Goal: Entertainment & Leisure: Consume media (video, audio)

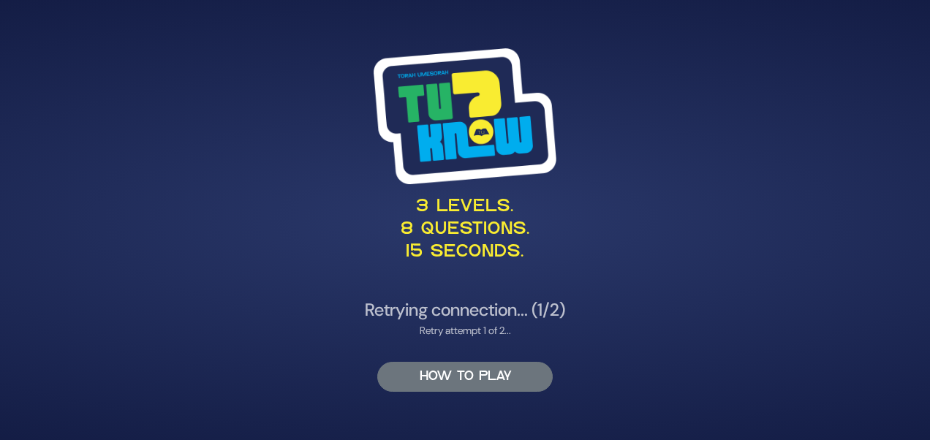
click at [446, 382] on button "HOW TO PLAY" at bounding box center [464, 377] width 175 height 30
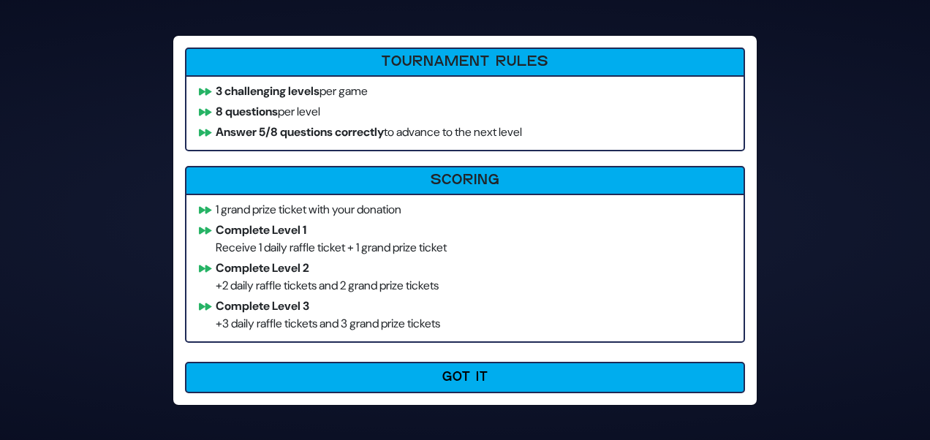
click at [446, 382] on button "Got It" at bounding box center [465, 377] width 560 height 31
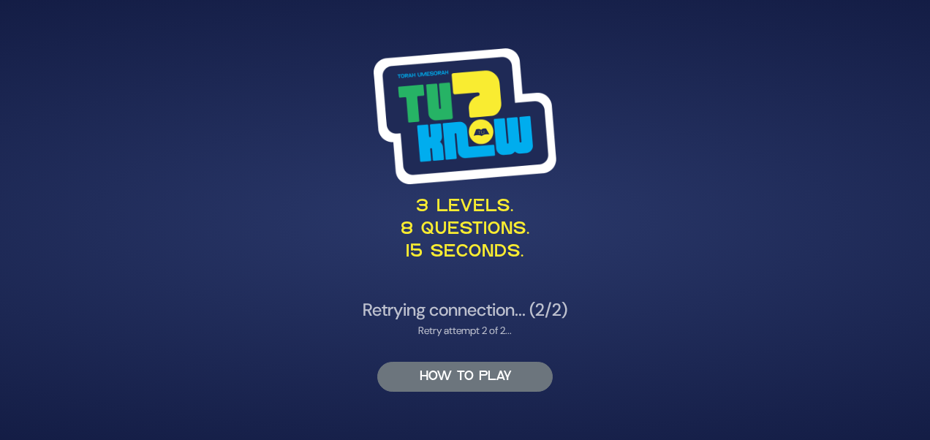
click at [446, 382] on button "HOW TO PLAY" at bounding box center [464, 377] width 175 height 30
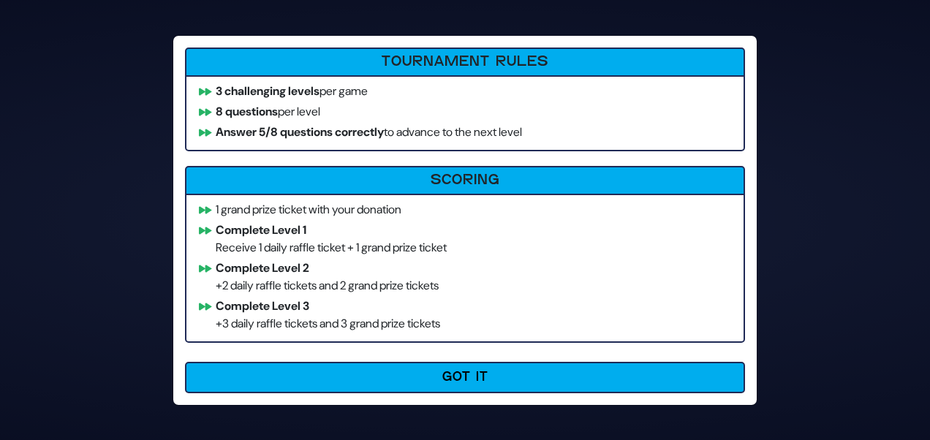
click at [446, 382] on button "Got It" at bounding box center [465, 377] width 560 height 31
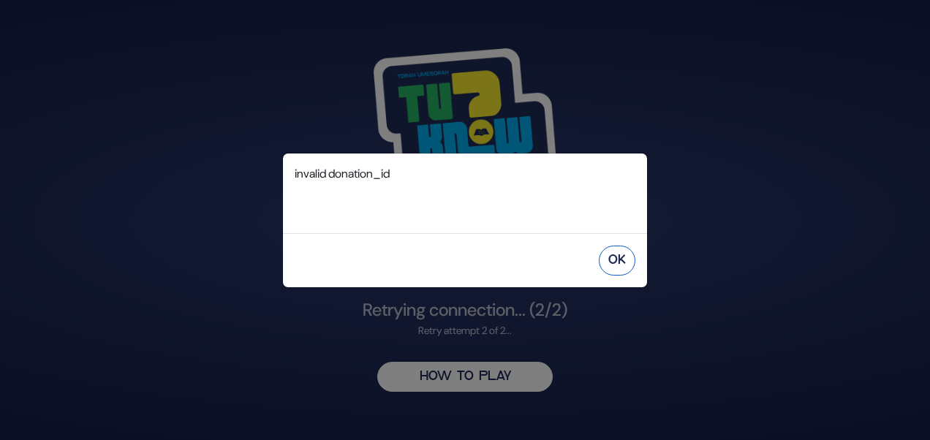
click at [611, 270] on button "OK" at bounding box center [617, 261] width 37 height 30
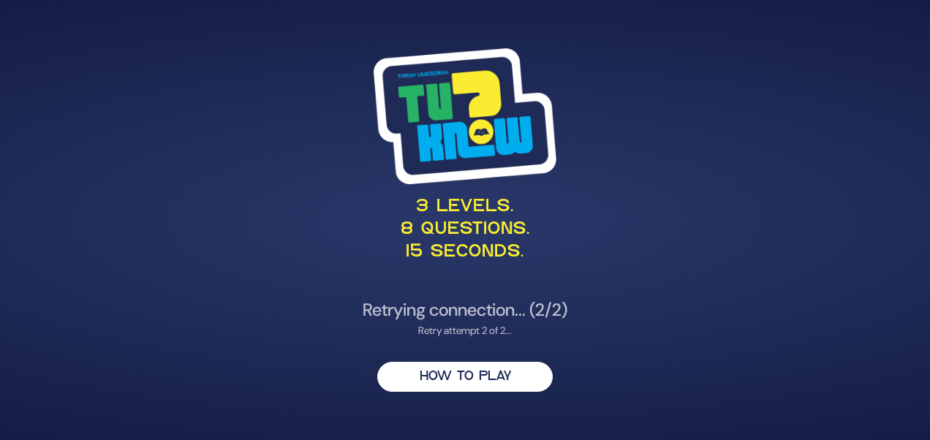
click at [494, 141] on img at bounding box center [465, 116] width 183 height 136
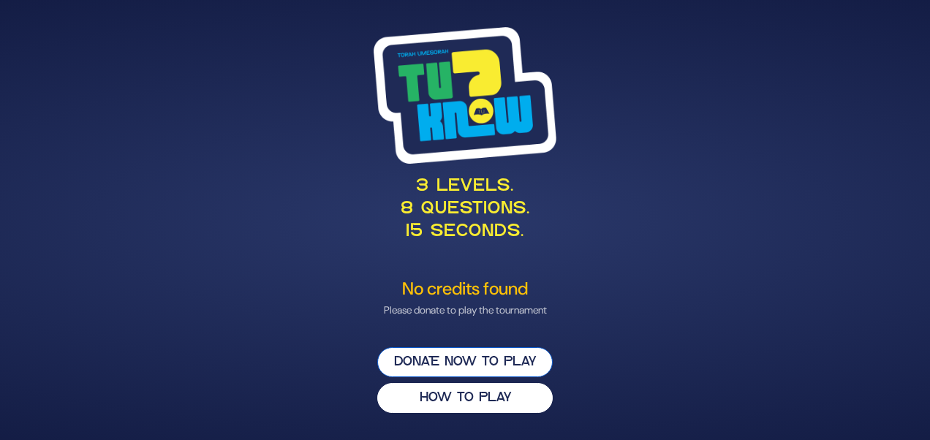
click at [450, 365] on button "Donate now to play" at bounding box center [464, 362] width 175 height 30
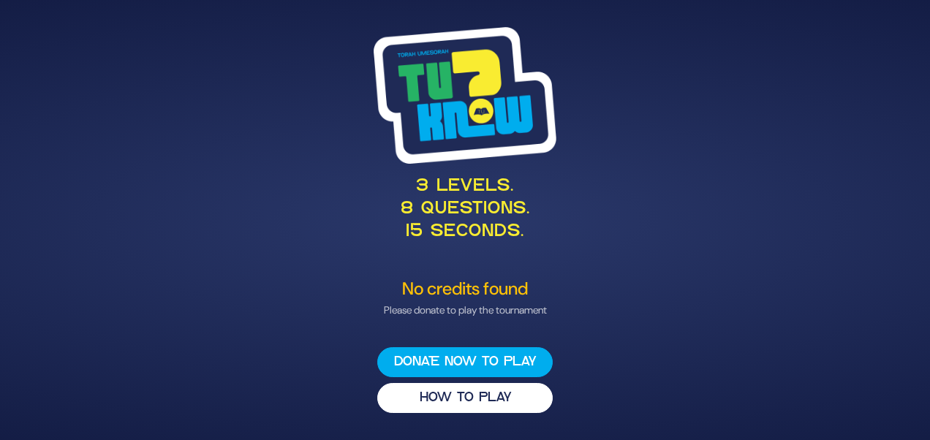
click at [748, 232] on p "3 levels. 8 questions. 15 seconds." at bounding box center [464, 209] width 713 height 69
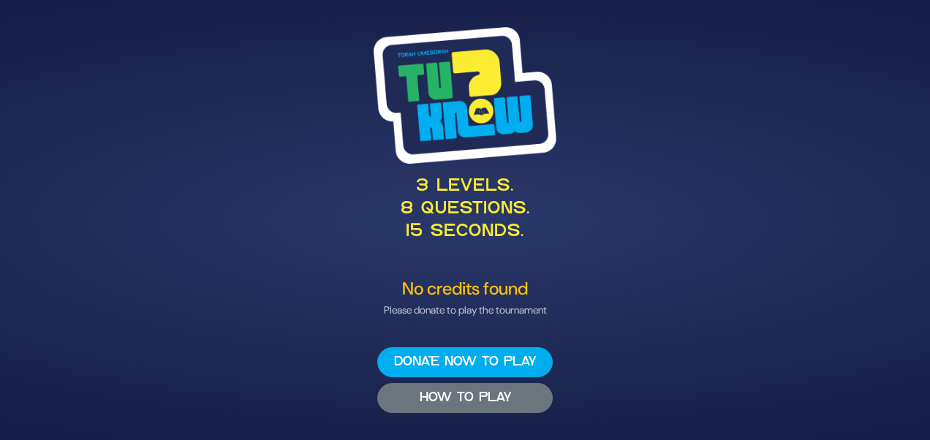
click at [493, 403] on button "HOW TO PLAY" at bounding box center [464, 398] width 175 height 30
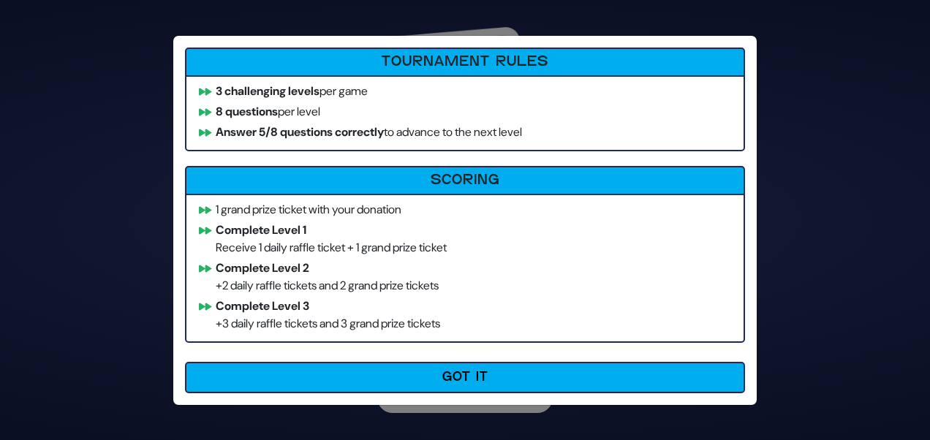
click at [799, 212] on div "How to Play Tournament Rules 3 challenging levels per game 8 questions per leve…" at bounding box center [465, 220] width 930 height 440
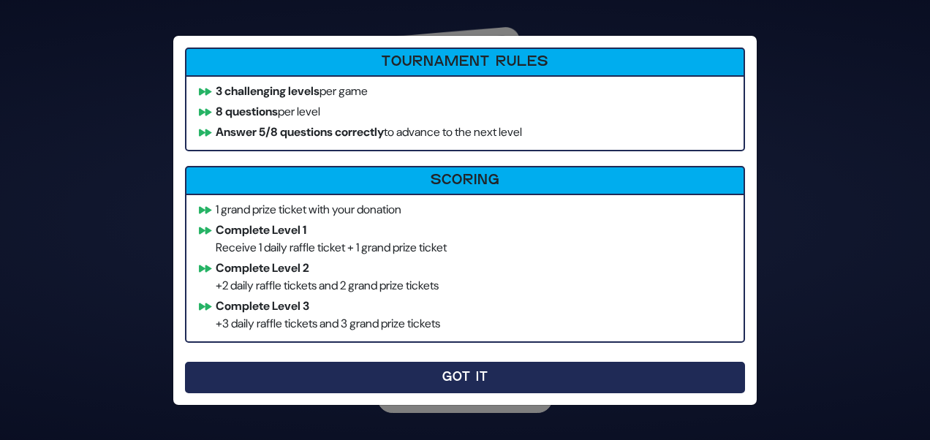
click at [436, 370] on button "Got It" at bounding box center [465, 377] width 560 height 31
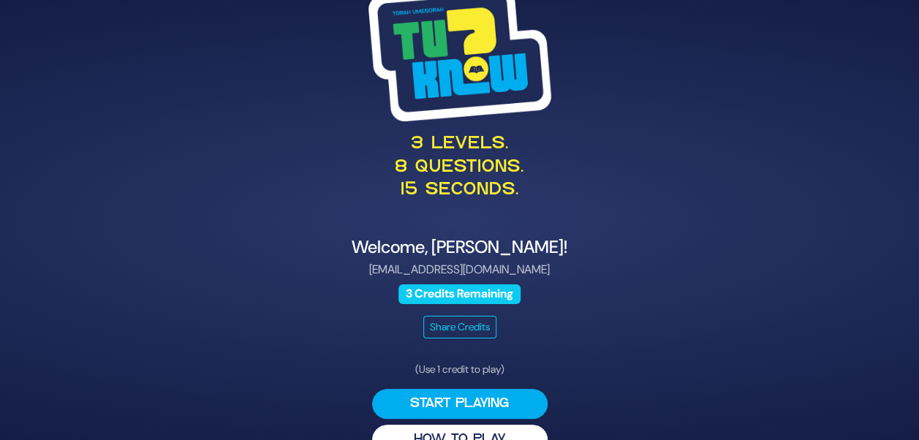
click at [744, 237] on div "3 levels. 8 questions. 15 seconds. Welcome, [PERSON_NAME]! [EMAIL_ADDRESS][DOMA…" at bounding box center [460, 220] width 748 height 504
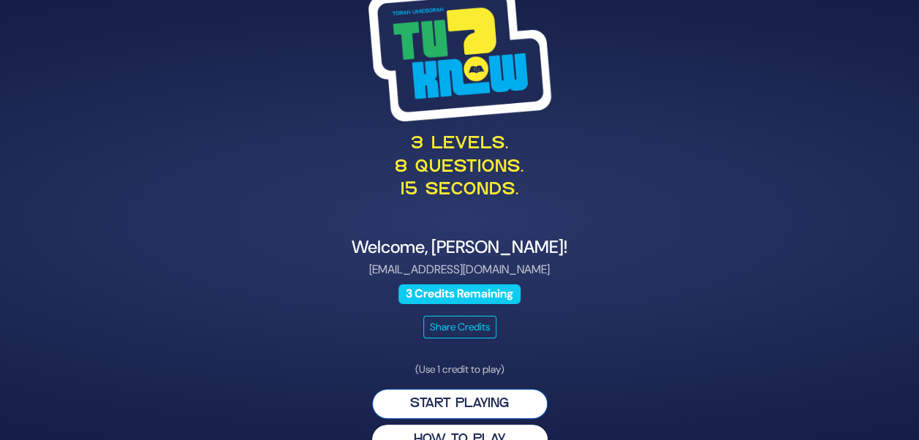
click at [463, 396] on button "Start Playing" at bounding box center [459, 404] width 175 height 30
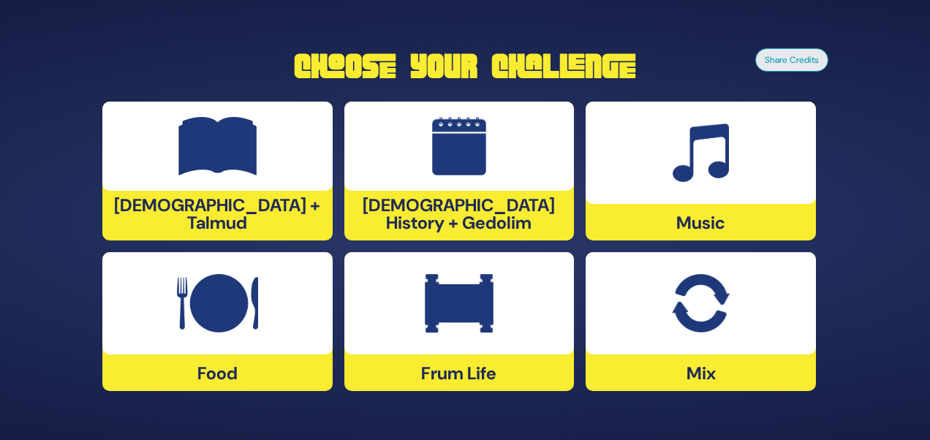
click at [682, 145] on img at bounding box center [700, 153] width 56 height 58
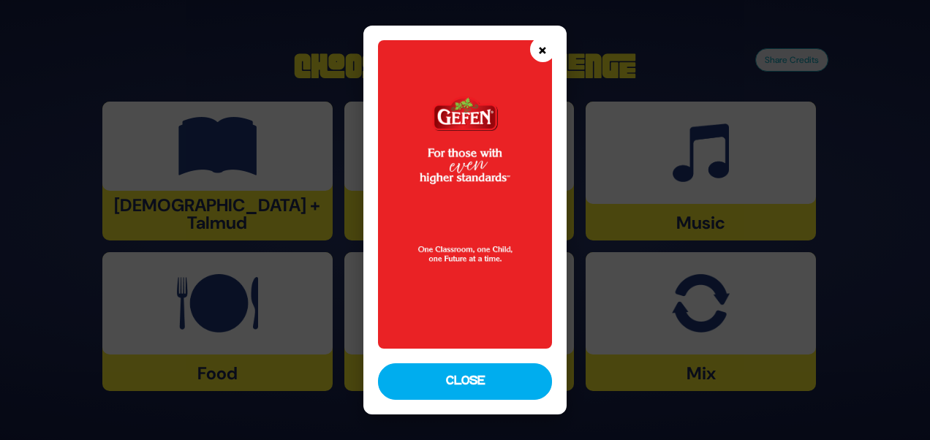
click at [541, 53] on button "×" at bounding box center [543, 50] width 26 height 26
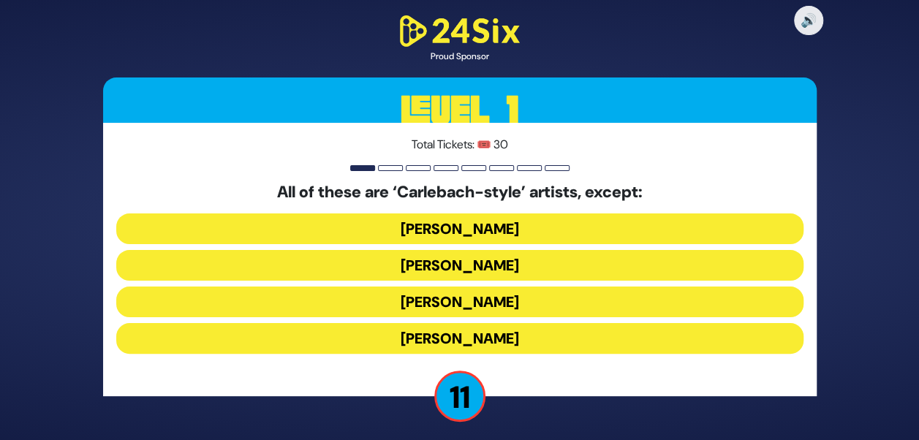
click at [456, 344] on button "Yiddy Bialostotzky" at bounding box center [459, 338] width 687 height 31
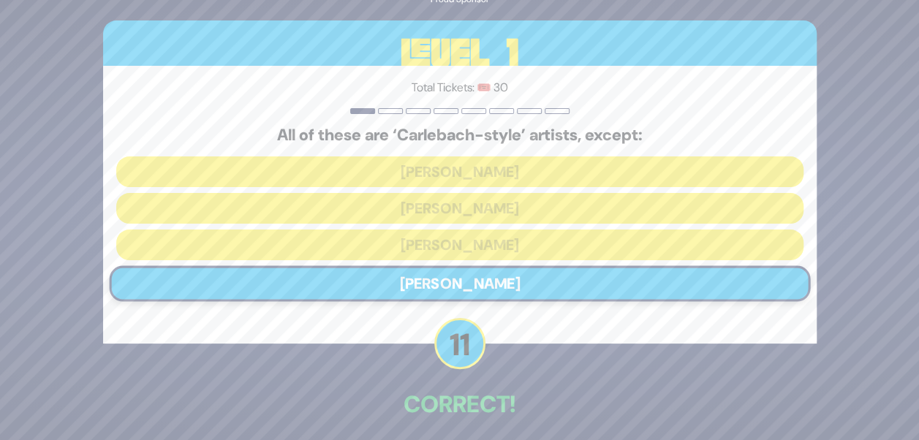
scroll to position [61, 0]
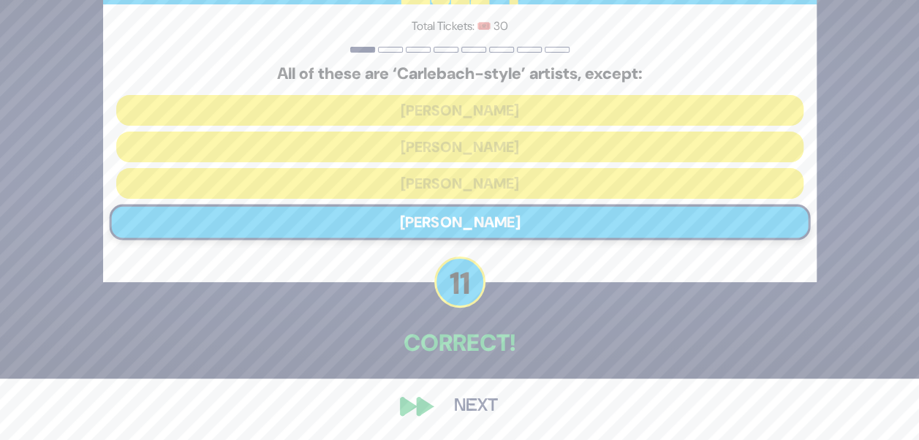
click at [444, 414] on button "Next" at bounding box center [475, 407] width 85 height 34
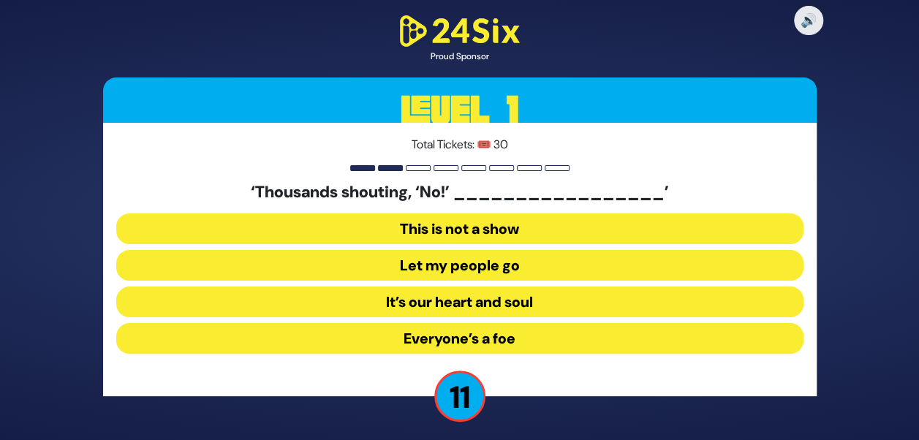
click at [465, 267] on button "Let my people go" at bounding box center [459, 265] width 687 height 31
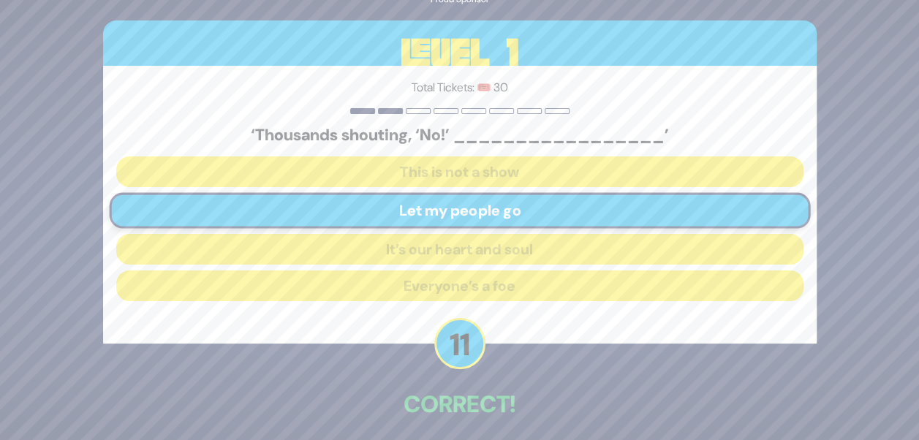
scroll to position [61, 0]
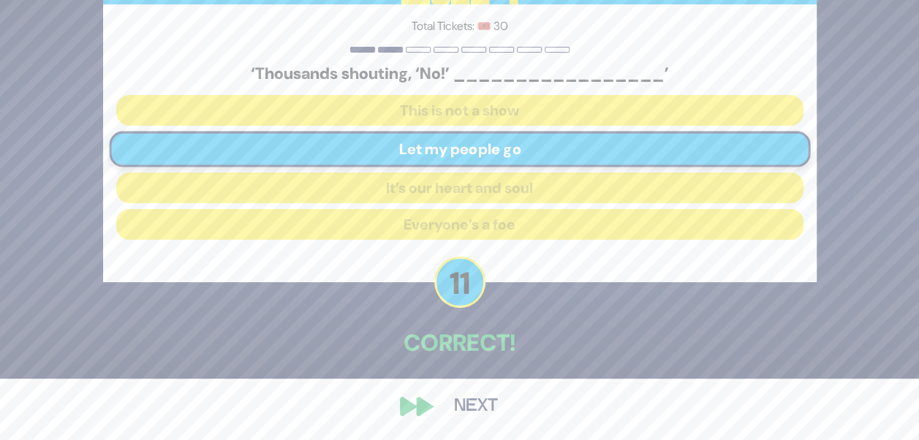
click at [464, 408] on button "Next" at bounding box center [475, 407] width 85 height 34
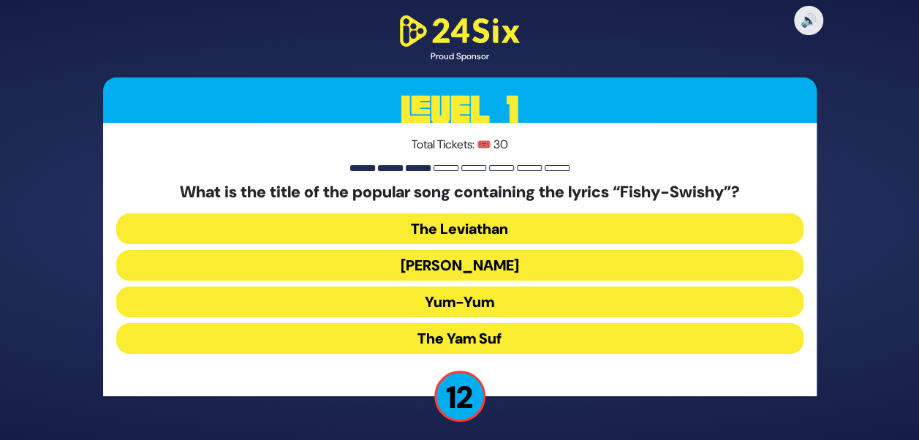
click at [469, 304] on button "Yum-Yum" at bounding box center [459, 302] width 687 height 31
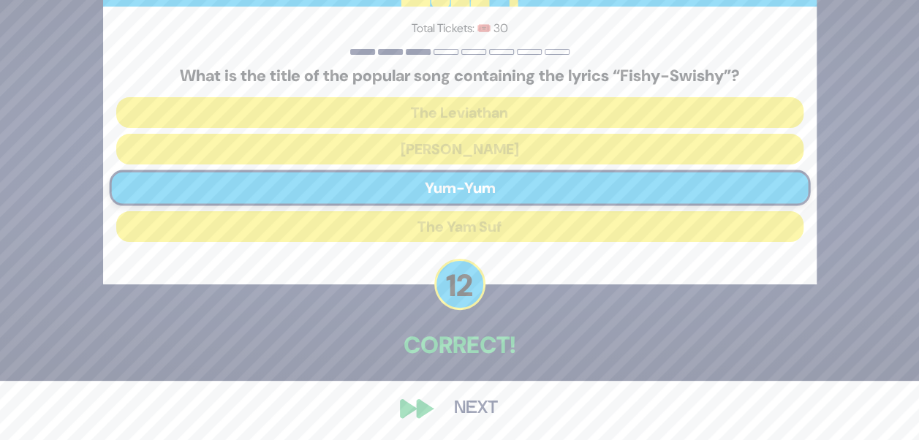
scroll to position [61, 0]
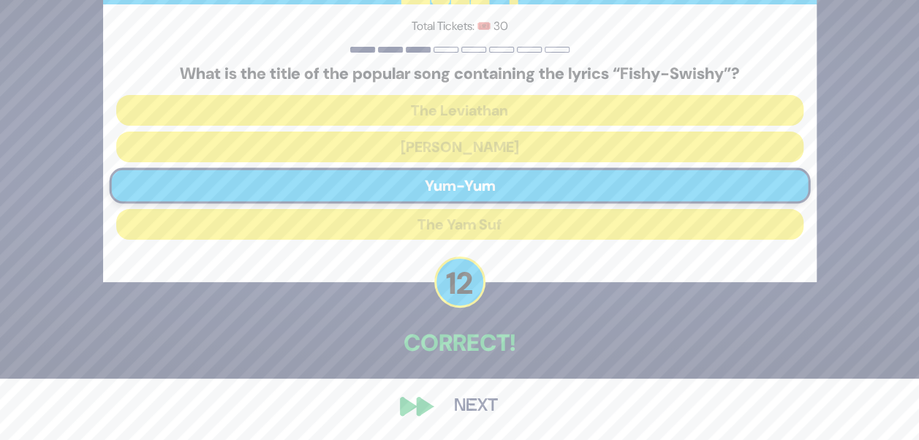
click at [463, 379] on div "🔊 Proud Sponsor Level 1 Total Tickets: 🎟️ 30 What is the title of the popular s…" at bounding box center [460, 158] width 748 height 564
click at [463, 384] on div "🔊 Proud Sponsor Level 1 Total Tickets: 🎟️ 30 What is the title of the popular s…" at bounding box center [460, 158] width 748 height 564
drag, startPoint x: 462, startPoint y: 415, endPoint x: 463, endPoint y: 384, distance: 30.7
click at [463, 384] on div "🔊 Proud Sponsor Level 1 Total Tickets: 🎟️ 30 What is the title of the popular s…" at bounding box center [460, 158] width 748 height 564
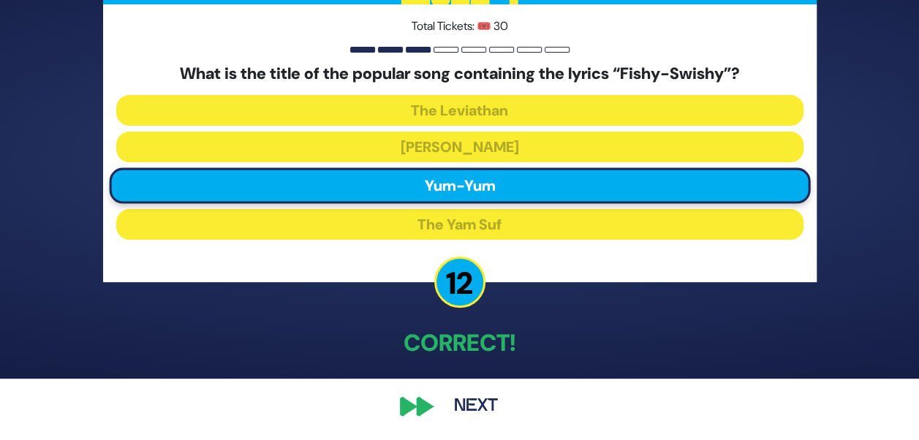
click at [463, 409] on button "Next" at bounding box center [475, 407] width 85 height 34
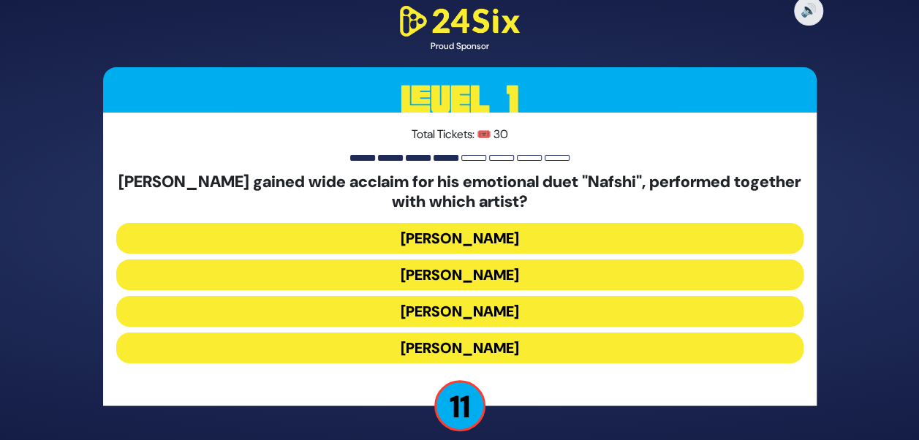
click at [487, 287] on button "Ishay Ribo" at bounding box center [459, 274] width 687 height 31
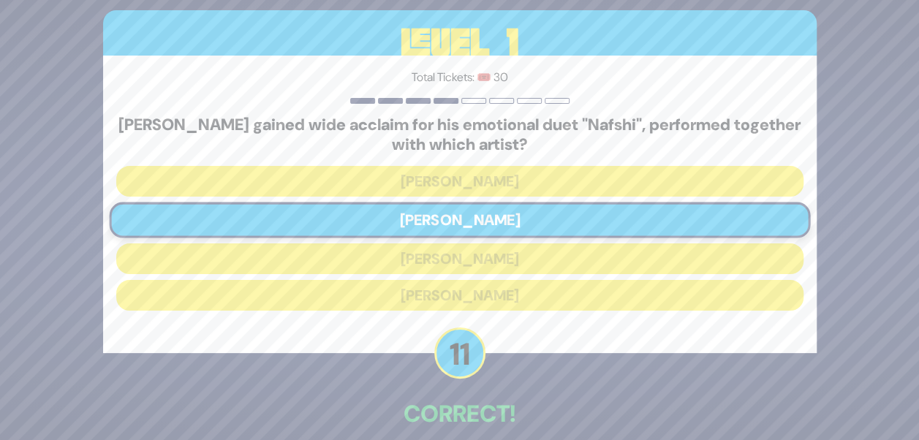
scroll to position [72, 0]
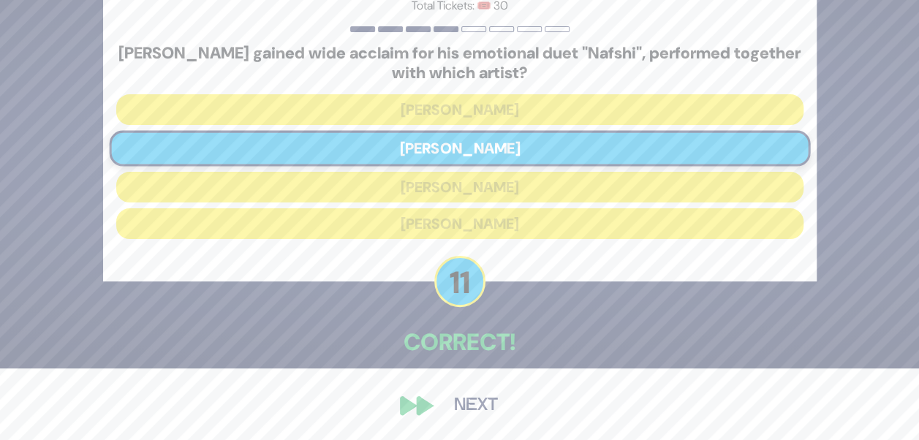
click at [469, 407] on button "Next" at bounding box center [475, 406] width 85 height 34
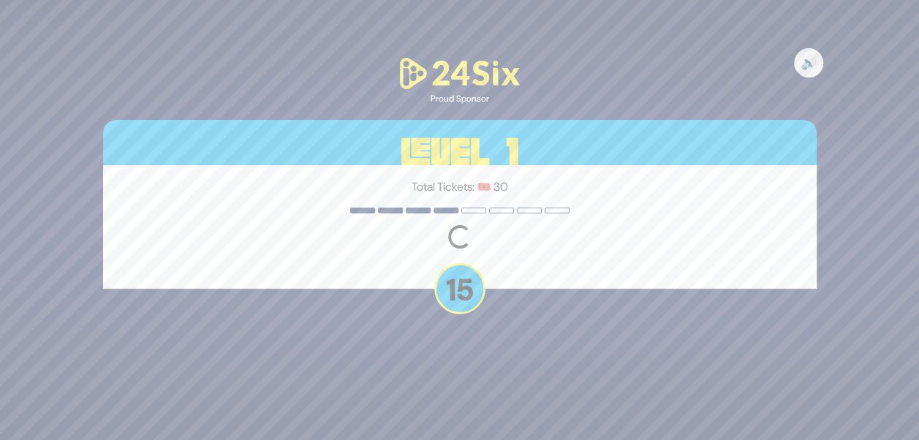
scroll to position [0, 0]
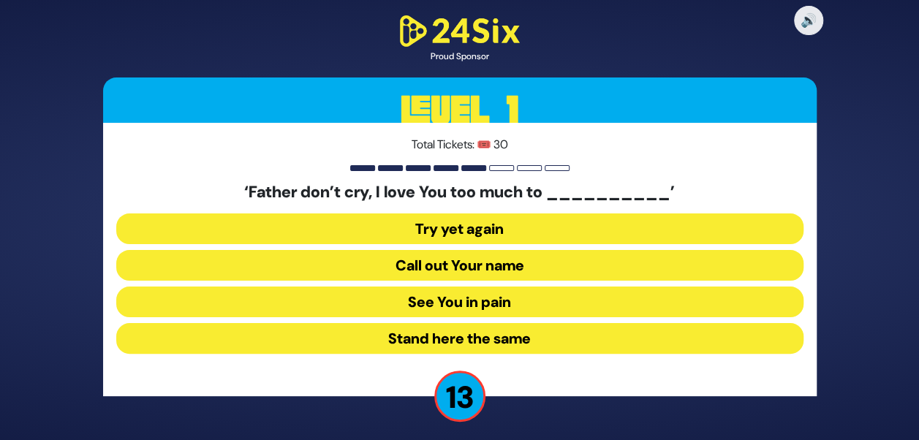
click at [491, 303] on button "See You in pain" at bounding box center [459, 302] width 687 height 31
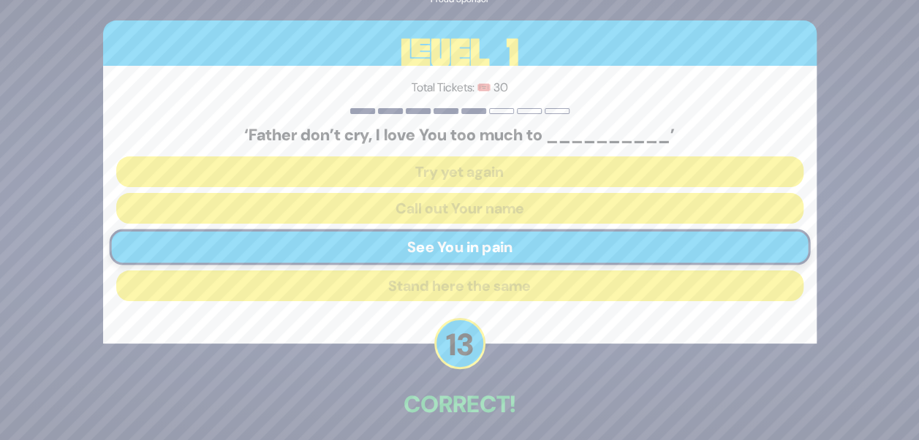
scroll to position [61, 0]
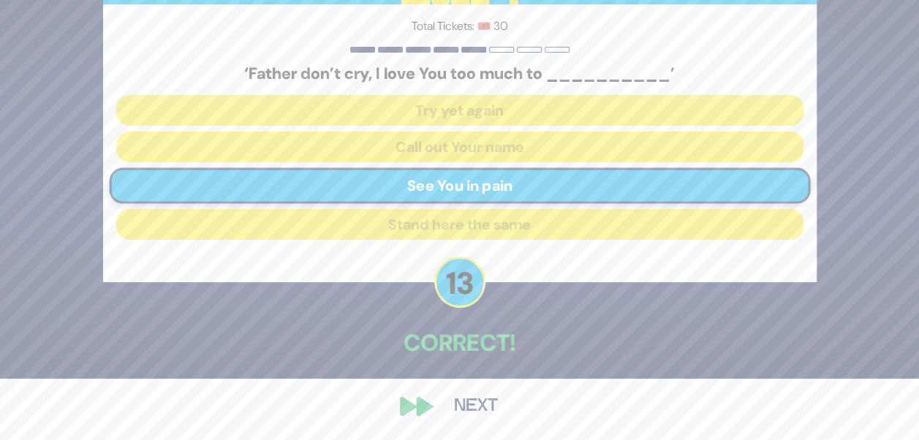
click at [457, 409] on button "Next" at bounding box center [475, 407] width 85 height 34
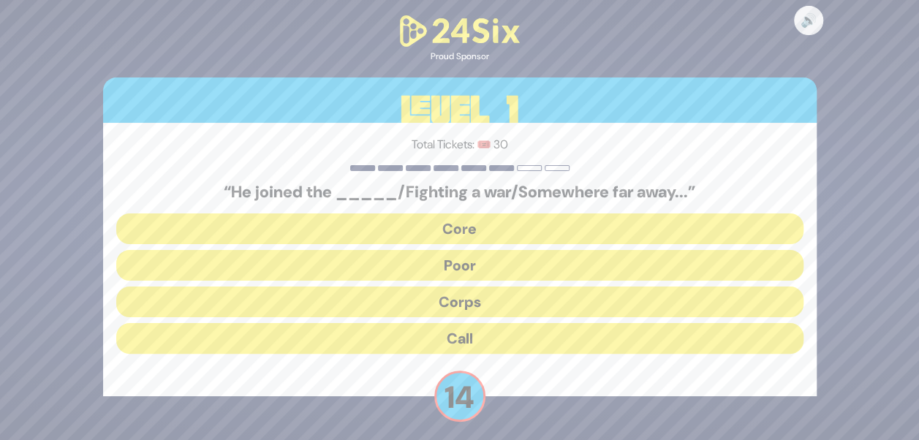
click at [451, 311] on button "Corps" at bounding box center [459, 302] width 687 height 31
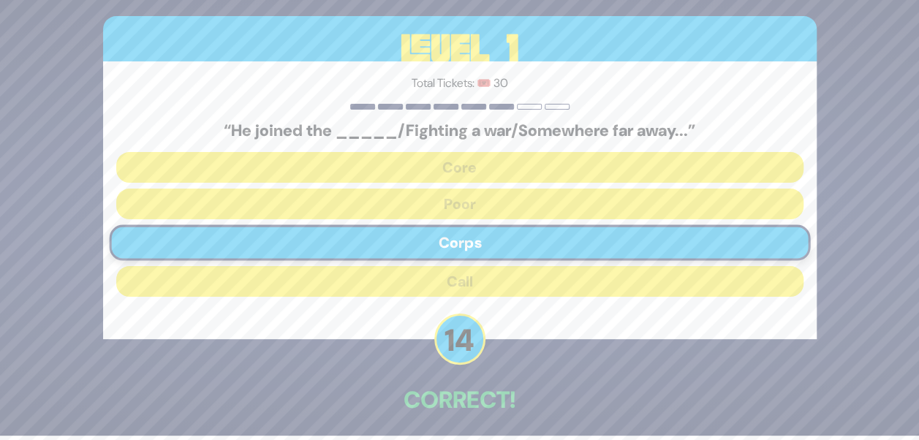
scroll to position [61, 0]
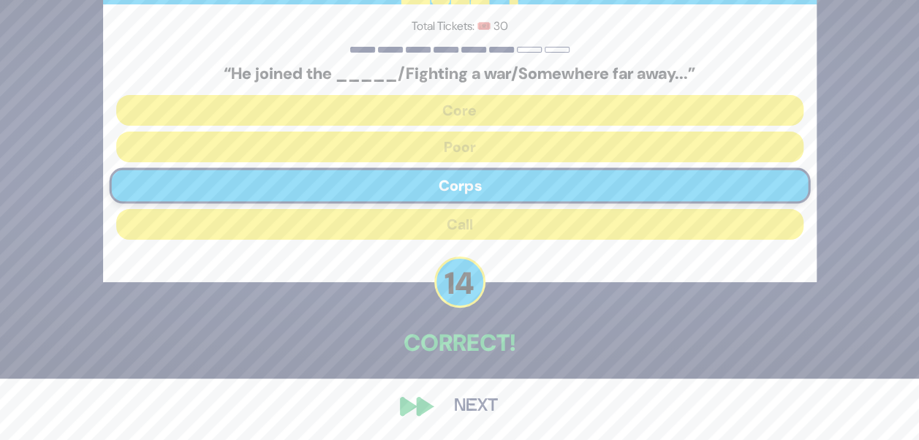
click at [436, 393] on div "🔊 Proud Sponsor Level 1 Total Tickets: 🎟️ 30 “He joined the _____/Fighting a wa…" at bounding box center [460, 158] width 748 height 564
click at [460, 400] on button "Next" at bounding box center [475, 407] width 85 height 34
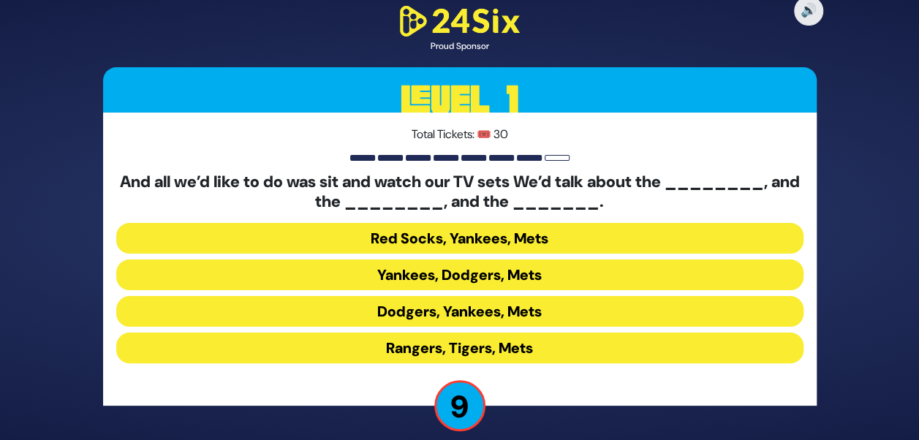
click at [462, 272] on button "Yankees, Dodgers, Mets" at bounding box center [459, 274] width 687 height 31
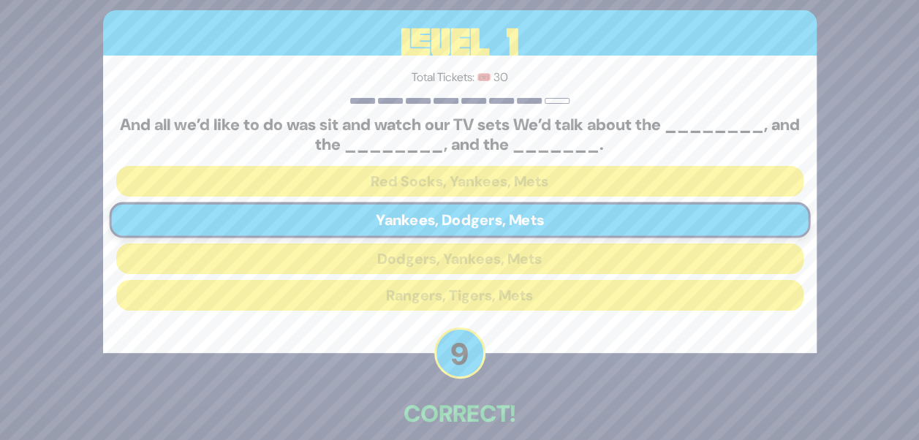
scroll to position [72, 0]
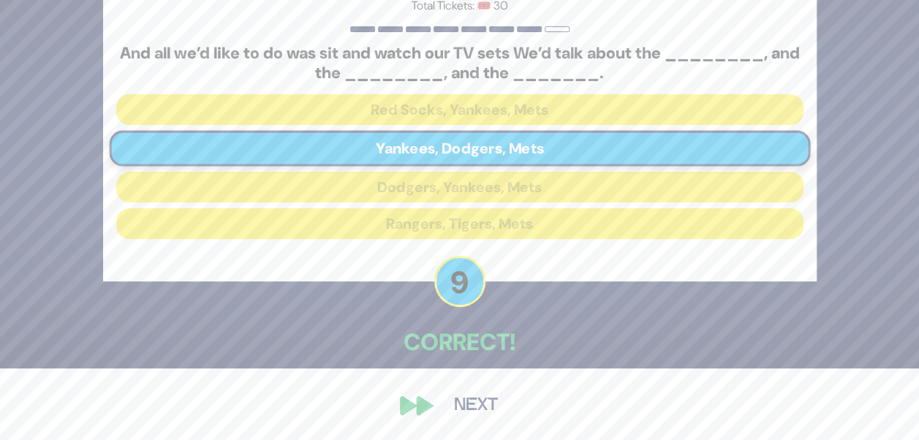
click at [460, 399] on button "Next" at bounding box center [475, 406] width 85 height 34
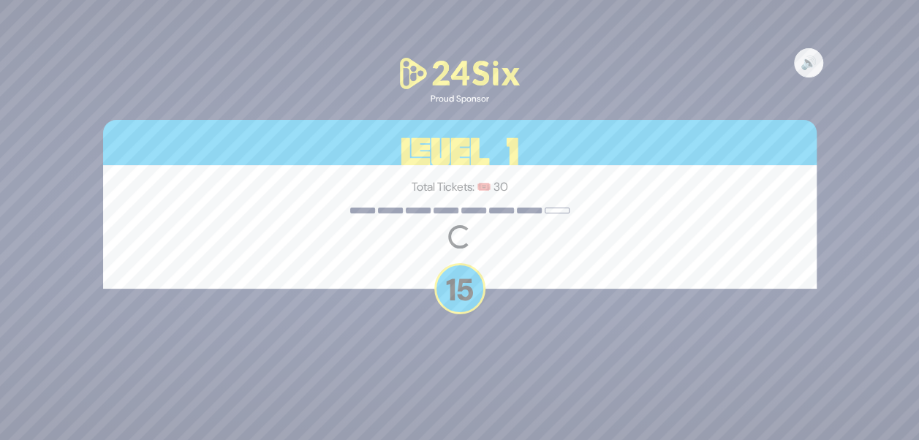
scroll to position [0, 0]
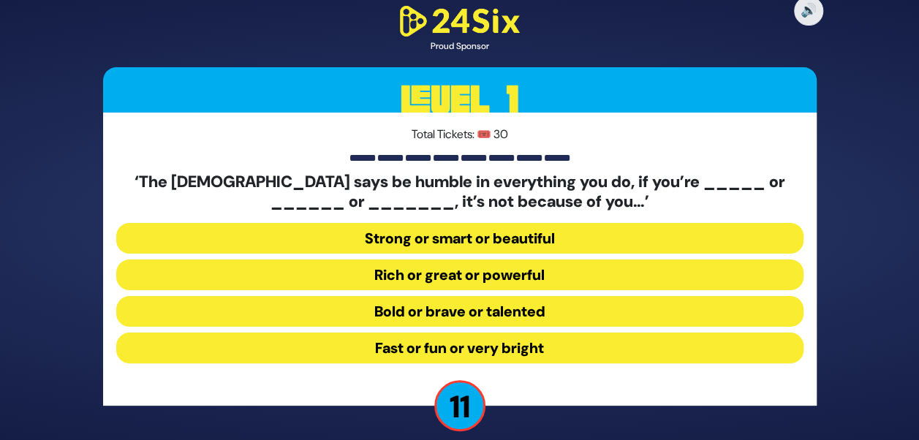
click at [491, 249] on button "Strong or smart or beautiful" at bounding box center [459, 238] width 687 height 31
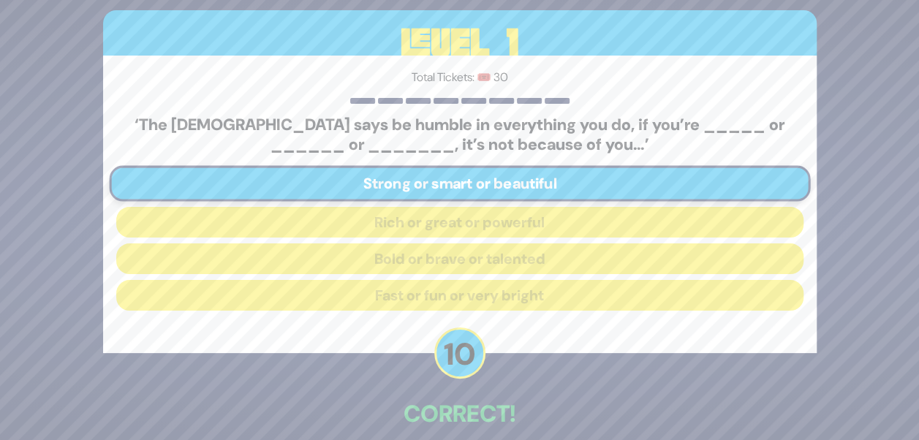
scroll to position [72, 0]
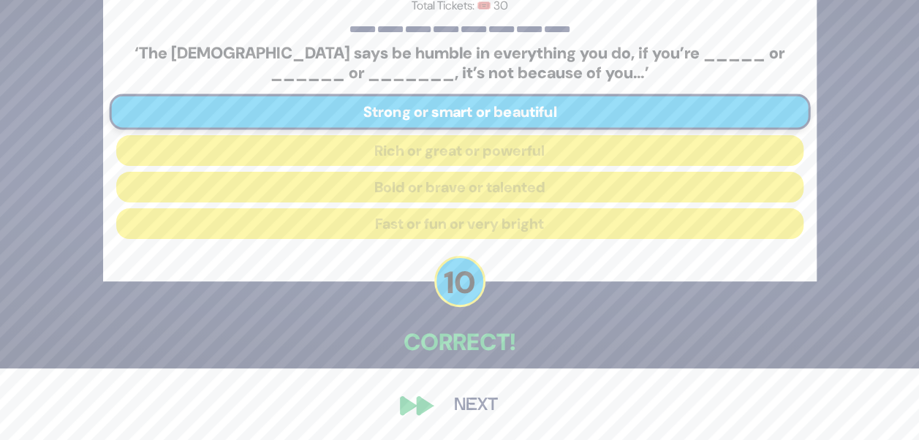
click at [475, 390] on button "Next" at bounding box center [475, 406] width 85 height 34
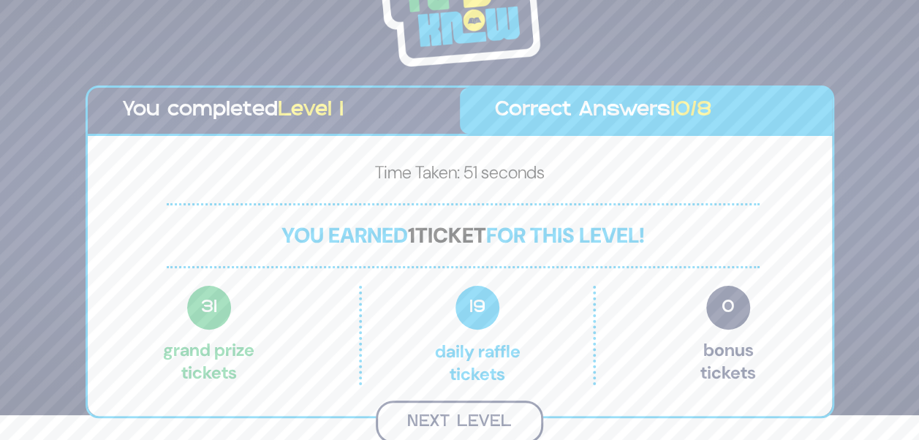
scroll to position [23, 0]
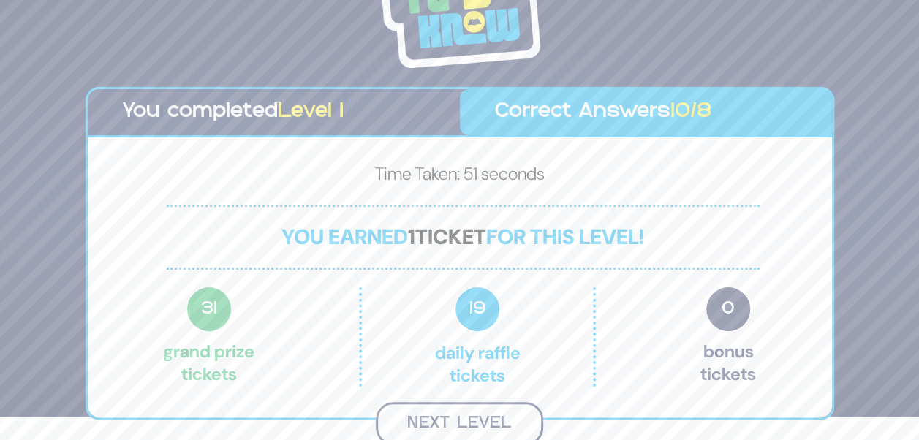
click at [485, 402] on button "Next Level" at bounding box center [459, 423] width 167 height 43
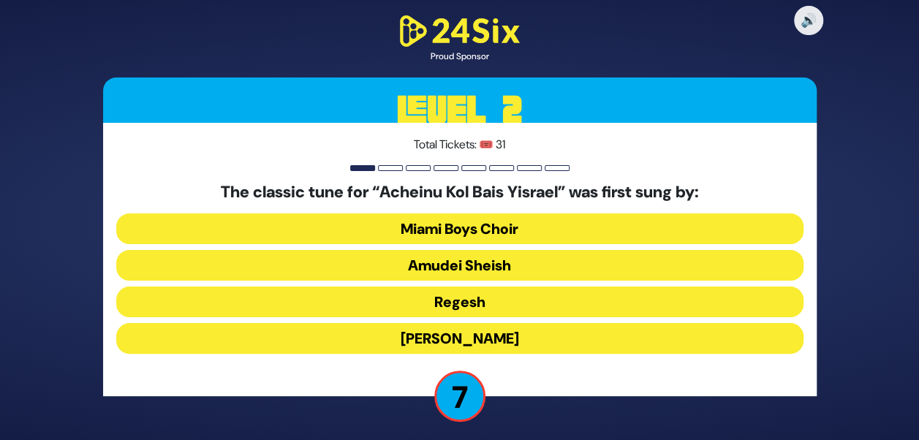
click at [436, 333] on button "[PERSON_NAME]" at bounding box center [459, 338] width 687 height 31
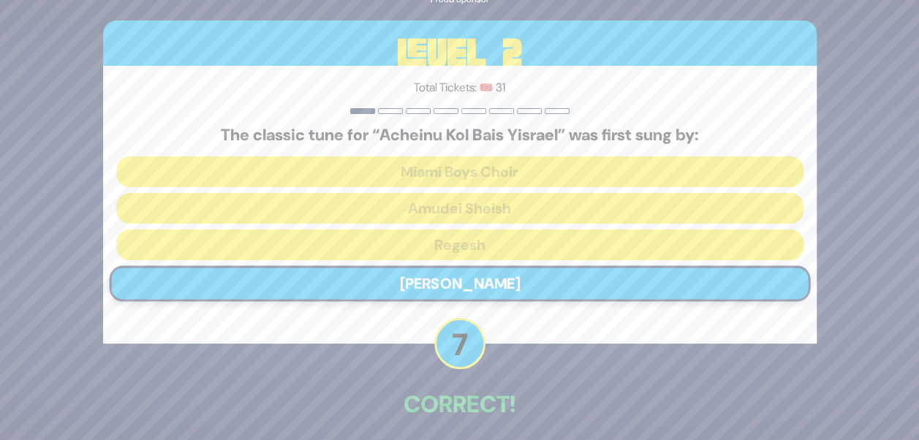
scroll to position [61, 0]
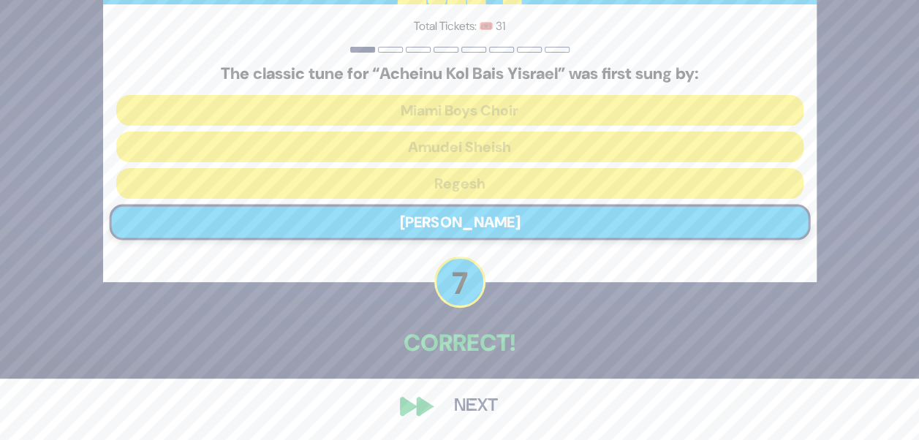
click at [457, 406] on button "Next" at bounding box center [475, 407] width 85 height 34
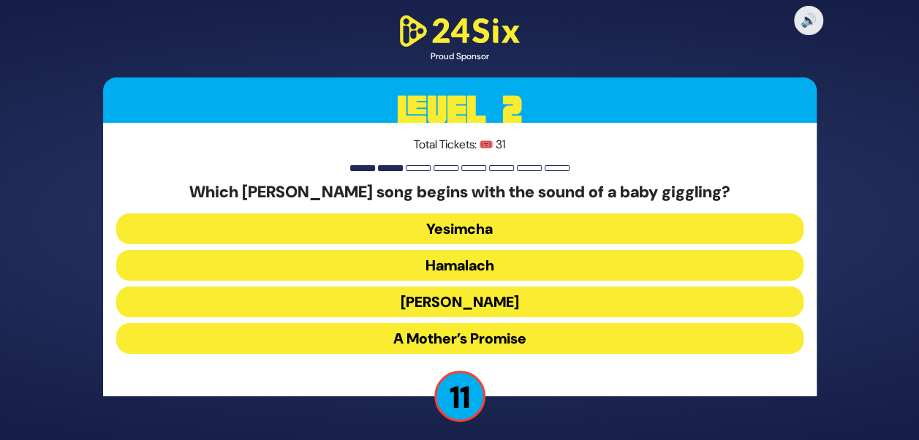
click at [458, 298] on button "Zeh Hakatan" at bounding box center [459, 302] width 687 height 31
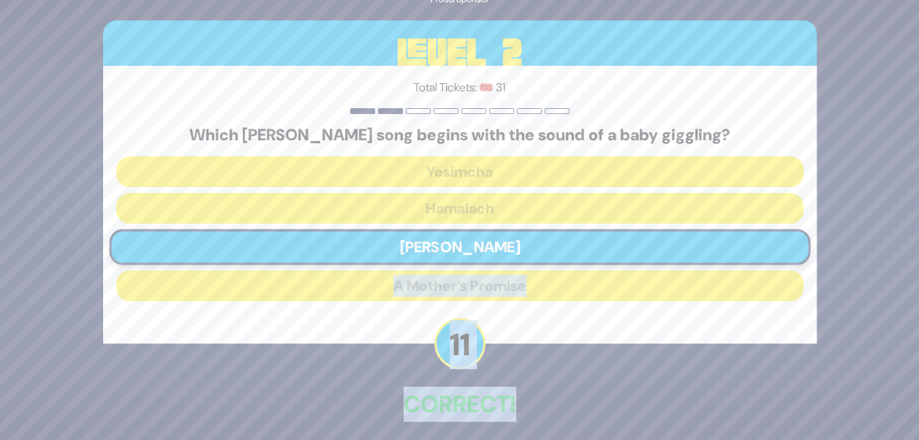
drag, startPoint x: 917, startPoint y: 254, endPoint x: 904, endPoint y: 409, distance: 155.5
click at [904, 409] on div "🔊 Proud Sponsor Level 2 Total Tickets: 🎟️ 31 Which Yaakov Shwekey song begins w…" at bounding box center [459, 220] width 919 height 440
drag, startPoint x: 904, startPoint y: 409, endPoint x: 915, endPoint y: 411, distance: 11.1
click at [915, 411] on div "🔊 Proud Sponsor Level 2 Total Tickets: 🎟️ 31 Which Yaakov Shwekey song begins w…" at bounding box center [459, 220] width 919 height 440
drag, startPoint x: 922, startPoint y: 417, endPoint x: 915, endPoint y: 411, distance: 8.8
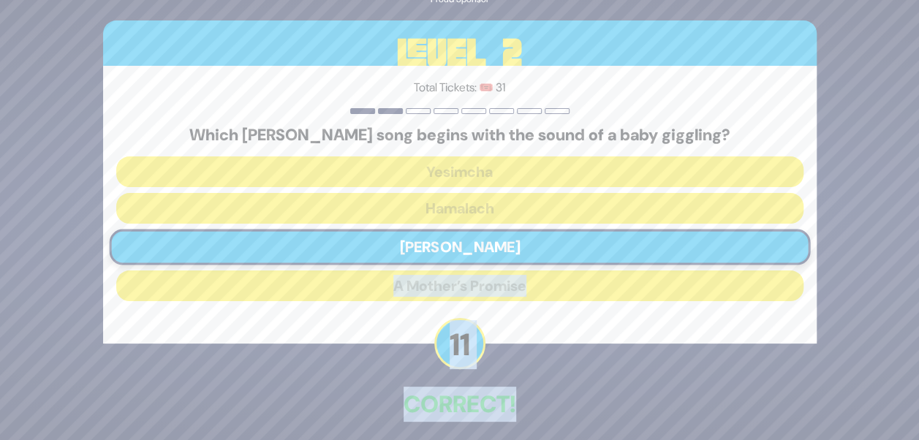
click at [915, 411] on div "🔊 Proud Sponsor Level 2 Total Tickets: 🎟️ 31 Which Yaakov Shwekey song begins w…" at bounding box center [459, 220] width 919 height 440
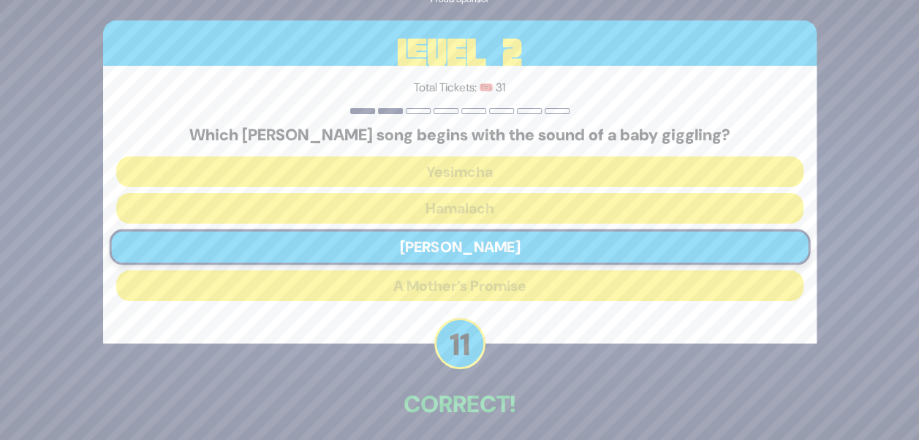
scroll to position [55, 0]
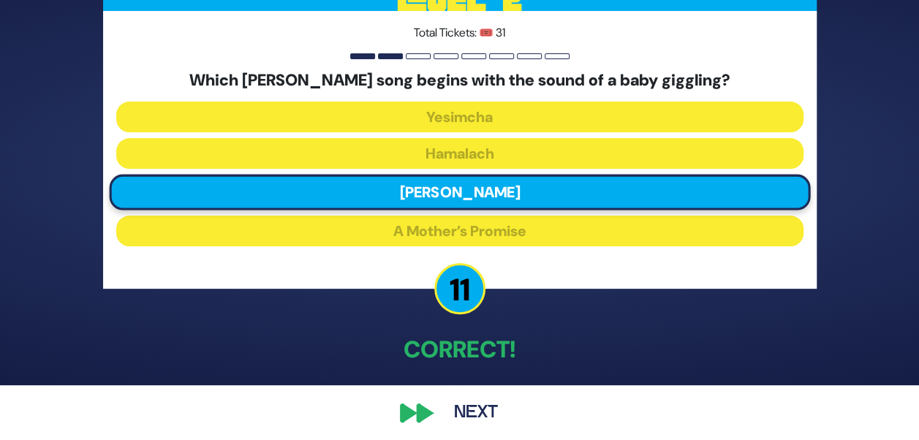
click at [479, 404] on button "Next" at bounding box center [475, 413] width 85 height 34
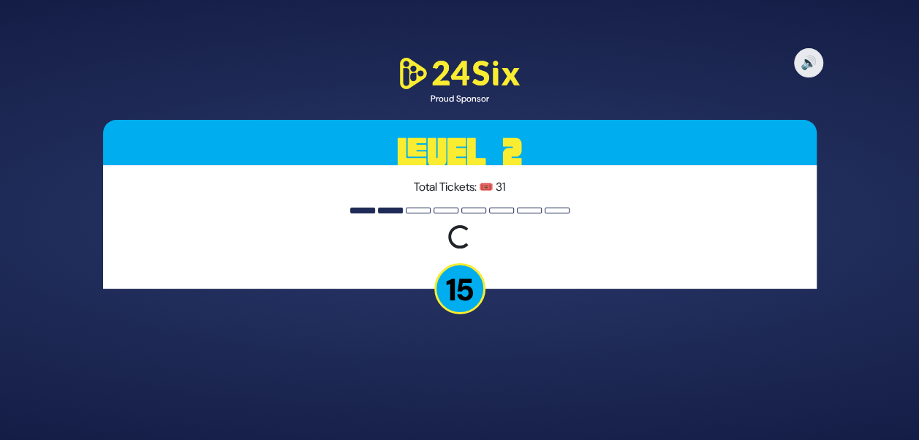
scroll to position [0, 0]
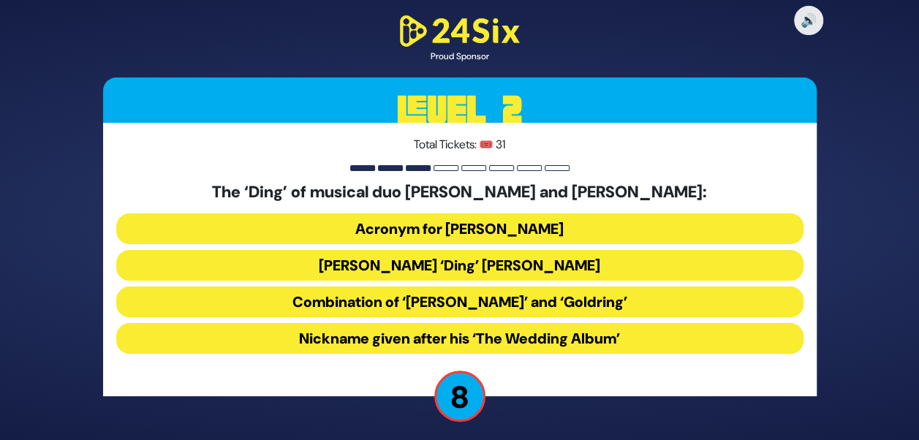
click at [488, 306] on button "Combination of ‘Dovid’ and ‘Goldring’" at bounding box center [459, 302] width 687 height 31
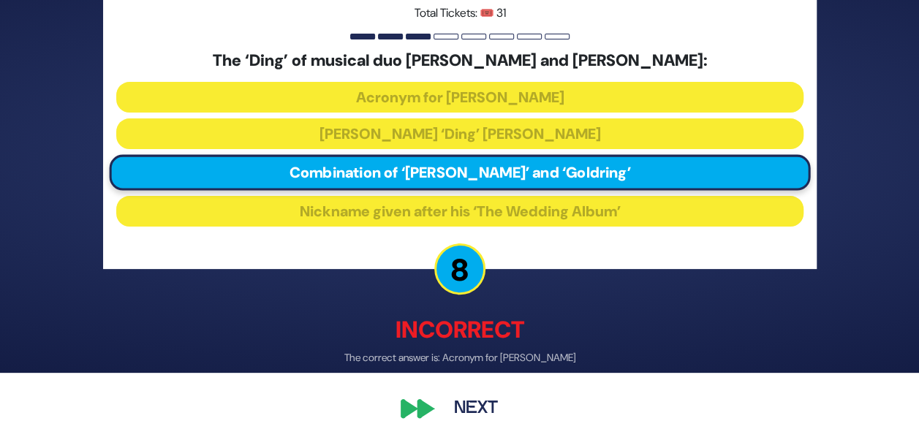
scroll to position [69, 0]
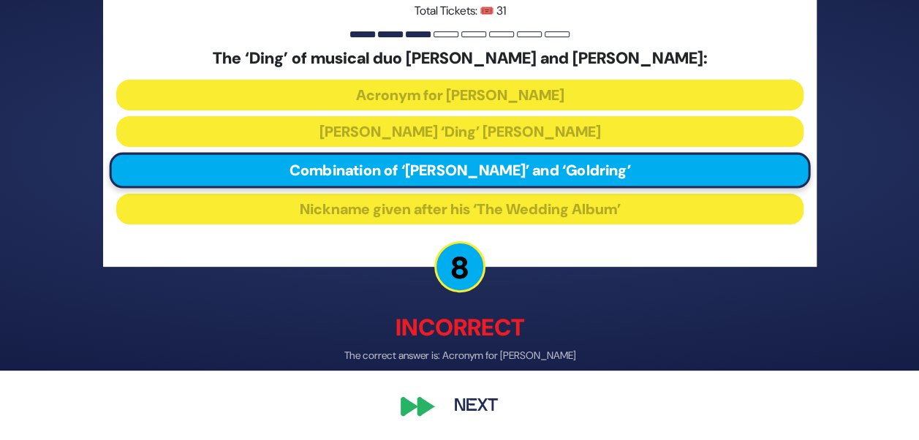
click at [479, 397] on button "Next" at bounding box center [475, 407] width 85 height 34
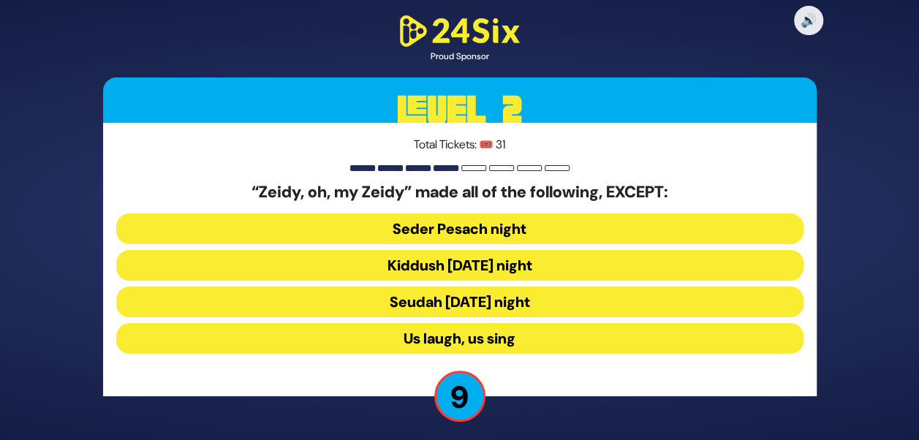
click at [425, 303] on button "Seudah Friday night" at bounding box center [459, 302] width 687 height 31
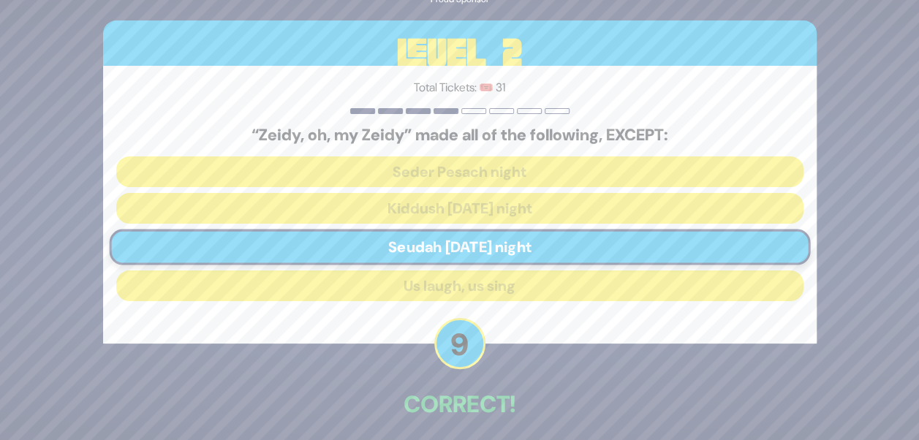
scroll to position [61, 0]
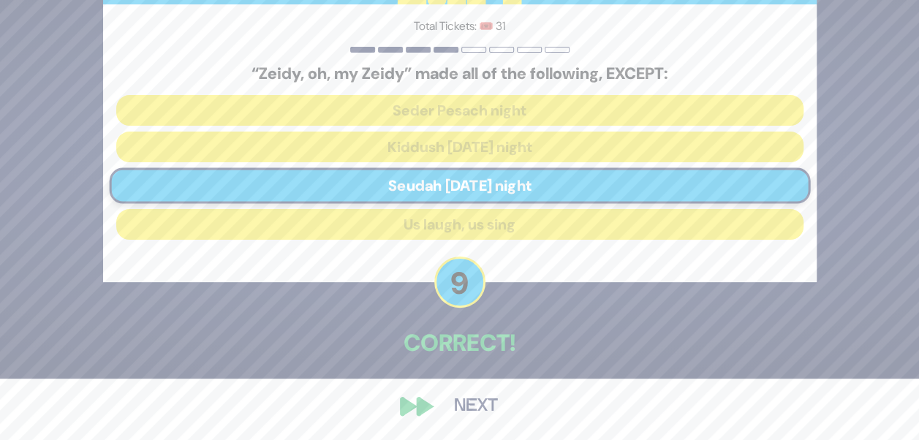
click at [465, 399] on button "Next" at bounding box center [475, 407] width 85 height 34
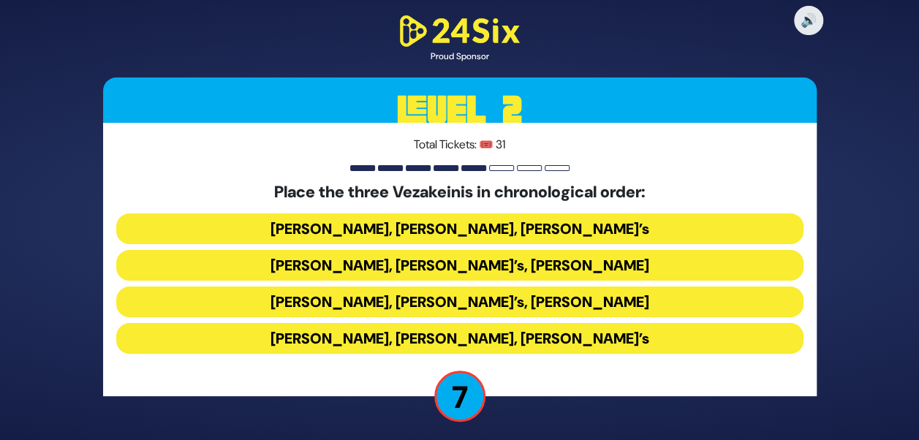
click at [444, 225] on button "[PERSON_NAME], [PERSON_NAME], [PERSON_NAME]’s" at bounding box center [459, 228] width 687 height 31
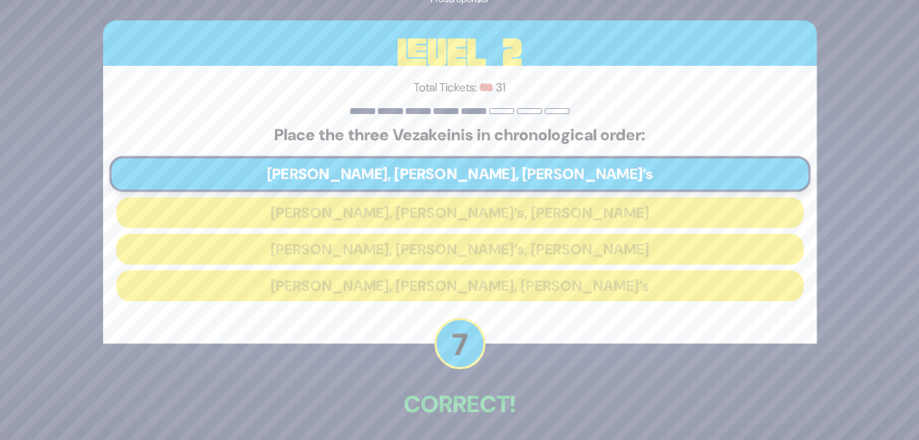
drag, startPoint x: 904, startPoint y: 186, endPoint x: 917, endPoint y: 197, distance: 17.1
click at [917, 197] on div "🔊 Proud Sponsor Level 2 Total Tickets: 🎟️ 31 Place the three Vezakeinis in chro…" at bounding box center [459, 220] width 919 height 440
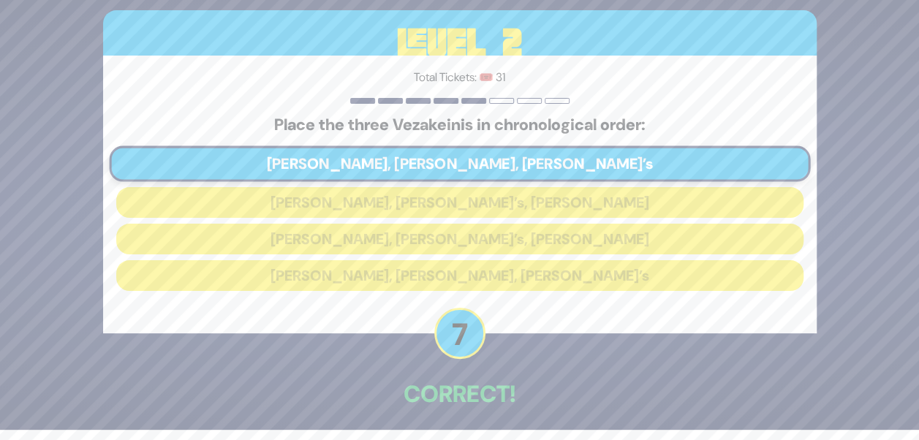
scroll to position [61, 0]
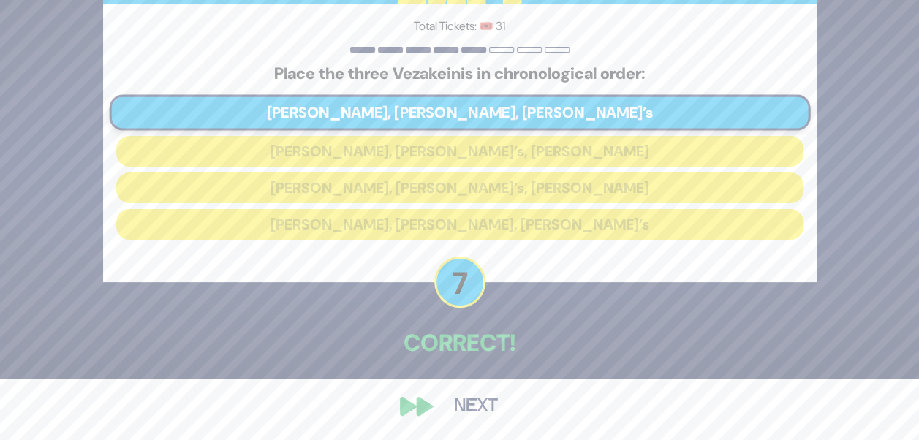
click at [463, 393] on button "Next" at bounding box center [475, 407] width 85 height 34
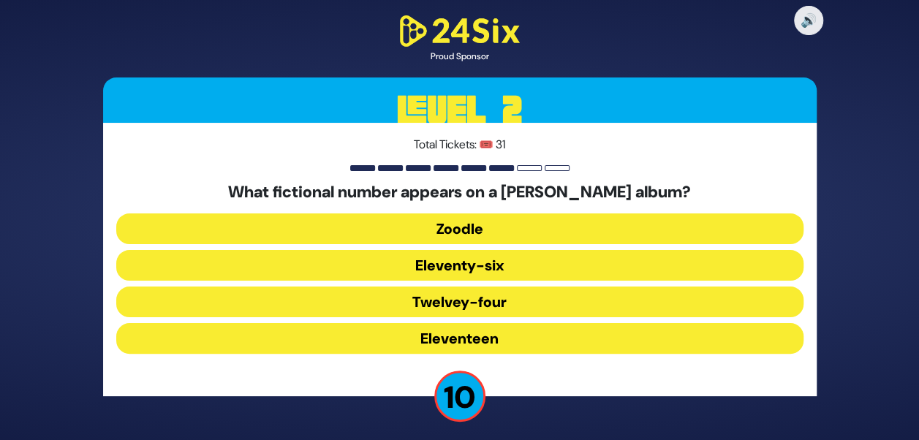
click at [506, 346] on button "Eleventeen" at bounding box center [459, 338] width 687 height 31
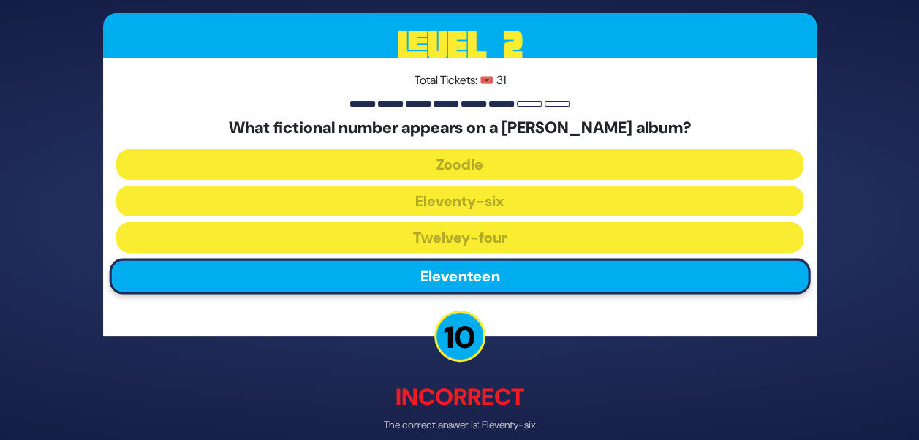
scroll to position [69, 0]
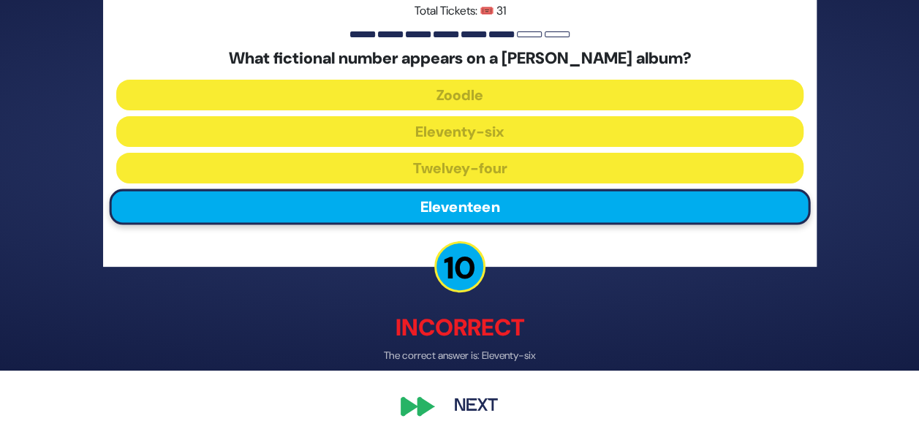
click at [490, 405] on button "Next" at bounding box center [475, 407] width 85 height 34
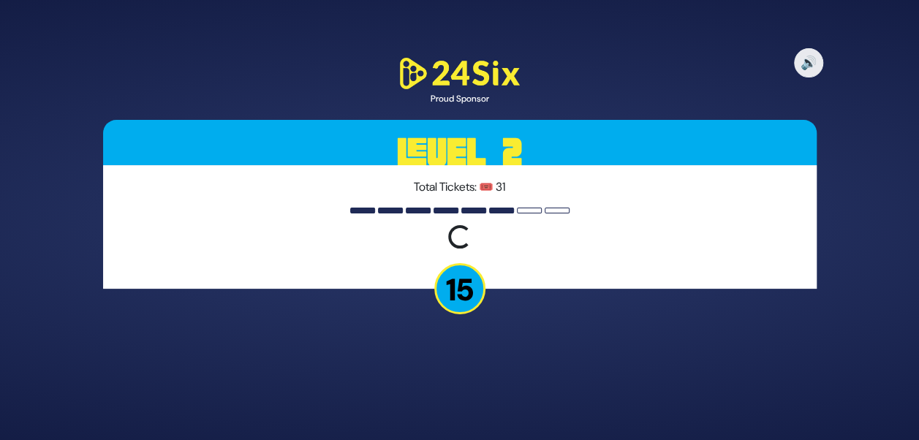
scroll to position [0, 0]
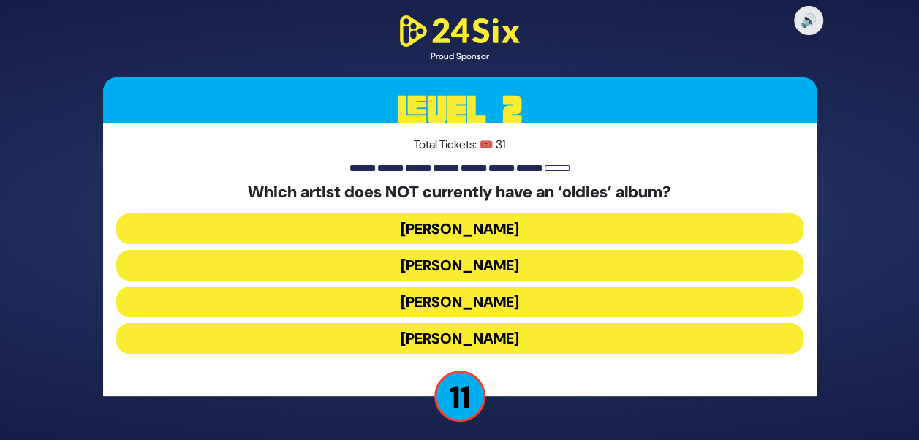
click at [465, 266] on button "[PERSON_NAME]" at bounding box center [459, 265] width 687 height 31
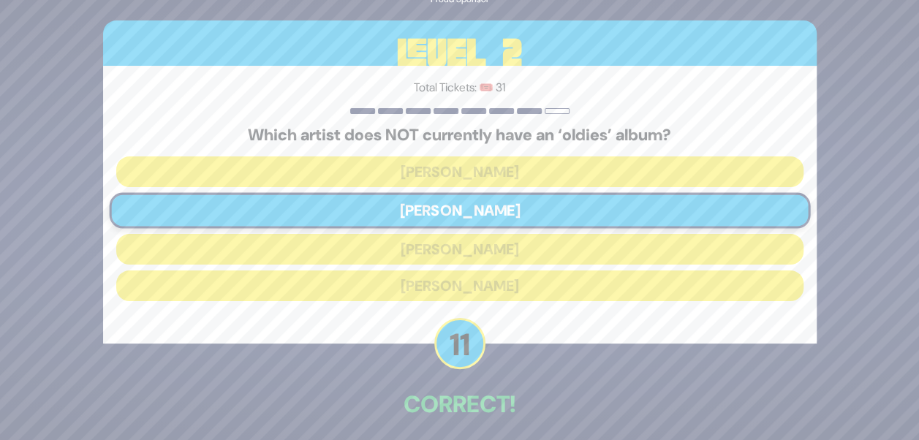
scroll to position [61, 0]
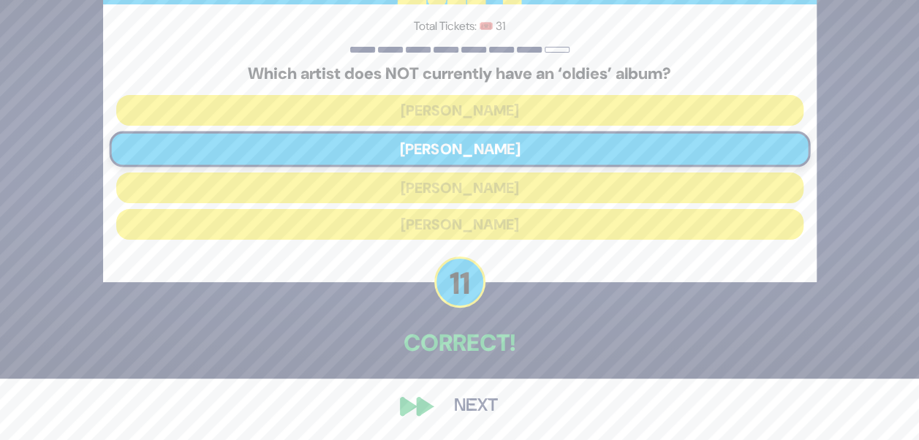
click at [483, 396] on button "Next" at bounding box center [475, 407] width 85 height 34
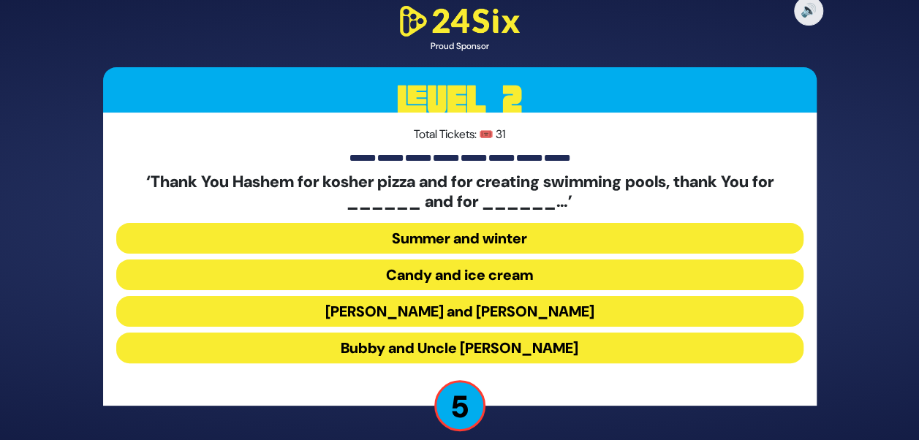
click at [507, 239] on button "Summer and winter" at bounding box center [459, 238] width 687 height 31
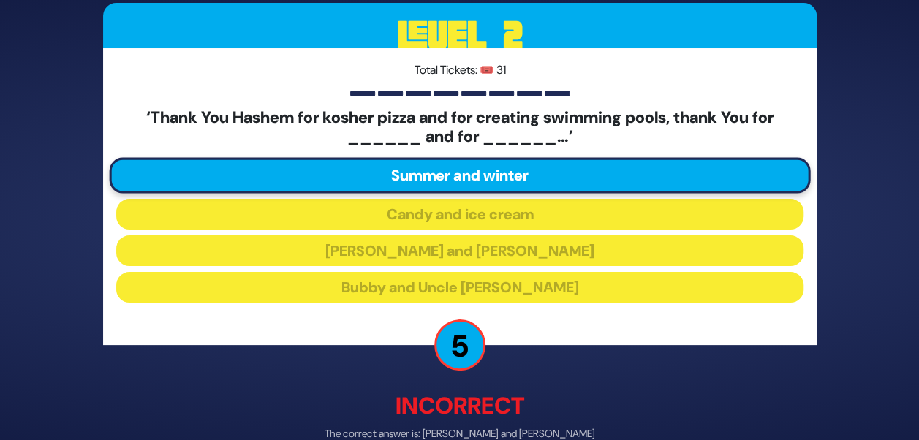
scroll to position [79, 0]
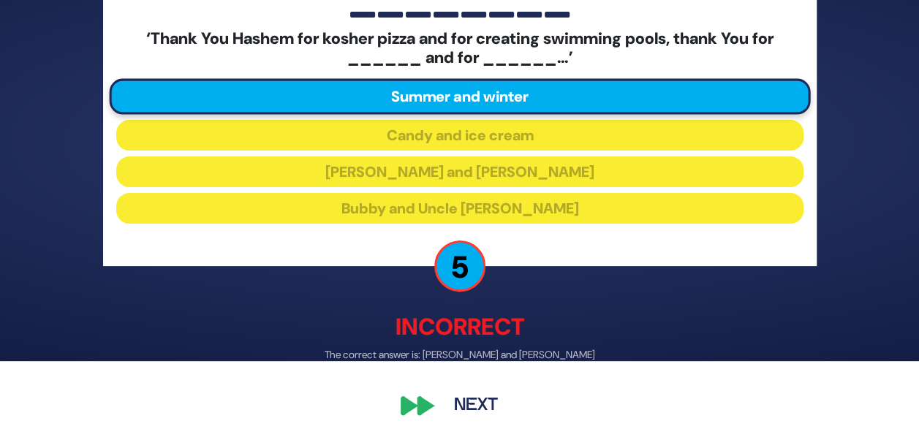
click at [449, 406] on button "Next" at bounding box center [475, 407] width 85 height 34
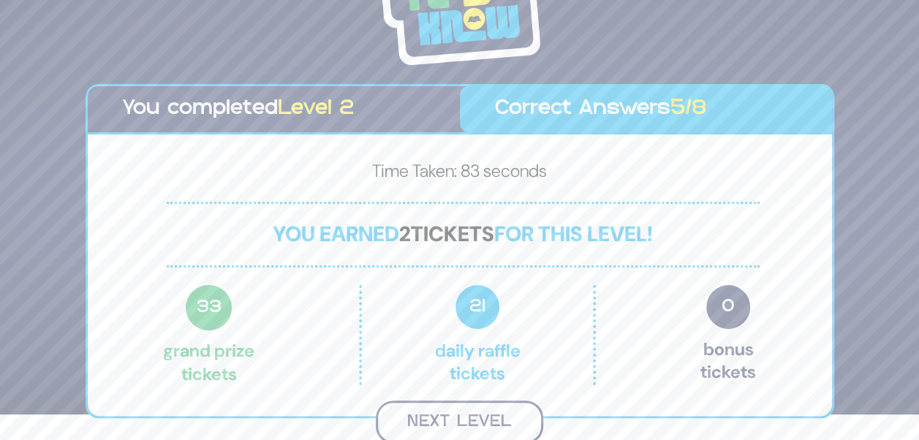
scroll to position [23, 0]
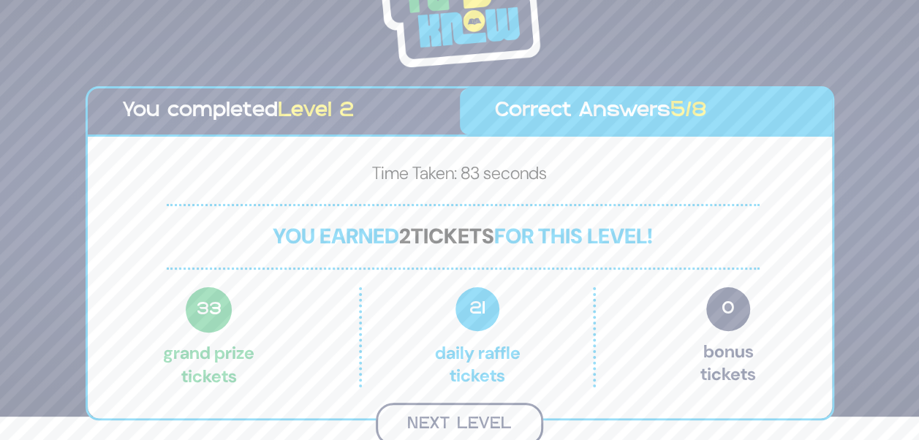
click at [490, 417] on button "Next Level" at bounding box center [459, 424] width 167 height 43
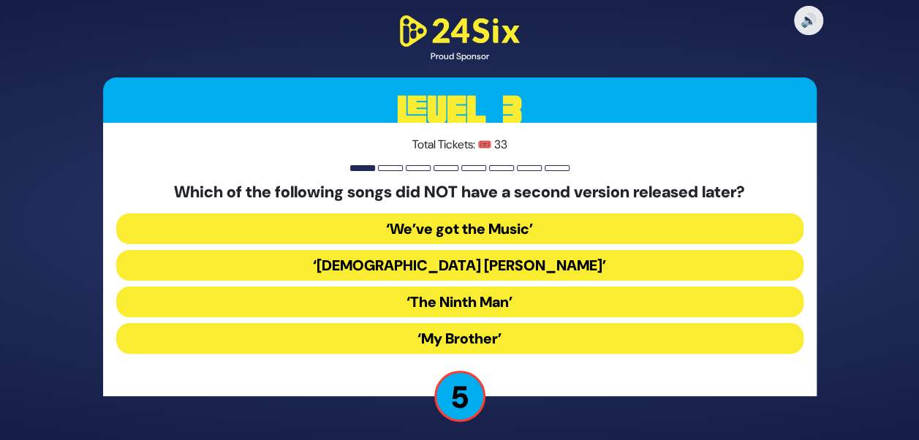
click at [494, 333] on button "‘My Brother’" at bounding box center [459, 338] width 687 height 31
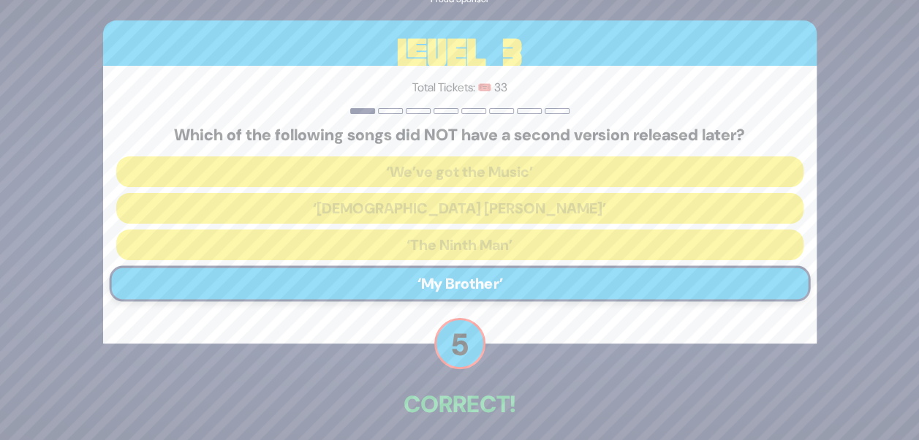
scroll to position [61, 0]
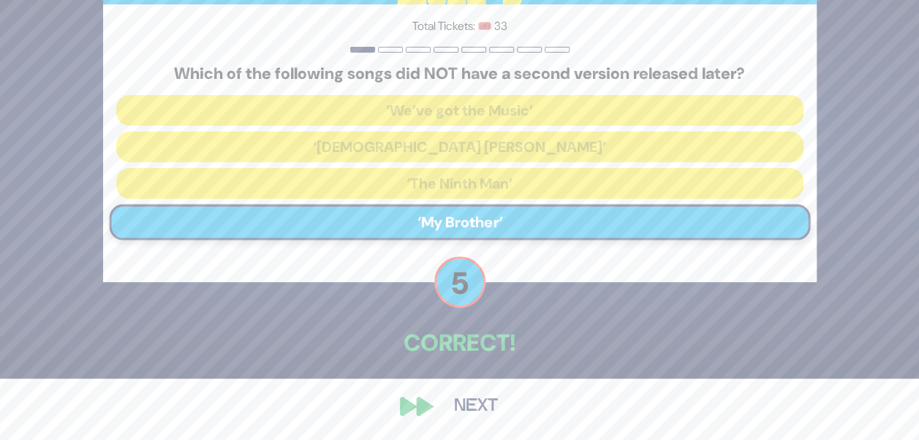
click at [469, 403] on button "Next" at bounding box center [475, 407] width 85 height 34
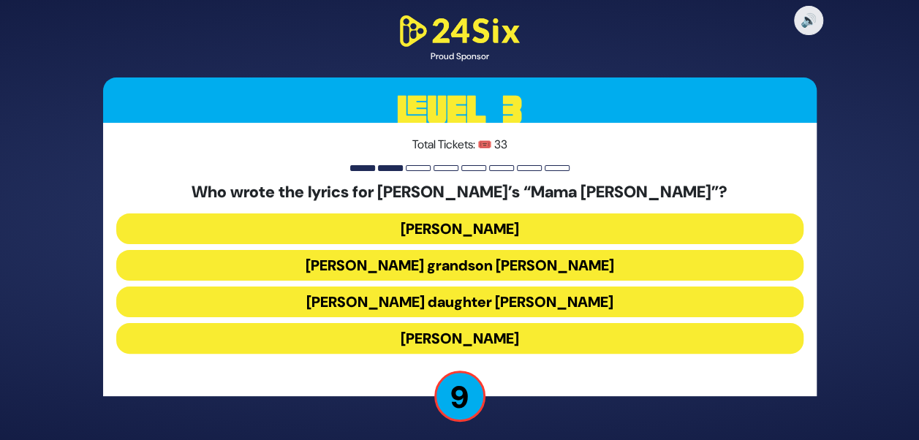
click at [537, 305] on button "Abie Rotenberg’s daughter Bella Levitan" at bounding box center [459, 302] width 687 height 31
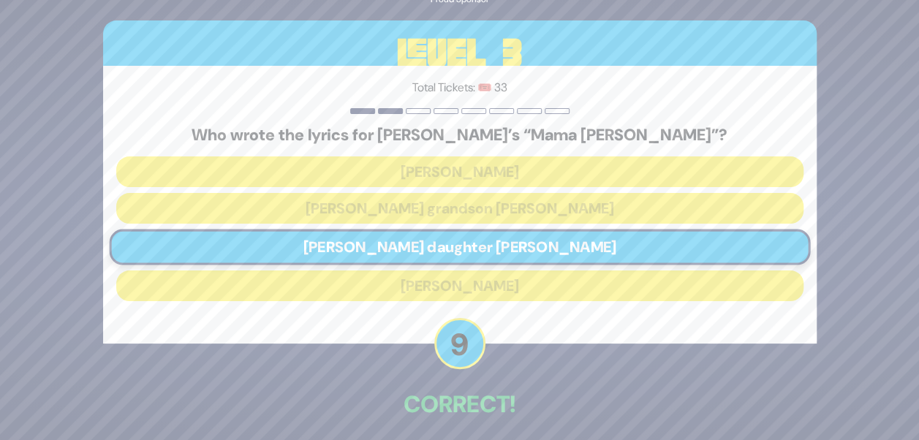
scroll to position [61, 0]
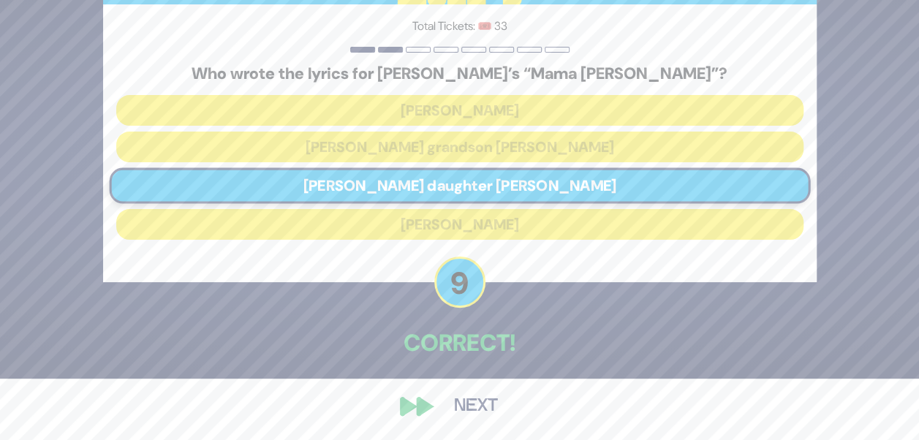
click at [474, 401] on button "Next" at bounding box center [475, 407] width 85 height 34
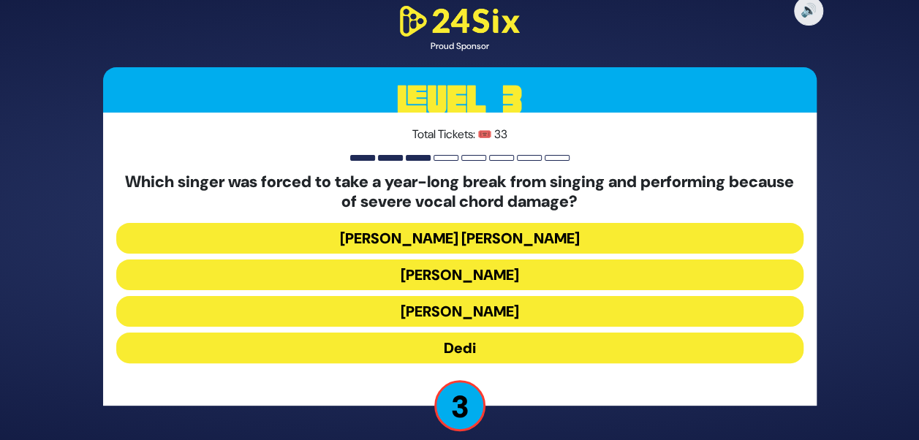
click at [470, 281] on button "Ohad Moskowitz" at bounding box center [459, 274] width 687 height 31
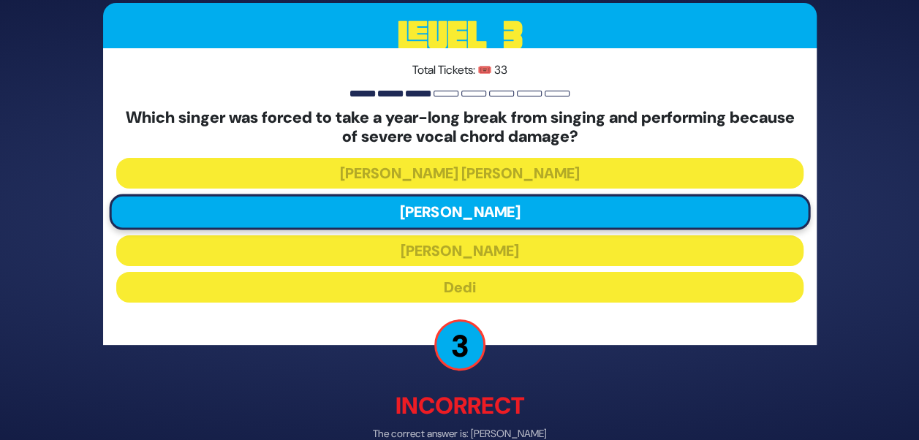
scroll to position [79, 0]
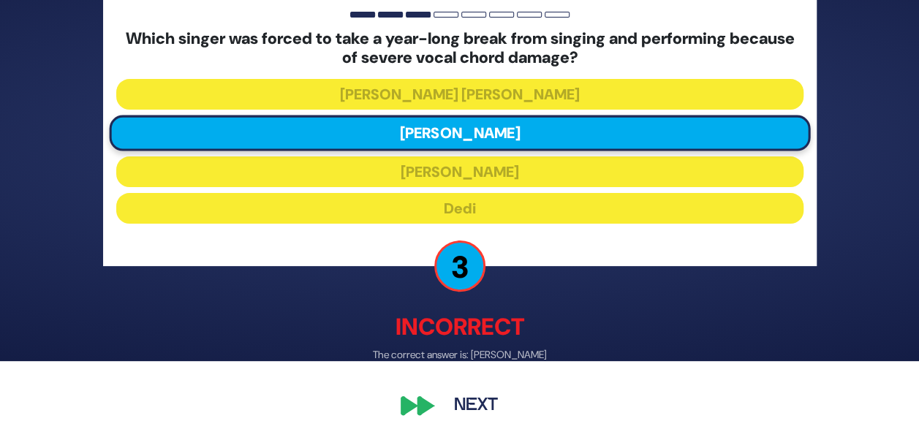
click at [460, 398] on button "Next" at bounding box center [475, 407] width 85 height 34
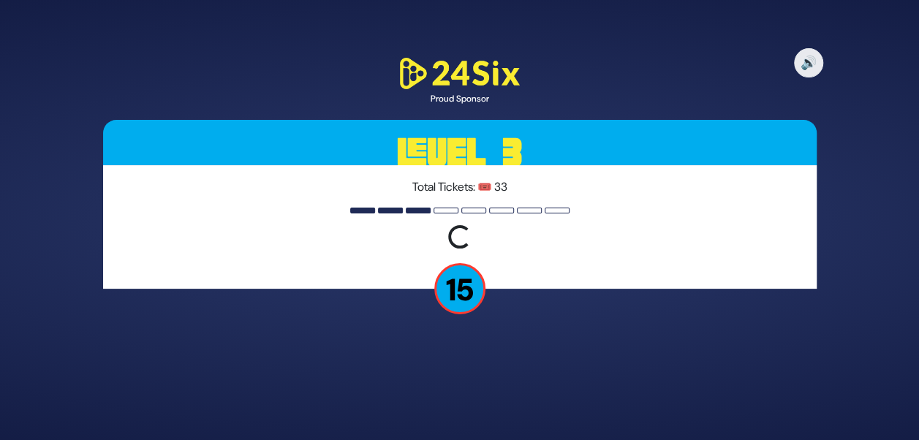
scroll to position [0, 0]
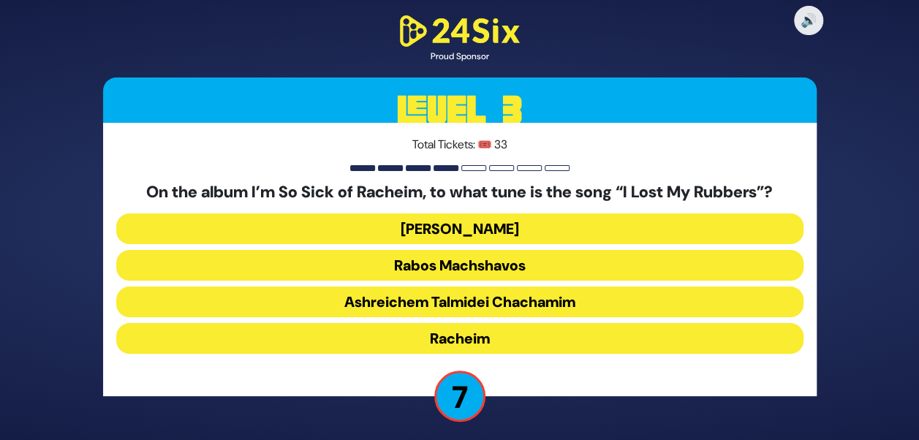
click at [485, 227] on button "Dido Bey" at bounding box center [459, 228] width 687 height 31
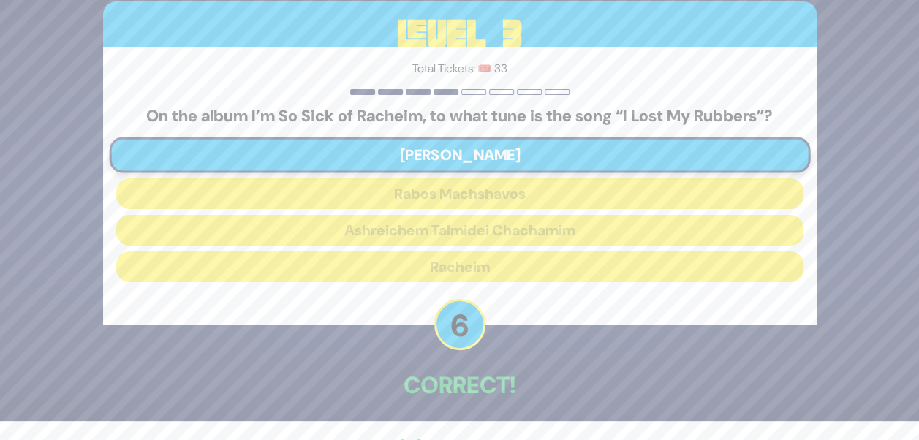
scroll to position [61, 0]
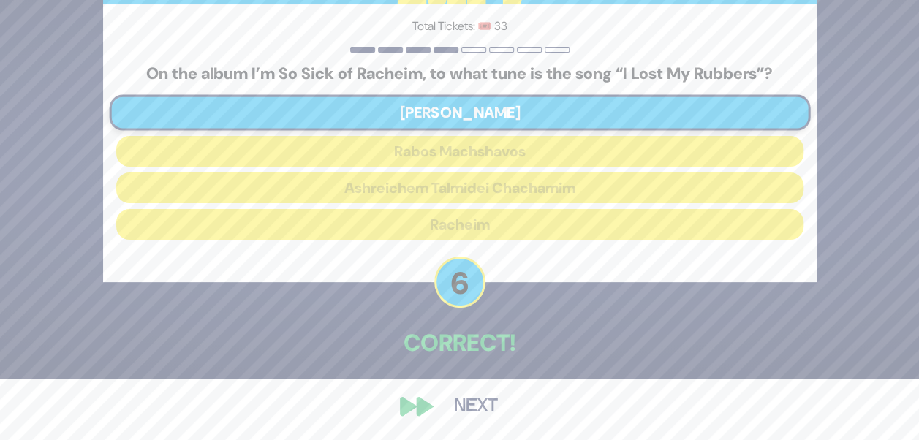
click at [471, 403] on button "Next" at bounding box center [475, 407] width 85 height 34
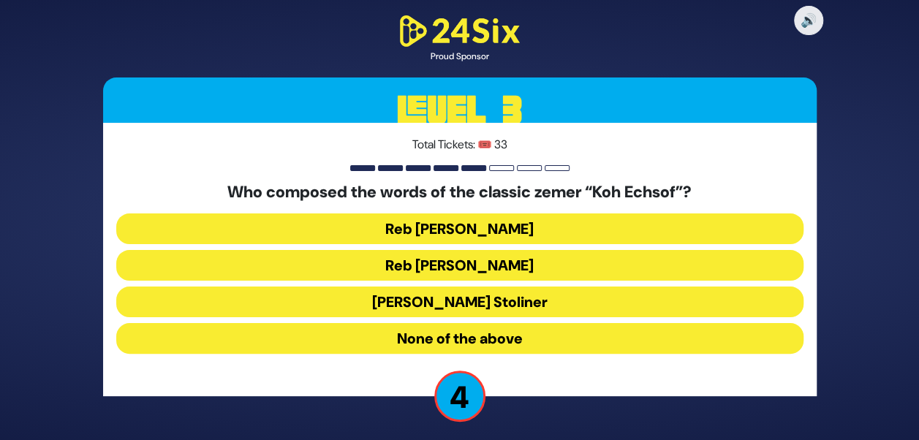
click at [488, 301] on button "[PERSON_NAME] Stoliner" at bounding box center [459, 302] width 687 height 31
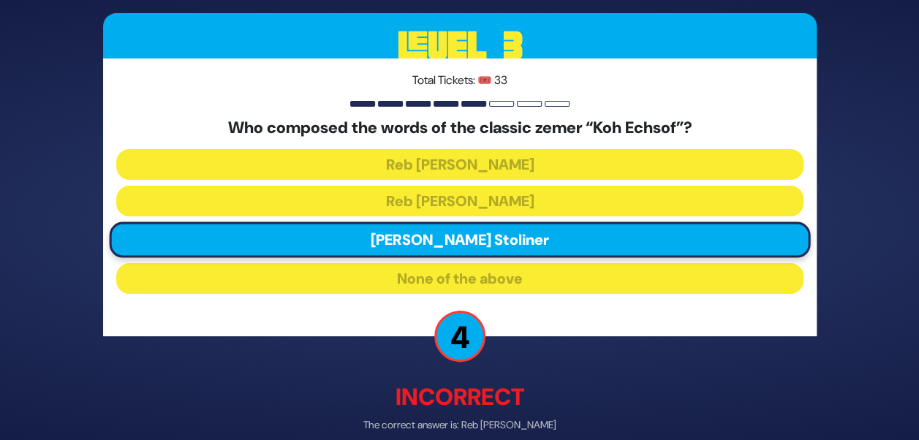
scroll to position [69, 0]
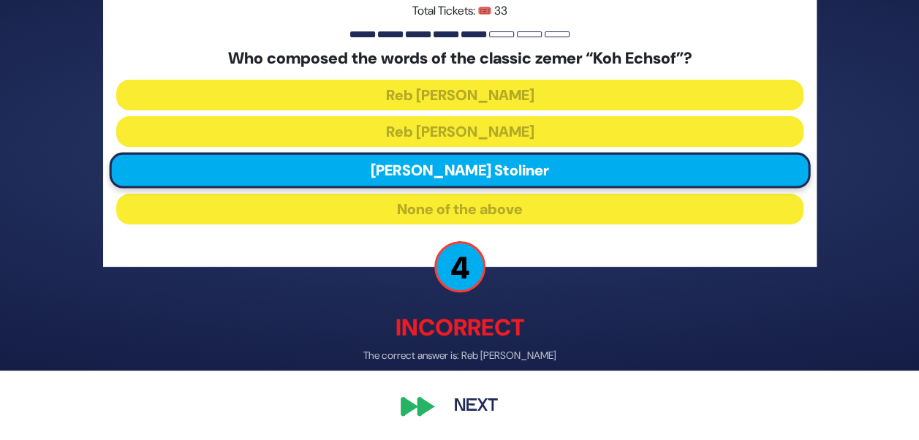
click at [480, 398] on button "Next" at bounding box center [475, 407] width 85 height 34
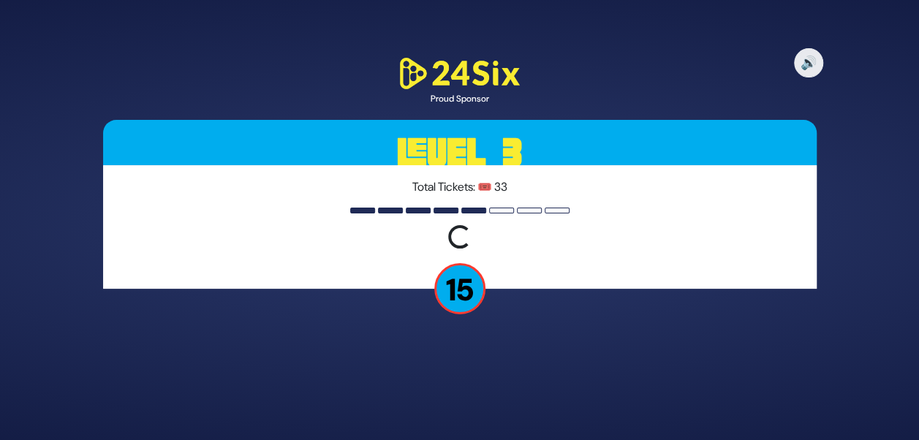
scroll to position [0, 0]
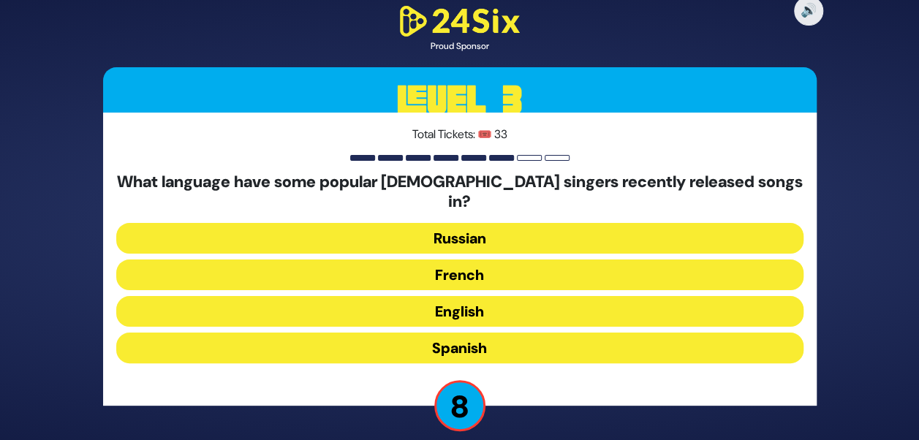
click at [453, 265] on button "French" at bounding box center [459, 274] width 687 height 31
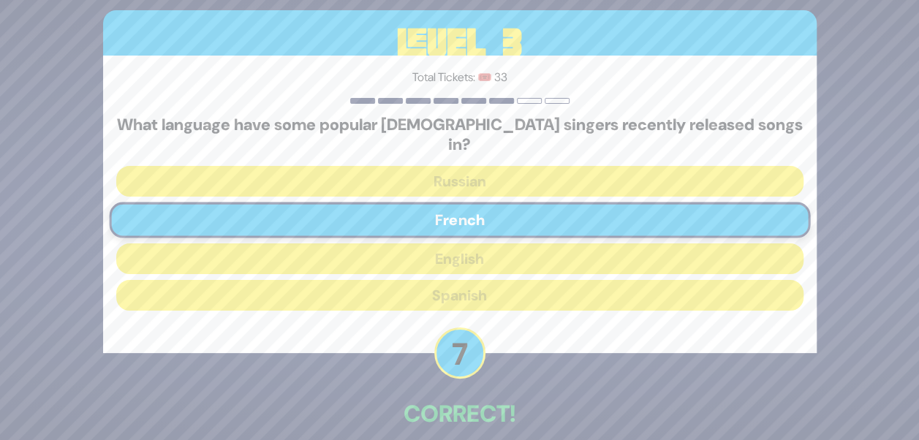
scroll to position [61, 0]
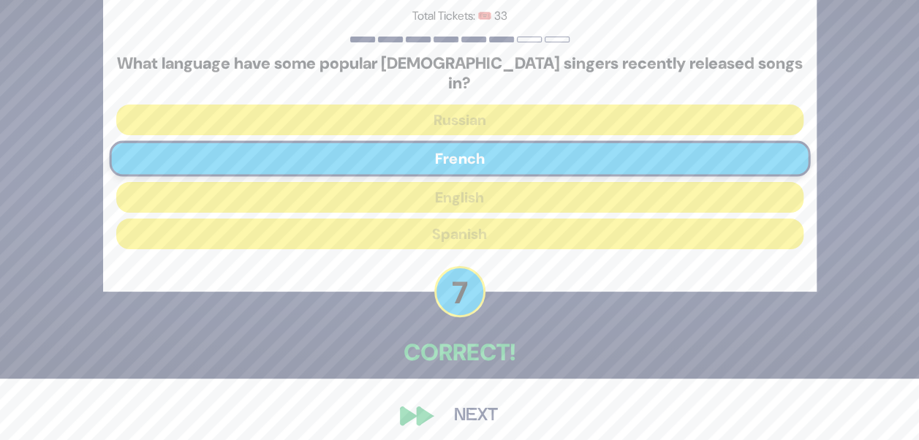
click at [473, 403] on button "Next" at bounding box center [475, 416] width 85 height 34
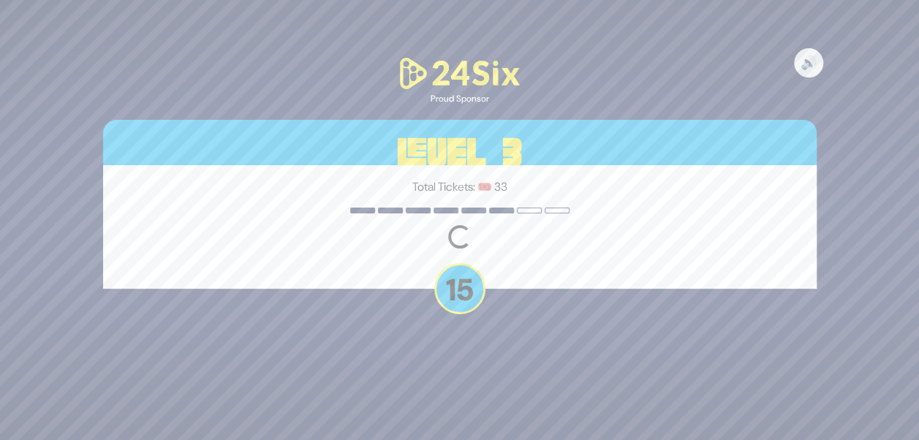
scroll to position [0, 0]
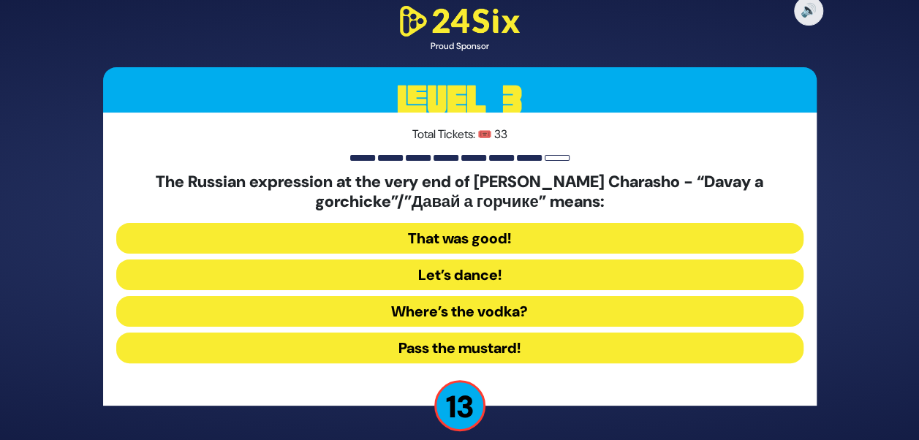
click at [455, 346] on button "Pass the mustard!" at bounding box center [459, 348] width 687 height 31
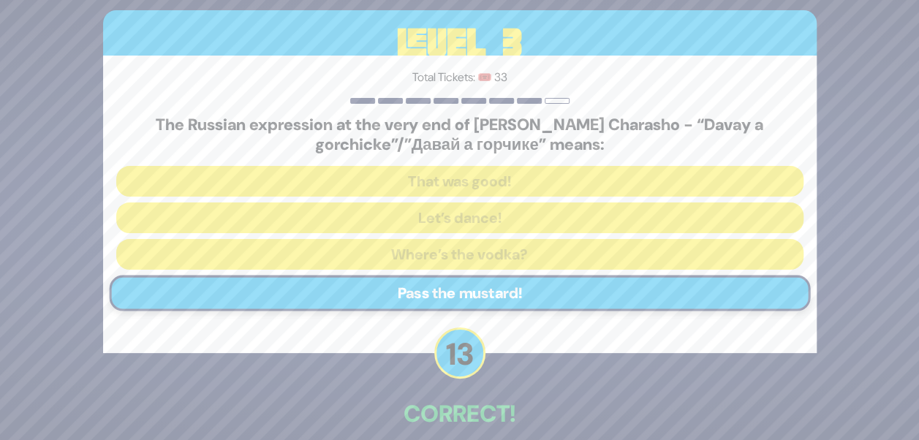
scroll to position [72, 0]
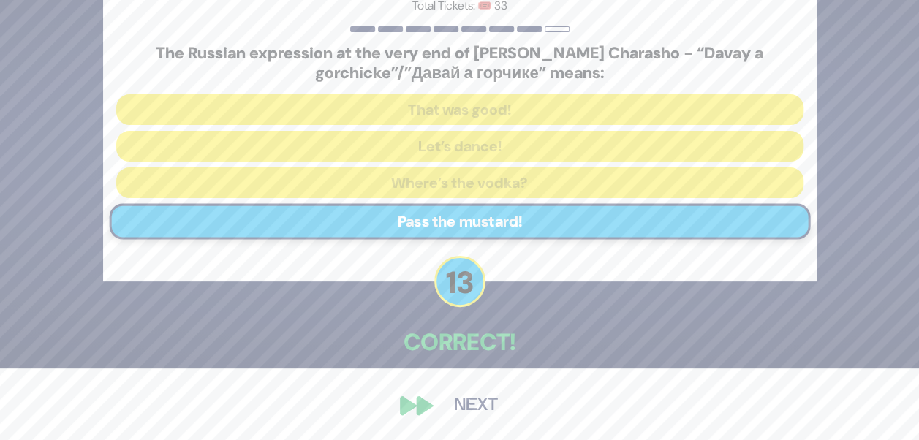
click at [478, 395] on button "Next" at bounding box center [475, 406] width 85 height 34
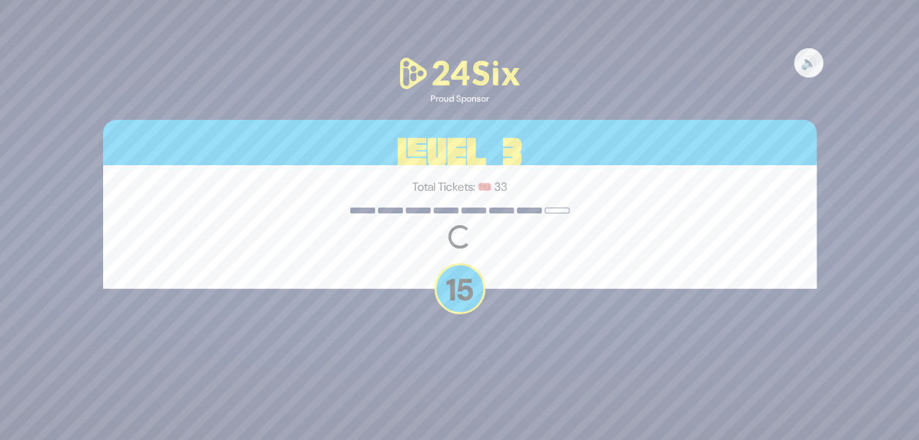
scroll to position [0, 0]
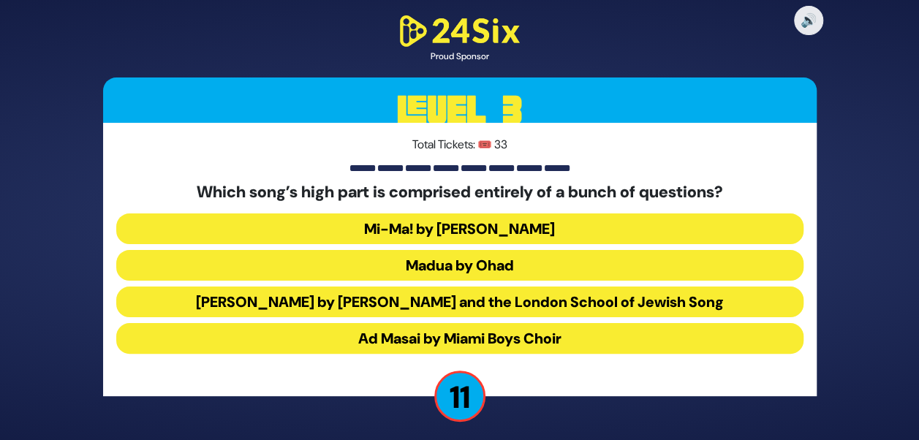
click at [587, 230] on button "Mi-Ma! by Avraham Fried" at bounding box center [459, 228] width 687 height 31
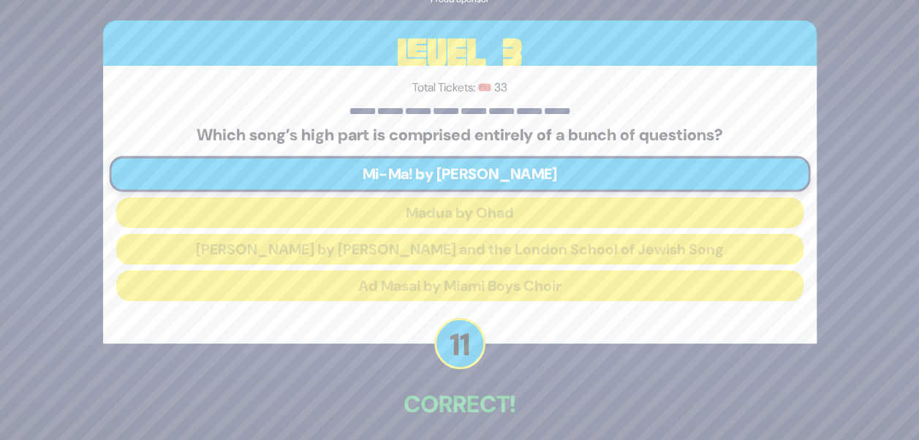
scroll to position [61, 0]
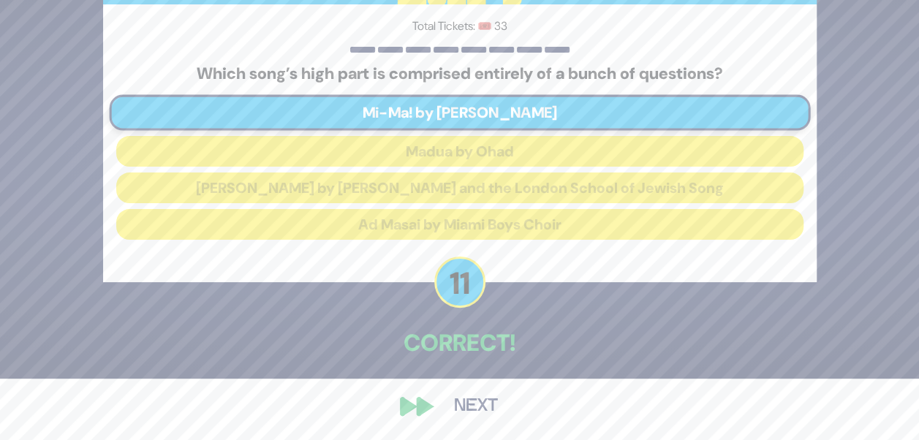
click at [471, 405] on button "Next" at bounding box center [475, 407] width 85 height 34
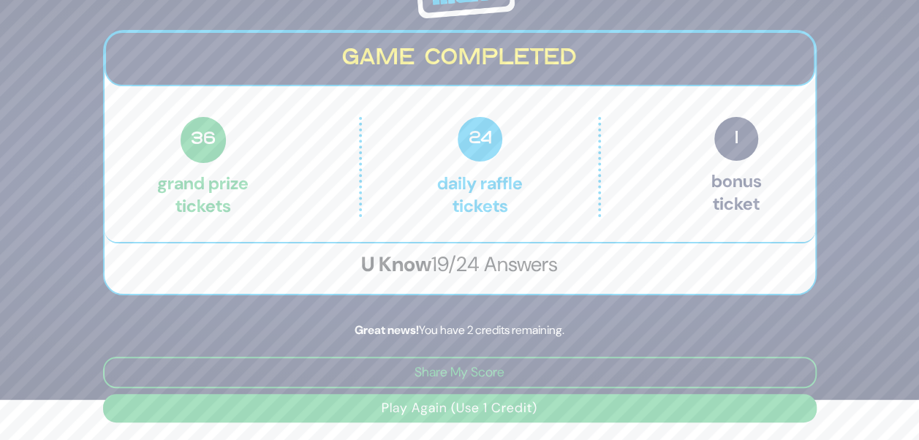
scroll to position [40, 0]
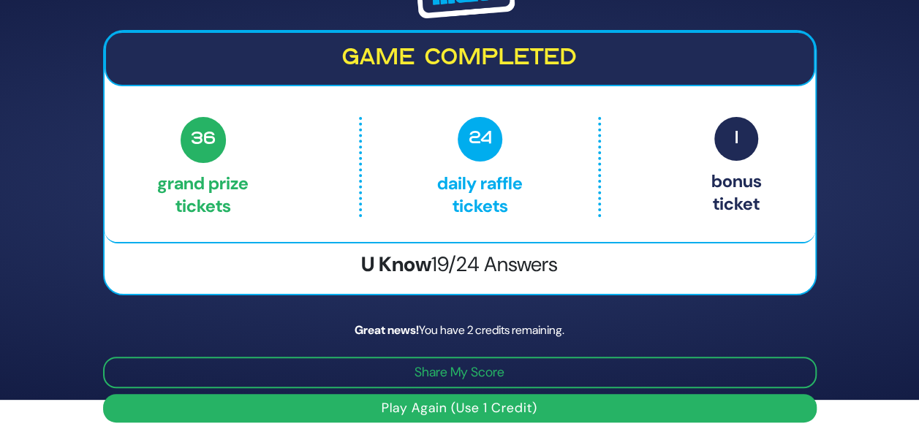
click at [468, 417] on button "Play Again (Use 1 Credit)" at bounding box center [459, 408] width 713 height 29
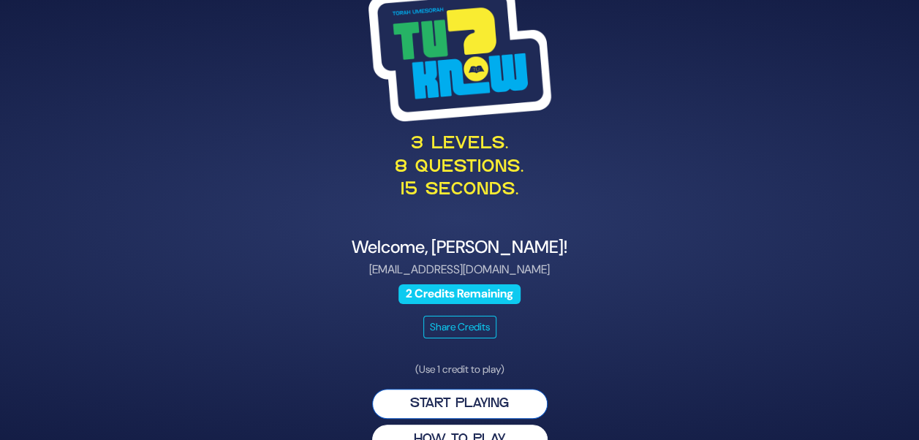
click at [471, 406] on button "Start Playing" at bounding box center [459, 404] width 175 height 30
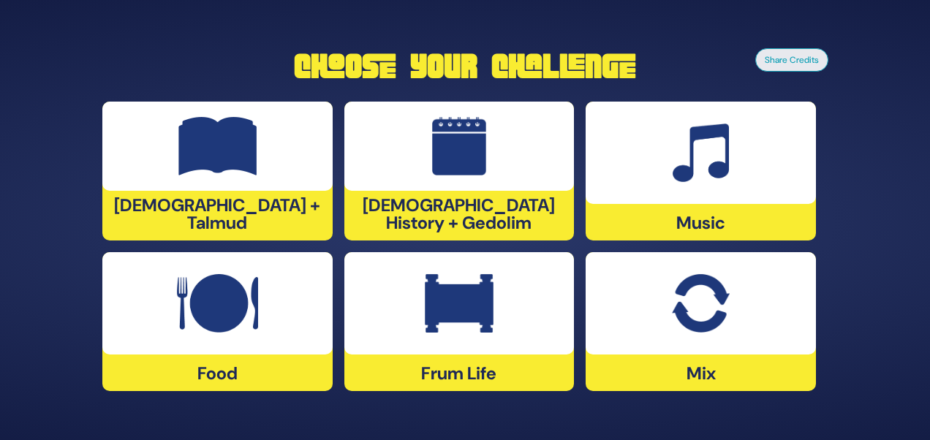
click at [218, 342] on div at bounding box center [217, 303] width 230 height 102
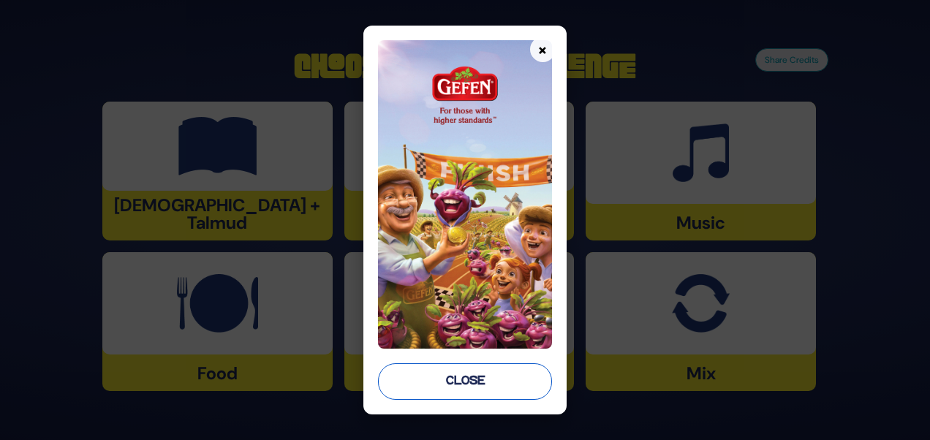
click at [445, 376] on button "Close" at bounding box center [464, 381] width 173 height 37
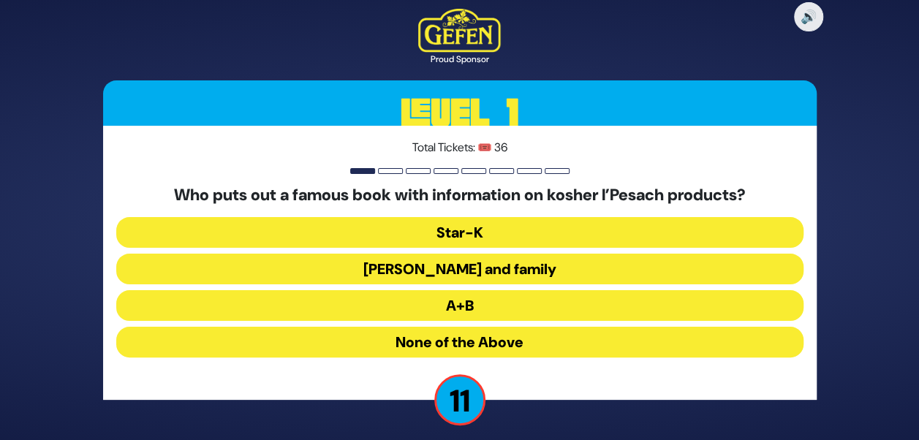
click at [487, 274] on button "Rabbi Blumenkrantz and family" at bounding box center [459, 269] width 687 height 31
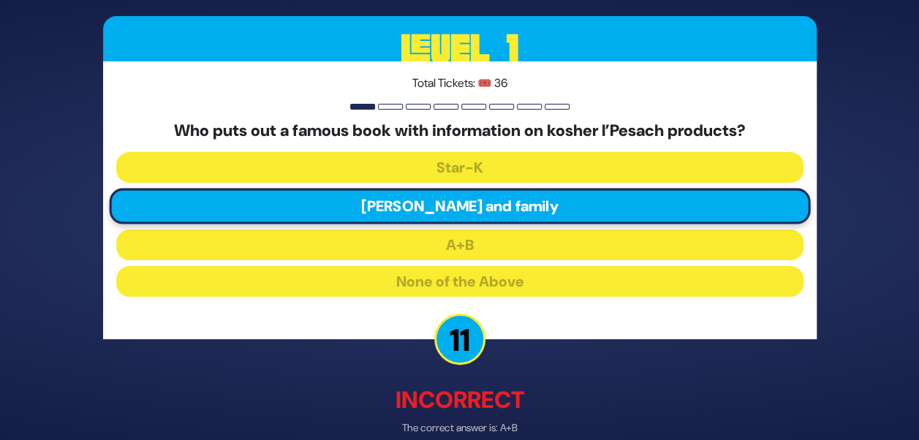
scroll to position [73, 0]
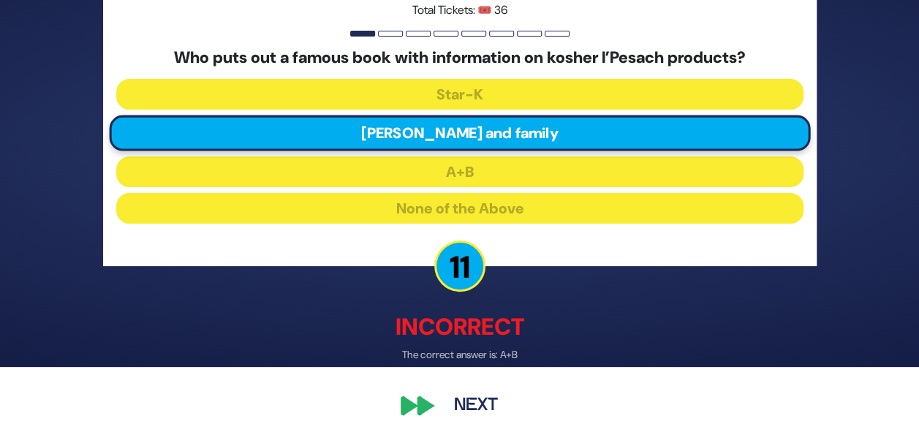
click at [475, 405] on button "Next" at bounding box center [475, 406] width 85 height 34
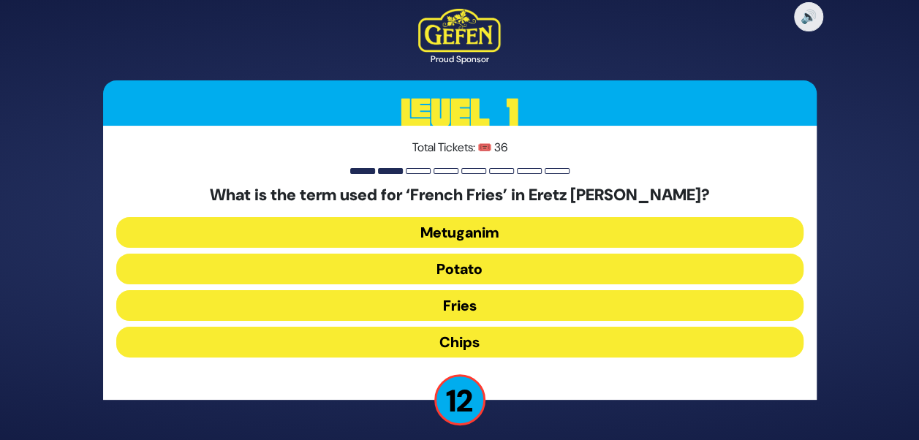
click at [477, 338] on button "Chips" at bounding box center [459, 342] width 687 height 31
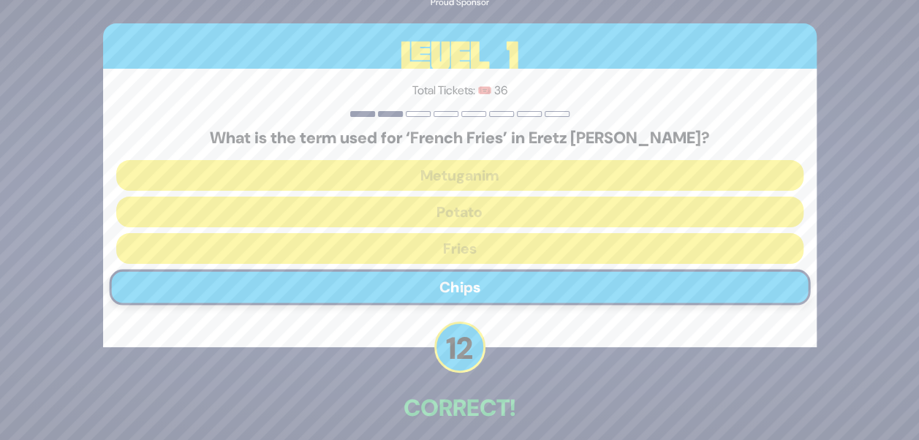
scroll to position [65, 0]
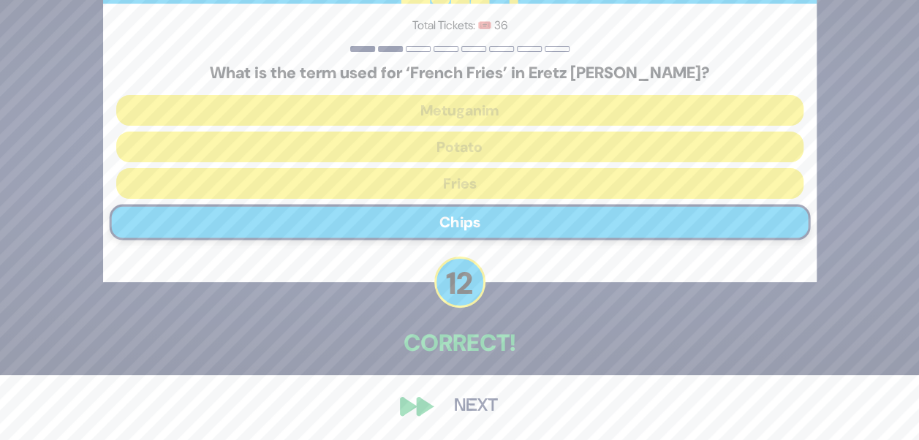
click at [484, 395] on button "Next" at bounding box center [475, 407] width 85 height 34
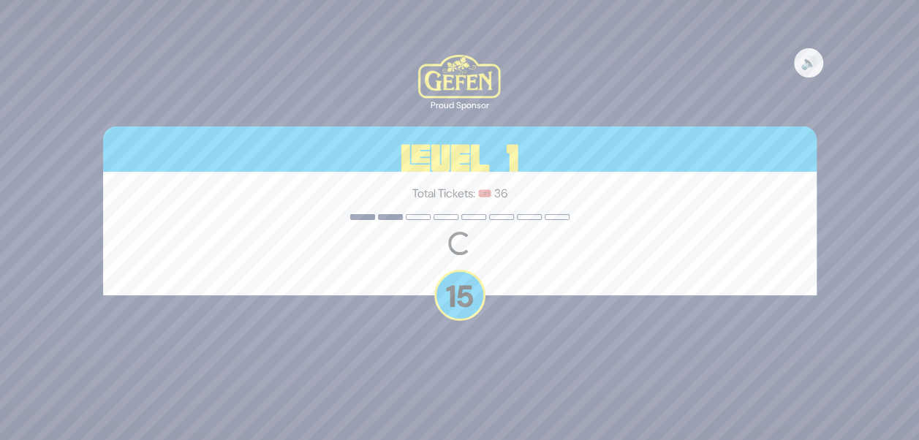
scroll to position [0, 0]
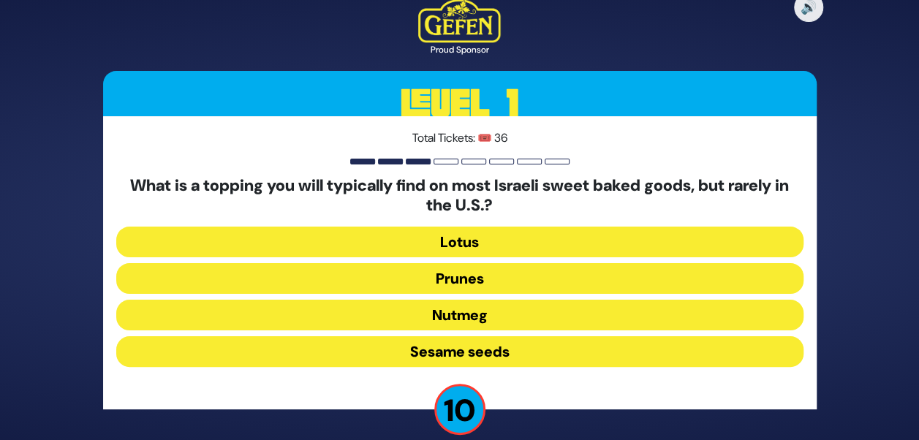
drag, startPoint x: 485, startPoint y: 333, endPoint x: 392, endPoint y: 363, distance: 97.5
click at [392, 363] on div "What is a topping you will typically find on most Israeli sweet baked goods, bu…" at bounding box center [459, 274] width 687 height 197
click at [392, 363] on button "Sesame seeds" at bounding box center [459, 351] width 687 height 31
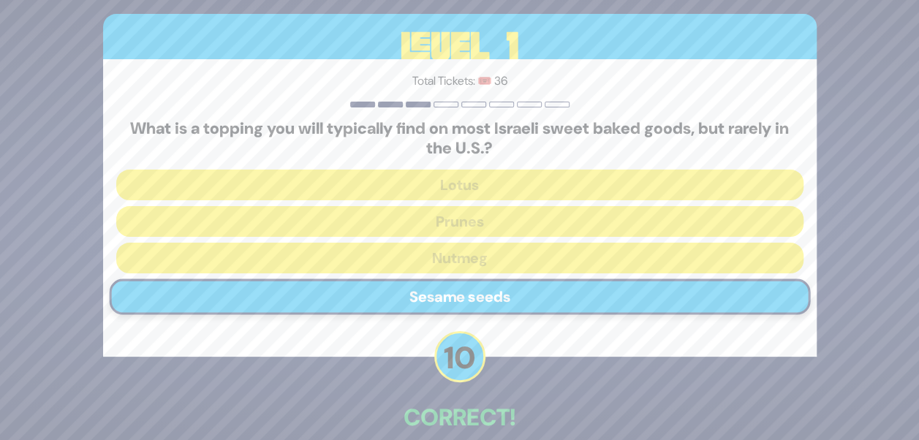
scroll to position [75, 0]
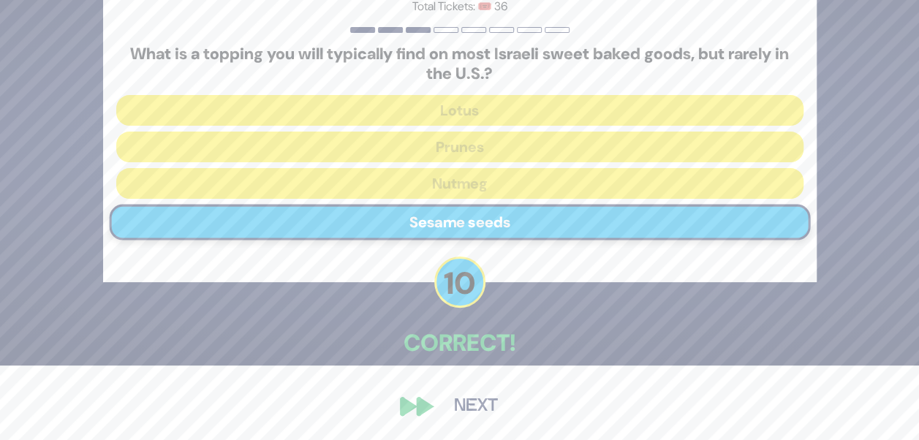
click at [448, 410] on button "Next" at bounding box center [475, 407] width 85 height 34
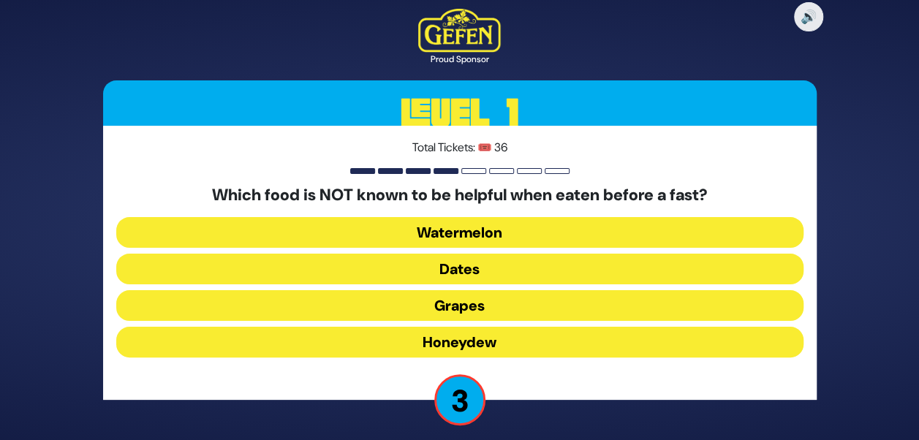
click at [474, 270] on button "Dates" at bounding box center [459, 269] width 687 height 31
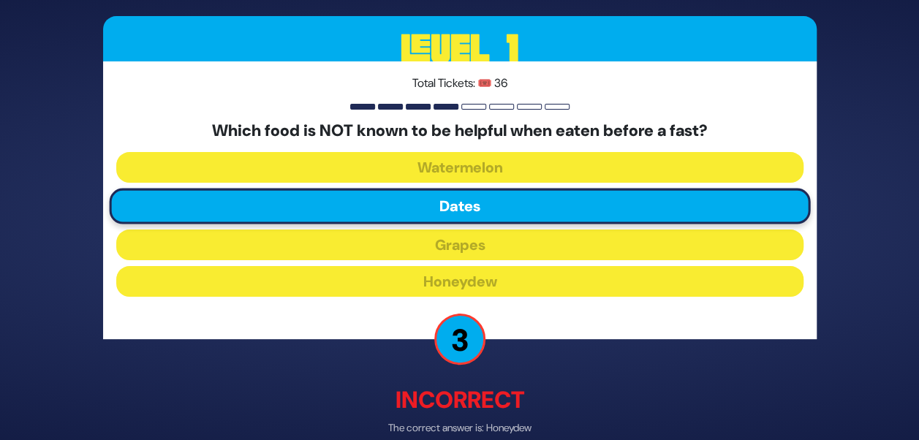
scroll to position [73, 0]
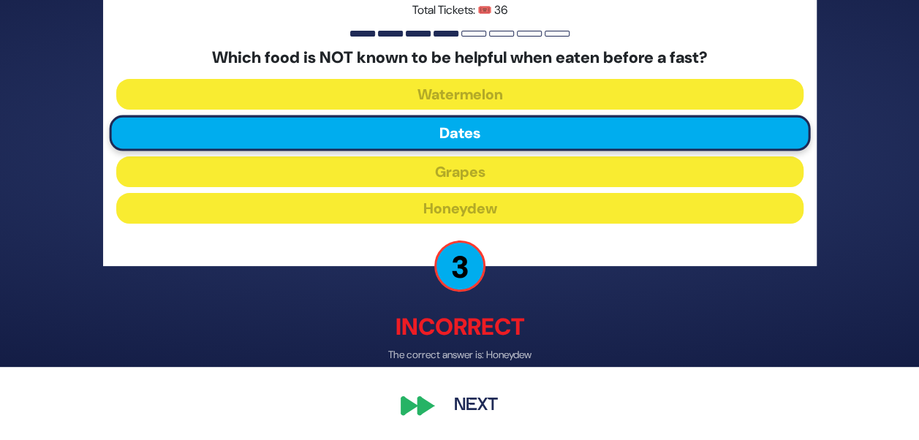
click at [477, 399] on button "Next" at bounding box center [475, 406] width 85 height 34
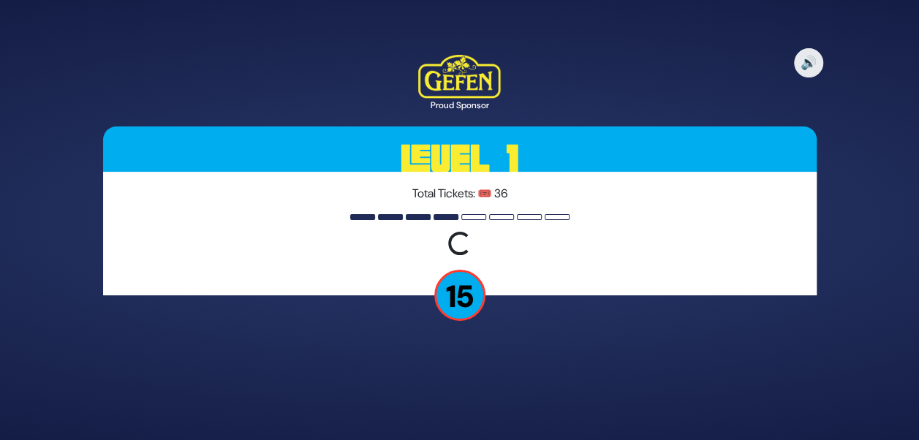
scroll to position [0, 0]
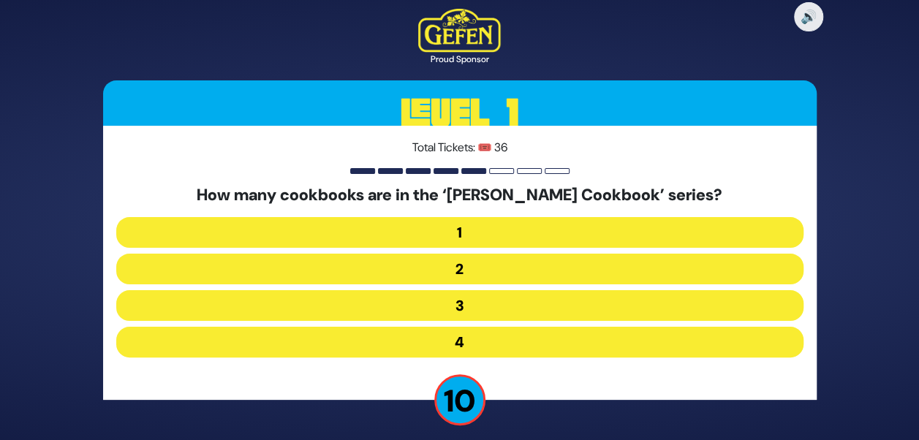
click at [452, 333] on button "4" at bounding box center [459, 342] width 687 height 31
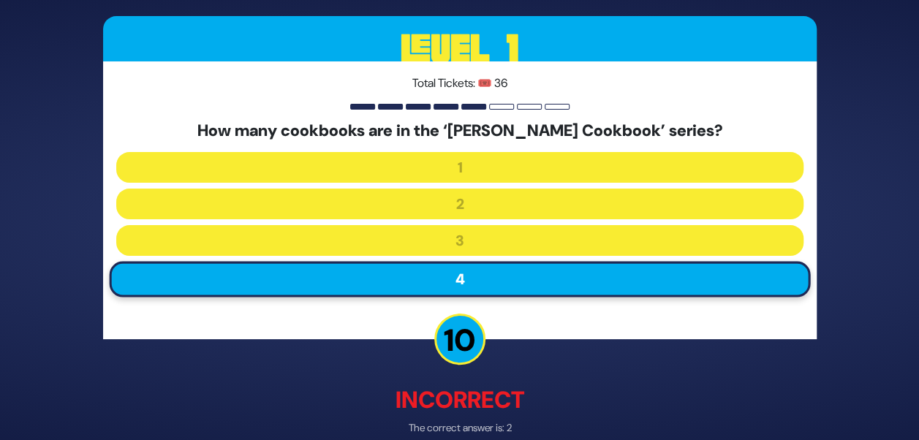
scroll to position [73, 0]
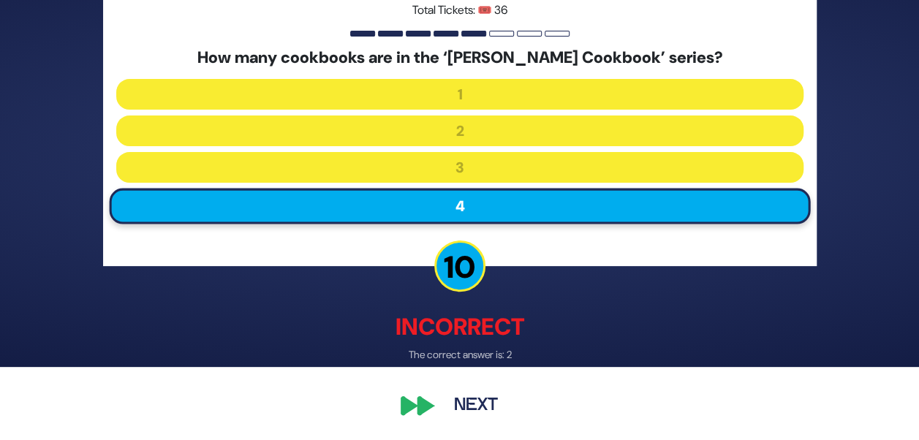
click at [468, 395] on button "Next" at bounding box center [475, 406] width 85 height 34
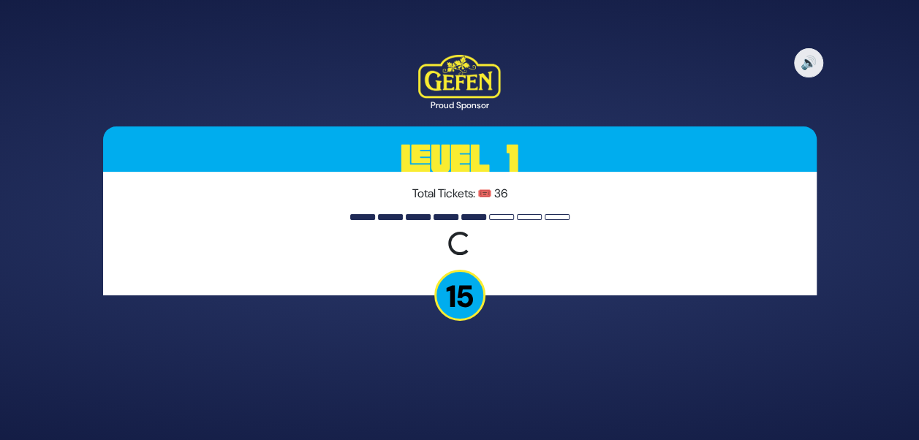
scroll to position [0, 0]
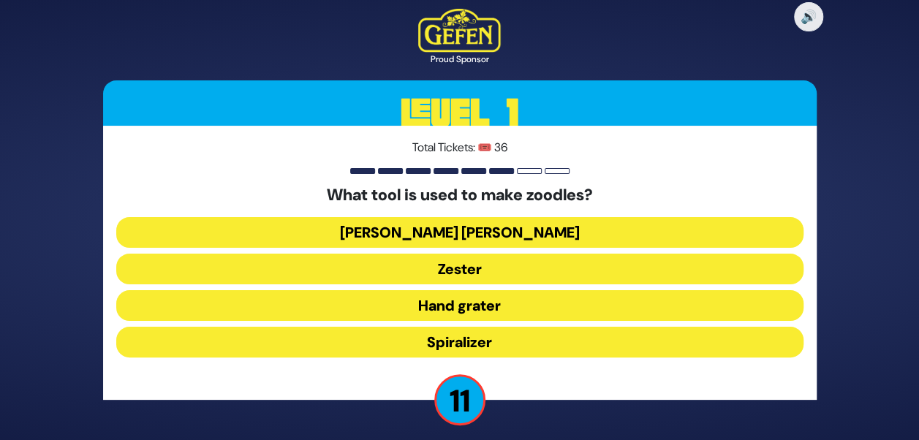
click at [444, 341] on button "Spiralizer" at bounding box center [459, 342] width 687 height 31
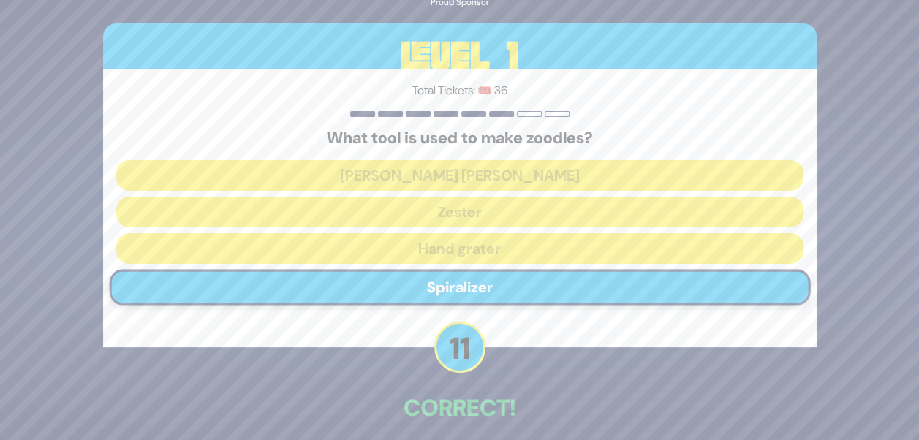
scroll to position [65, 0]
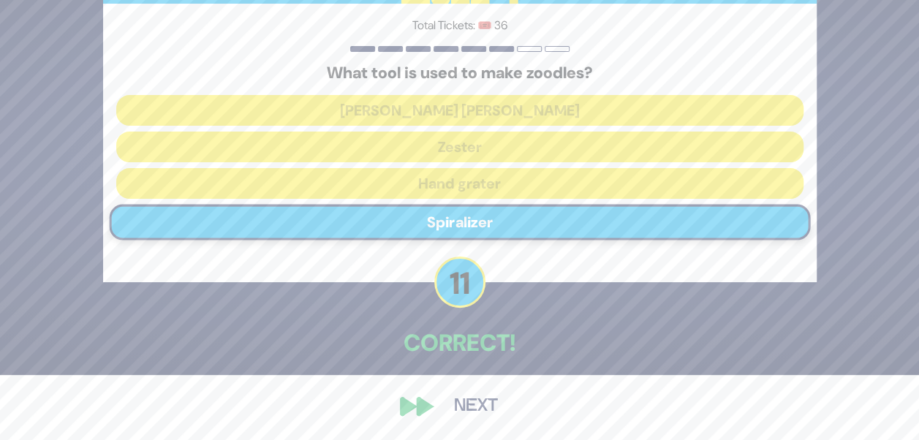
click at [463, 402] on button "Next" at bounding box center [475, 407] width 85 height 34
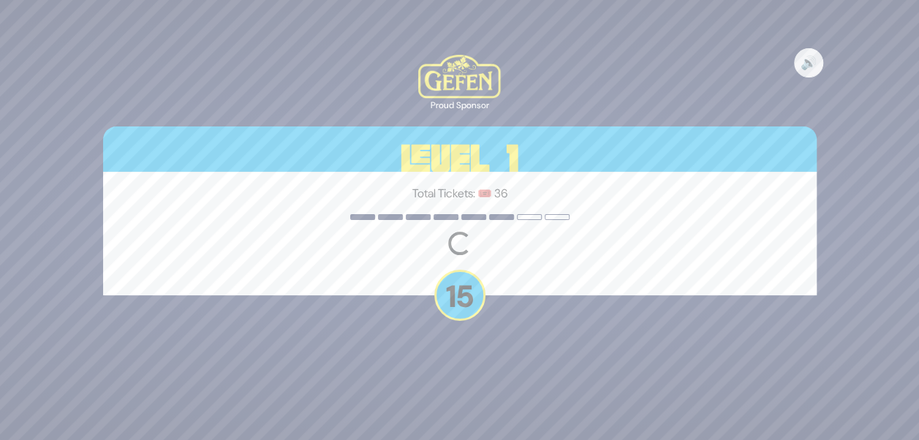
scroll to position [0, 0]
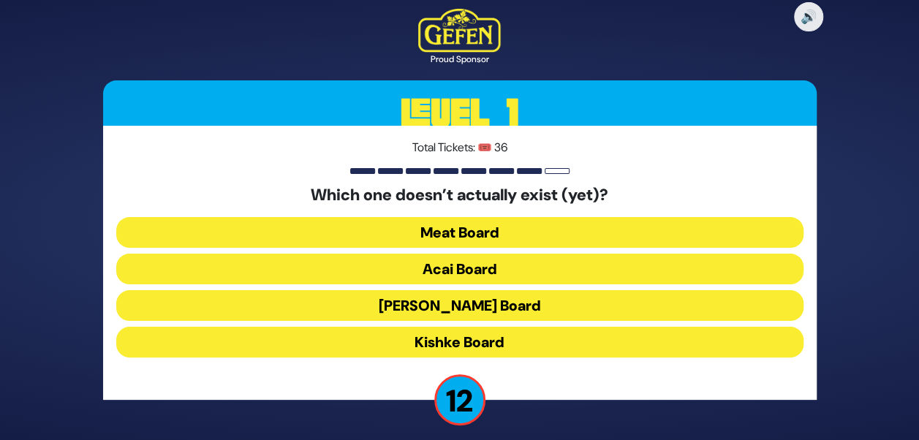
click at [460, 341] on button "Kishke Board" at bounding box center [459, 342] width 687 height 31
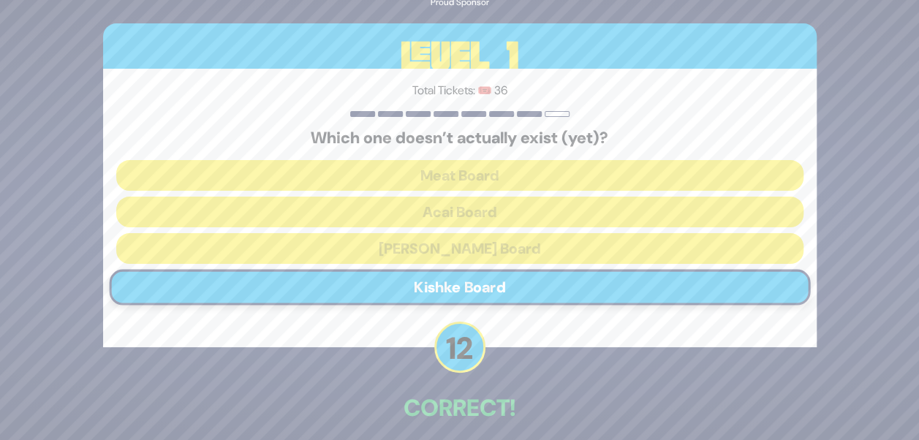
scroll to position [65, 0]
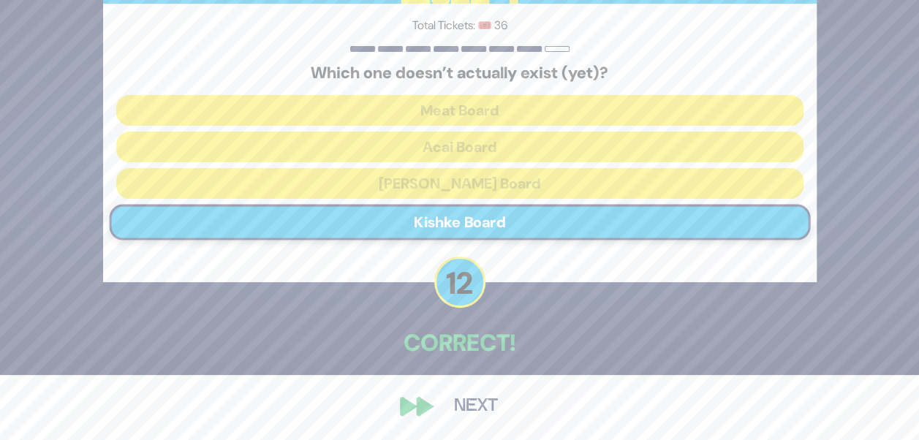
click at [466, 401] on button "Next" at bounding box center [475, 407] width 85 height 34
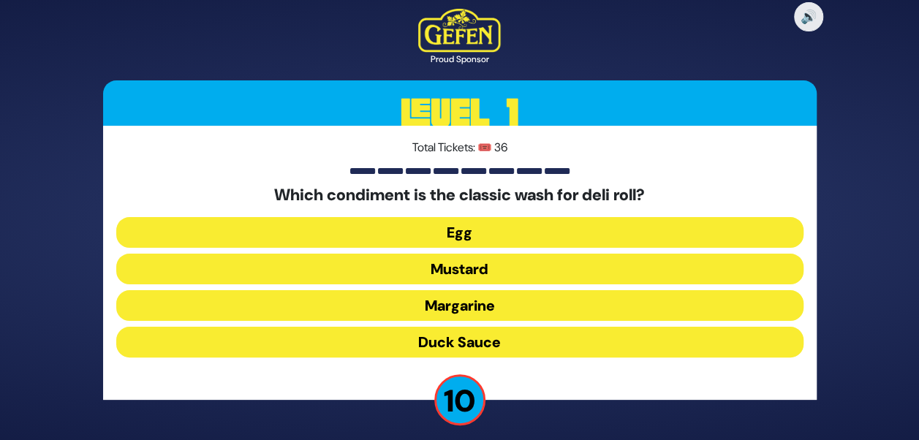
click at [441, 347] on button "Duck Sauce" at bounding box center [459, 342] width 687 height 31
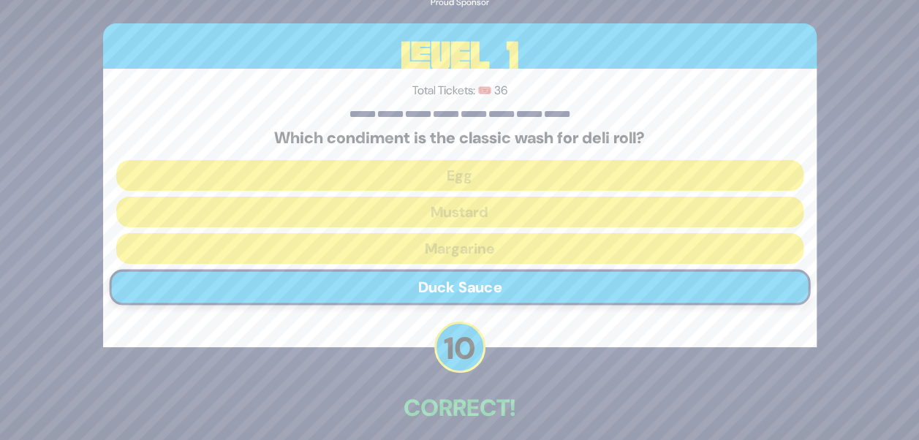
scroll to position [65, 0]
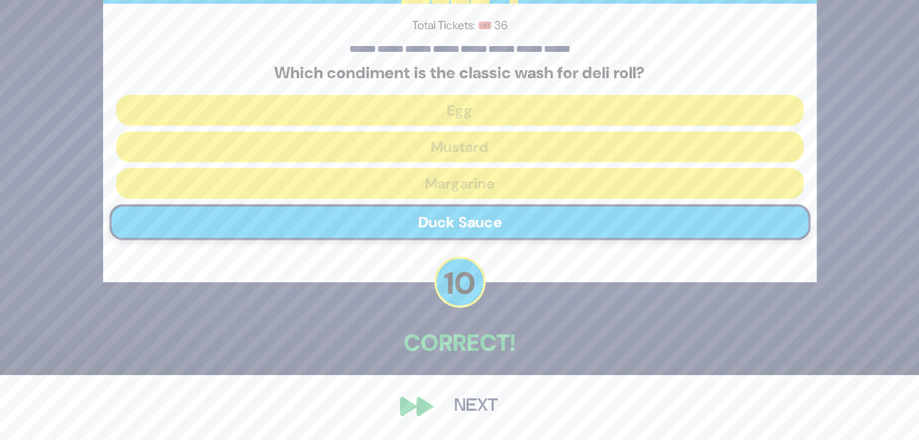
click at [466, 399] on button "Next" at bounding box center [475, 407] width 85 height 34
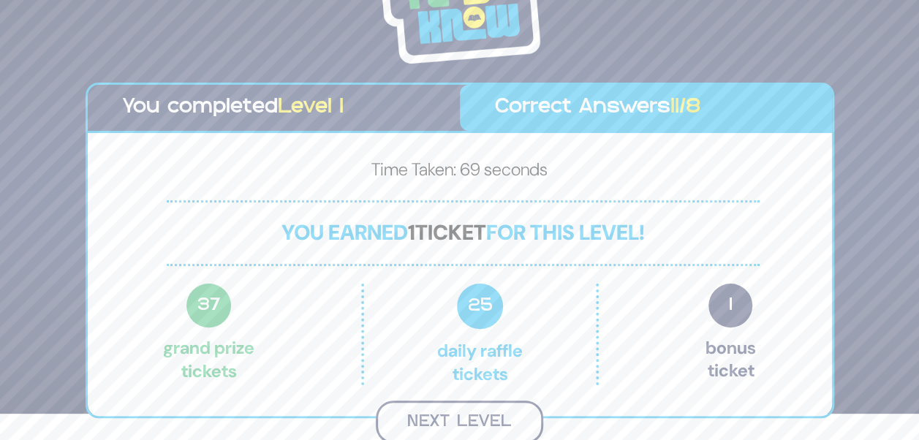
scroll to position [24, 0]
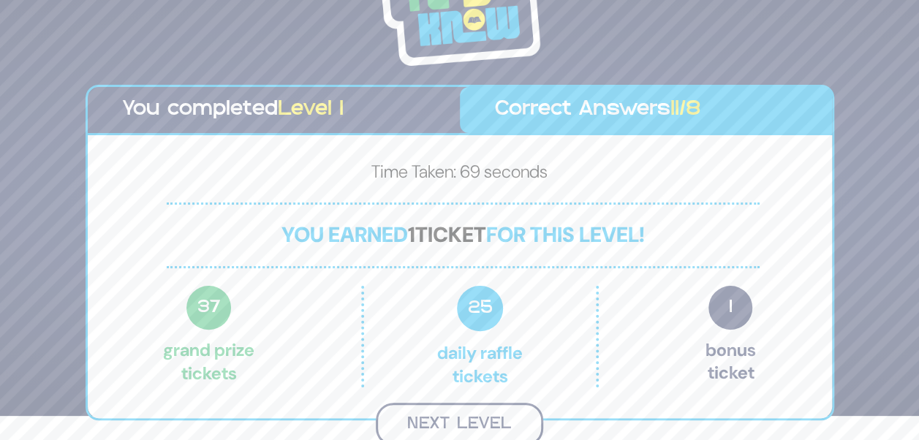
click at [426, 418] on button "Next Level" at bounding box center [459, 424] width 167 height 43
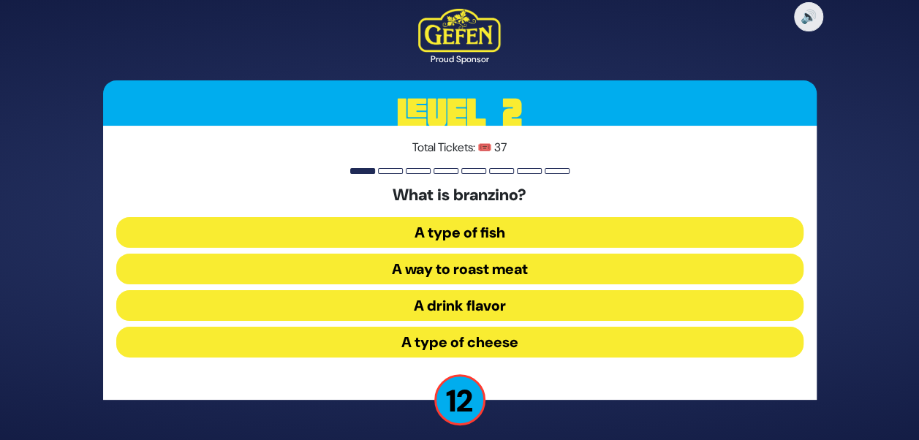
click at [496, 232] on button "A type of fish" at bounding box center [459, 232] width 687 height 31
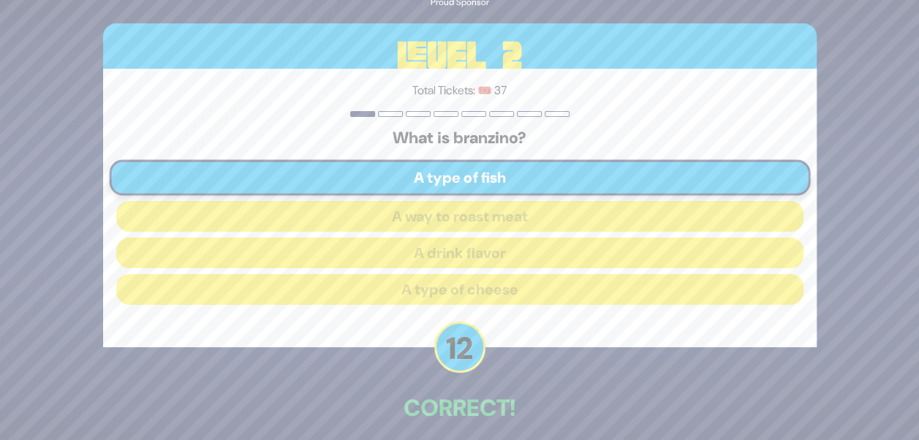
scroll to position [65, 0]
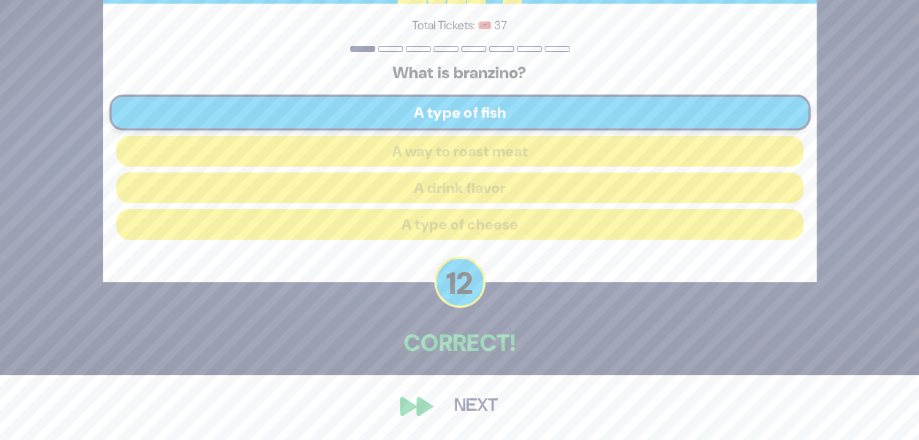
click at [470, 398] on button "Next" at bounding box center [475, 407] width 85 height 34
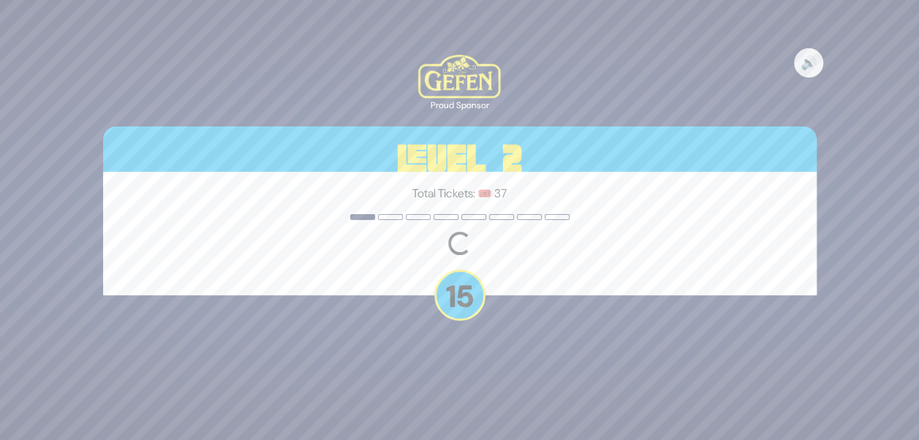
scroll to position [0, 0]
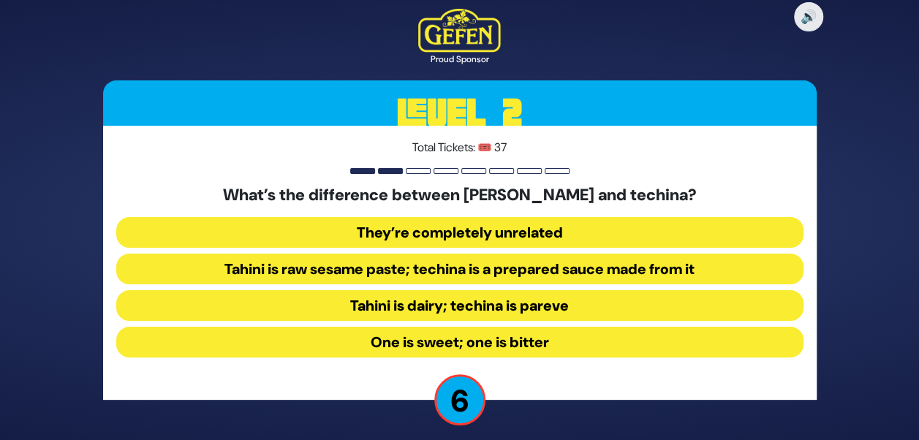
click at [706, 273] on button "Tahini is raw sesame paste; techina is a prepared sauce made from it" at bounding box center [459, 269] width 687 height 31
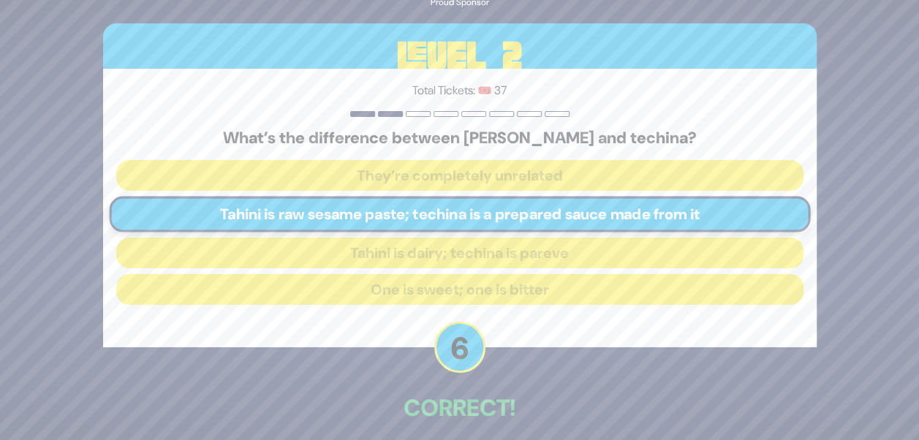
scroll to position [65, 0]
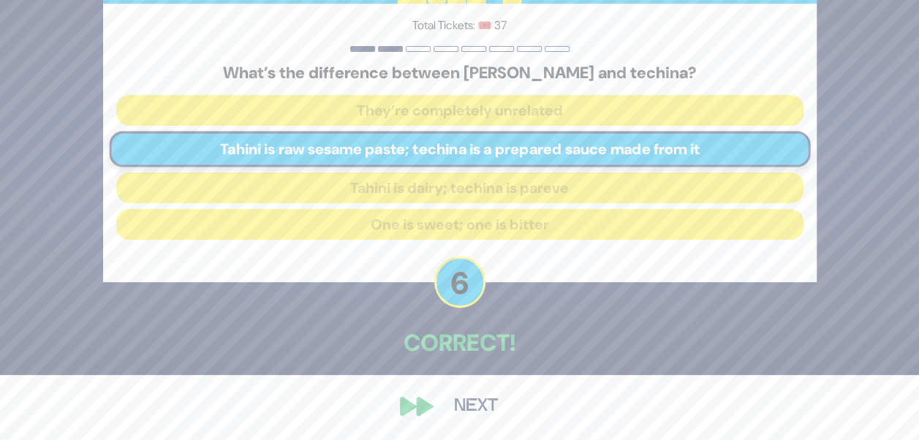
click at [491, 398] on button "Next" at bounding box center [475, 407] width 85 height 34
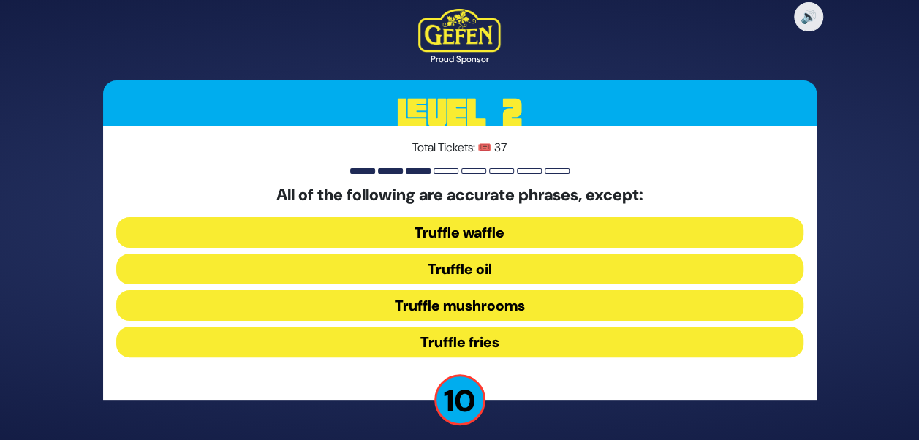
click at [475, 234] on button "Truffle waffle" at bounding box center [459, 232] width 687 height 31
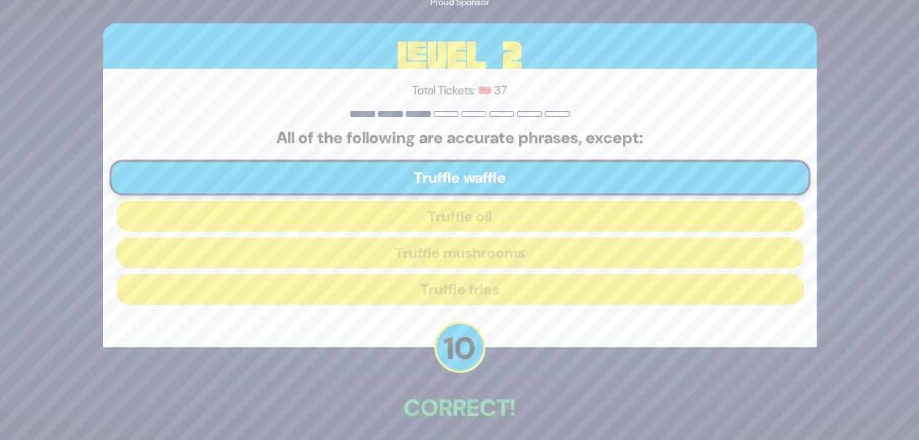
scroll to position [65, 0]
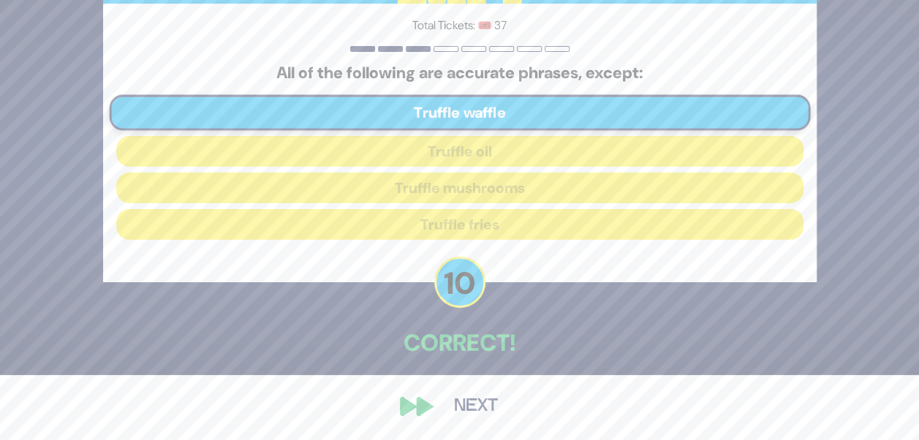
click at [440, 409] on button "Next" at bounding box center [475, 407] width 85 height 34
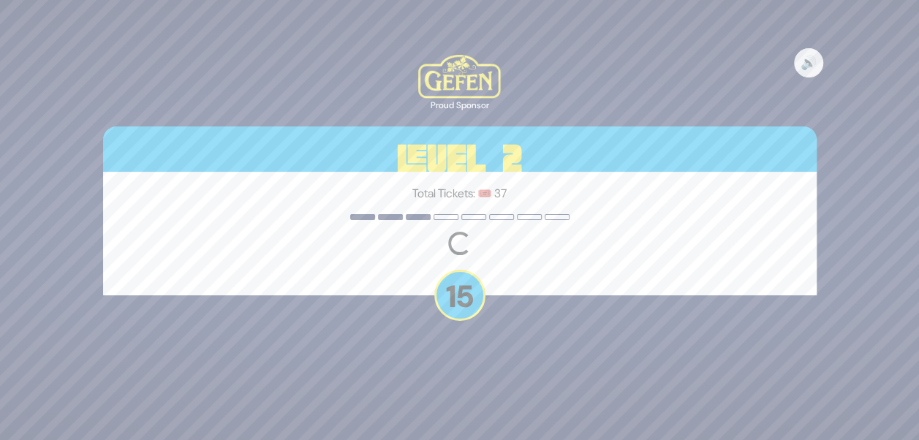
scroll to position [0, 0]
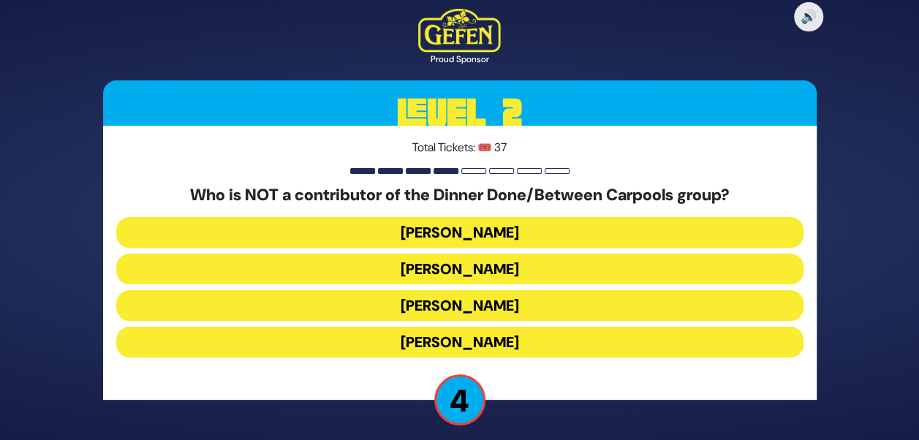
click at [485, 235] on button "Estee Waldman" at bounding box center [459, 232] width 687 height 31
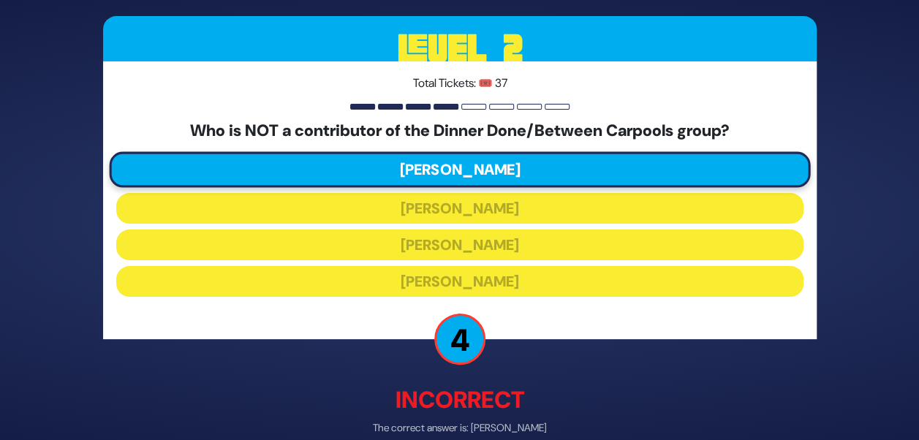
scroll to position [73, 0]
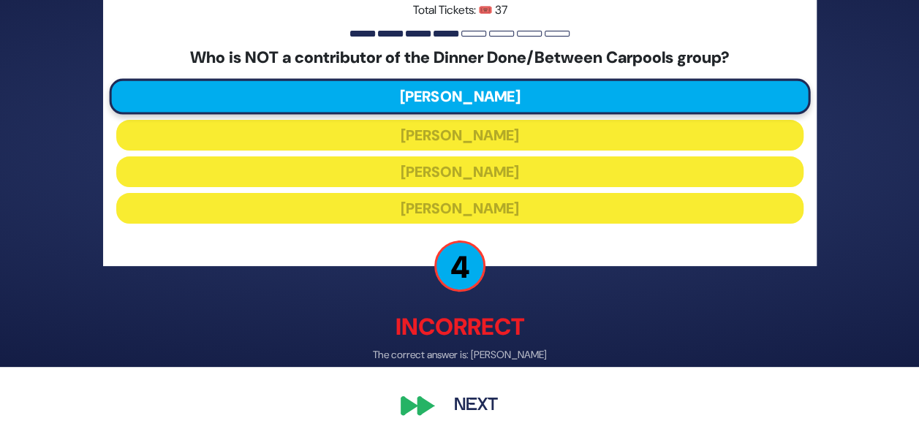
click at [488, 403] on button "Next" at bounding box center [475, 406] width 85 height 34
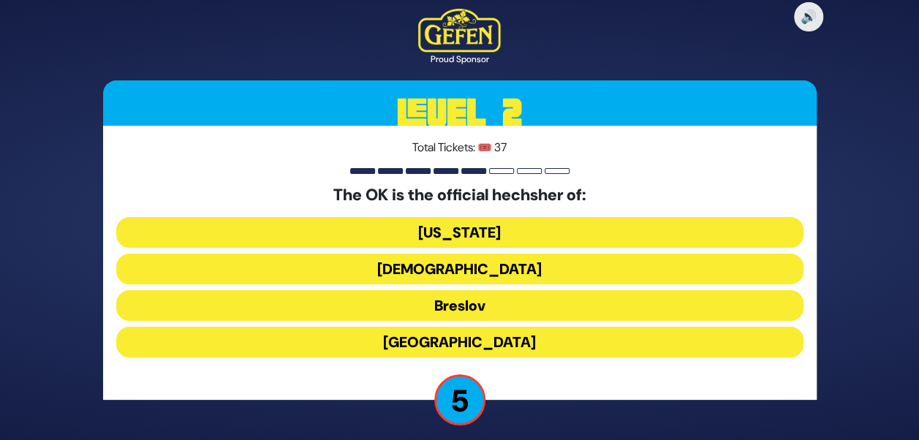
click at [469, 266] on button "Chabad" at bounding box center [459, 269] width 687 height 31
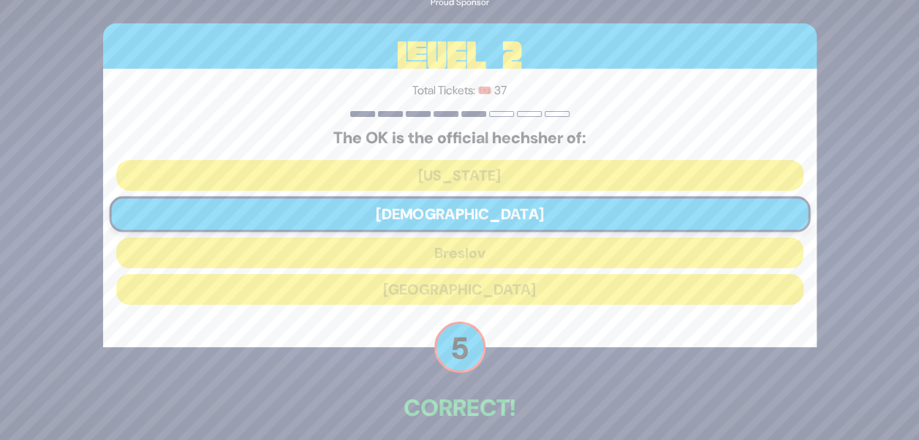
scroll to position [65, 0]
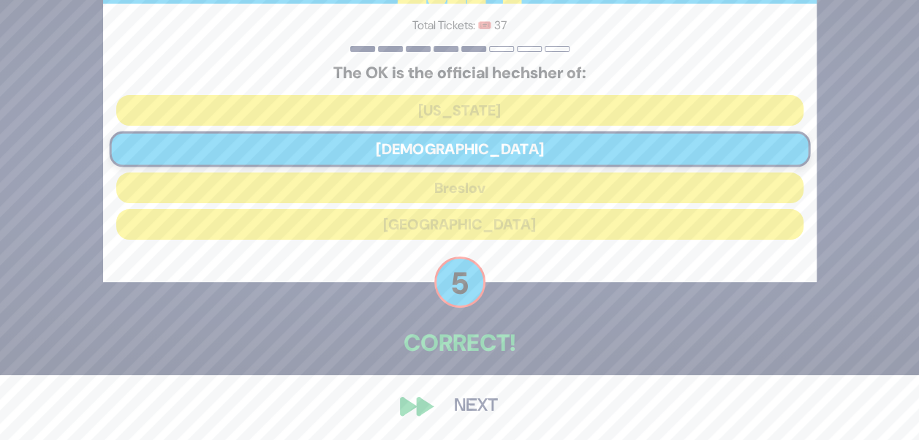
click at [464, 405] on button "Next" at bounding box center [475, 407] width 85 height 34
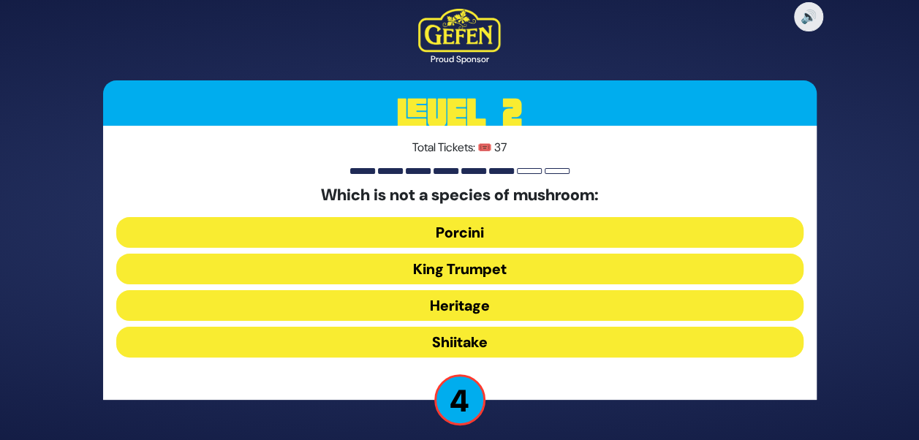
click at [461, 301] on button "Heritage" at bounding box center [459, 305] width 687 height 31
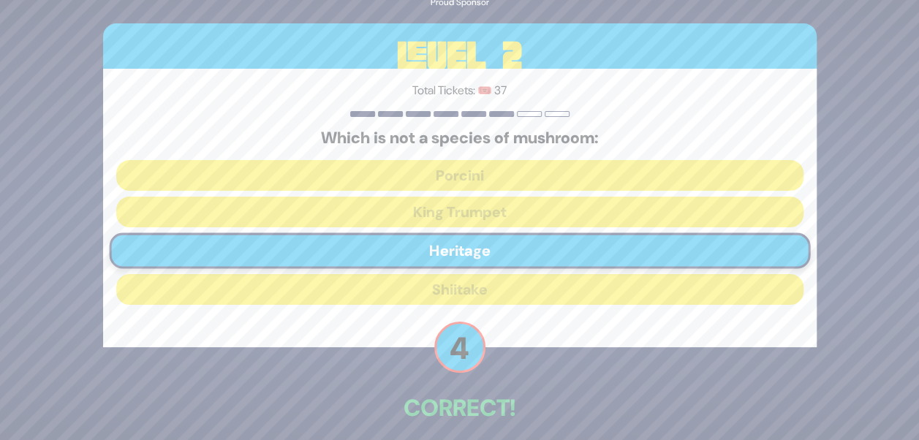
scroll to position [65, 0]
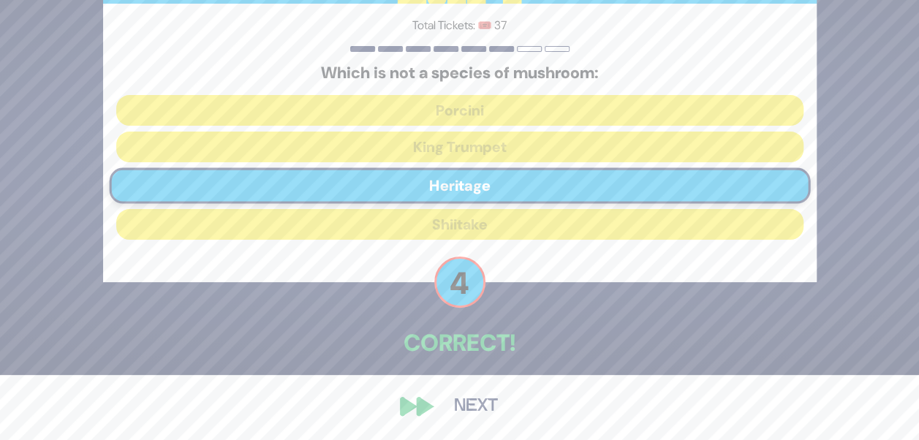
click at [466, 403] on button "Next" at bounding box center [475, 407] width 85 height 34
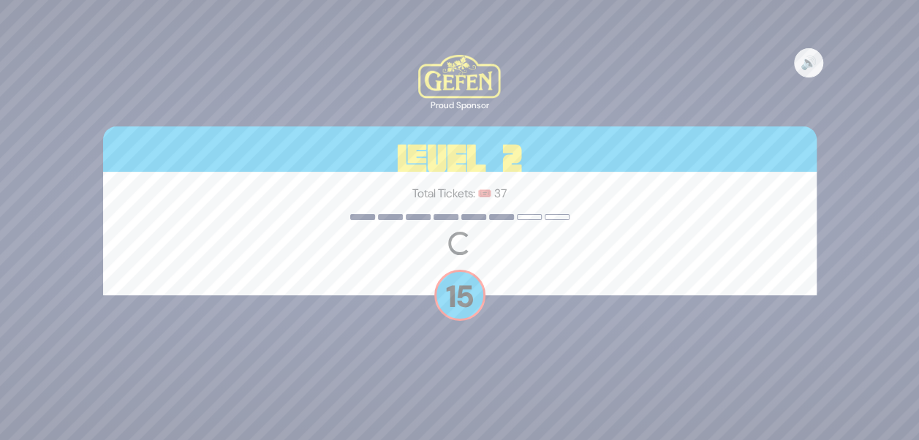
scroll to position [0, 0]
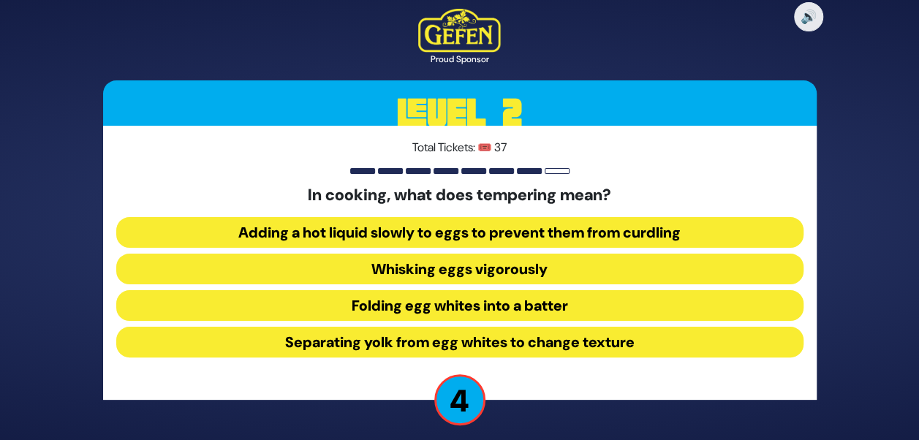
click at [382, 241] on button "Adding a hot liquid slowly to eggs to prevent them from curdling" at bounding box center [459, 232] width 687 height 31
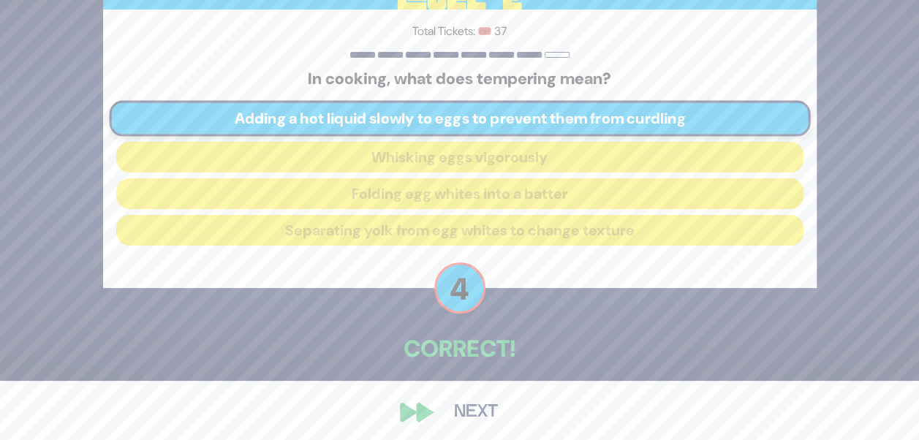
scroll to position [65, 0]
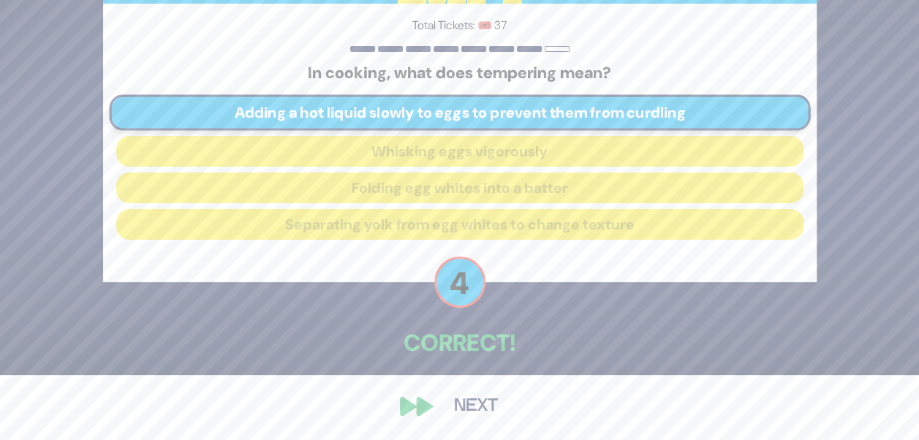
click at [468, 398] on button "Next" at bounding box center [475, 407] width 85 height 34
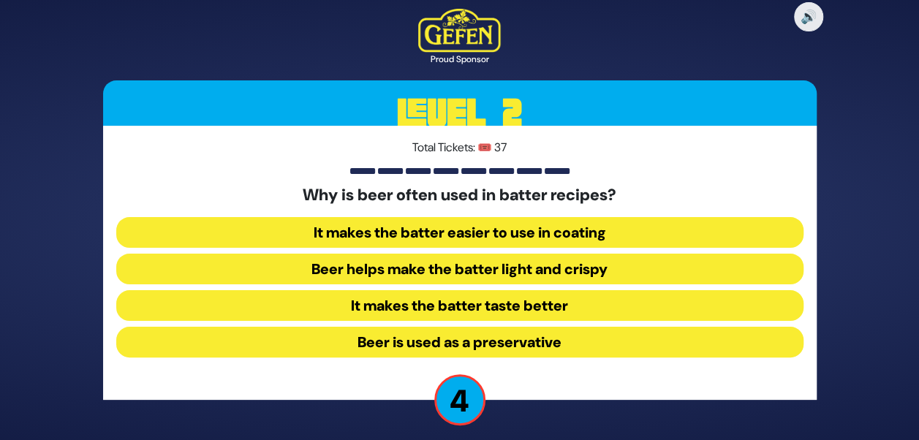
click at [468, 269] on button "Beer helps make the batter light and crispy" at bounding box center [459, 269] width 687 height 31
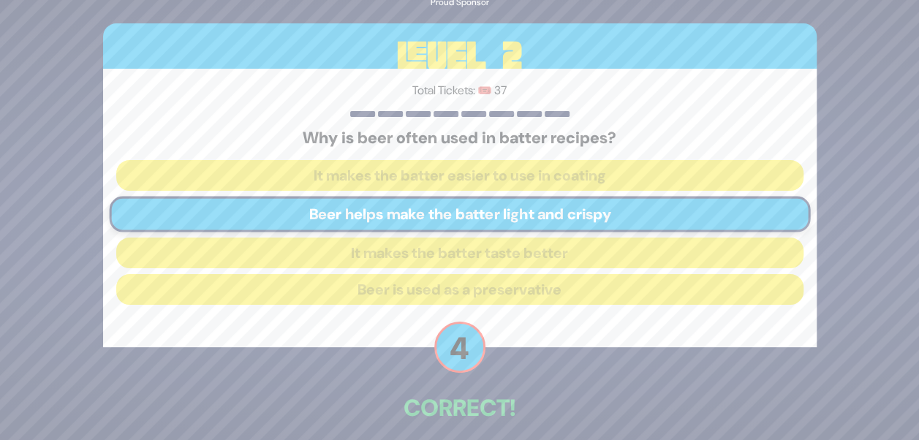
drag, startPoint x: 908, startPoint y: 336, endPoint x: 929, endPoint y: 364, distance: 34.9
click at [919, 364] on html "🔊 Proud Sponsor Level 2 Total Tickets: 🎟️ 37 Why is beer often used in batter r…" at bounding box center [459, 220] width 919 height 440
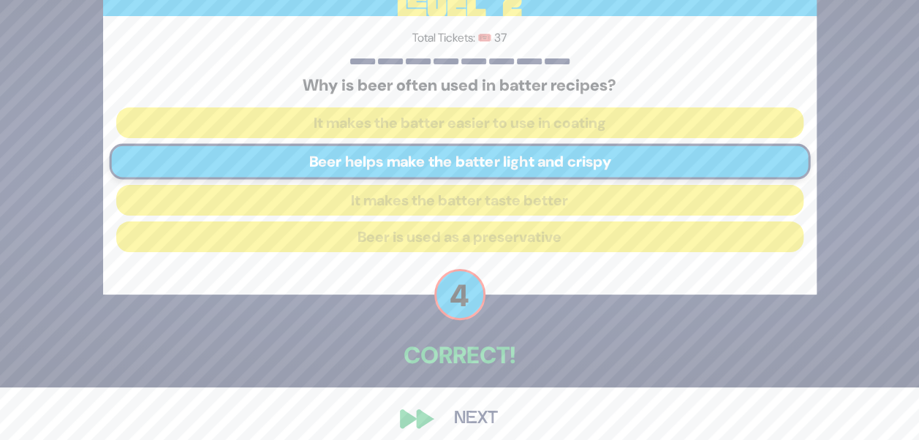
scroll to position [65, 0]
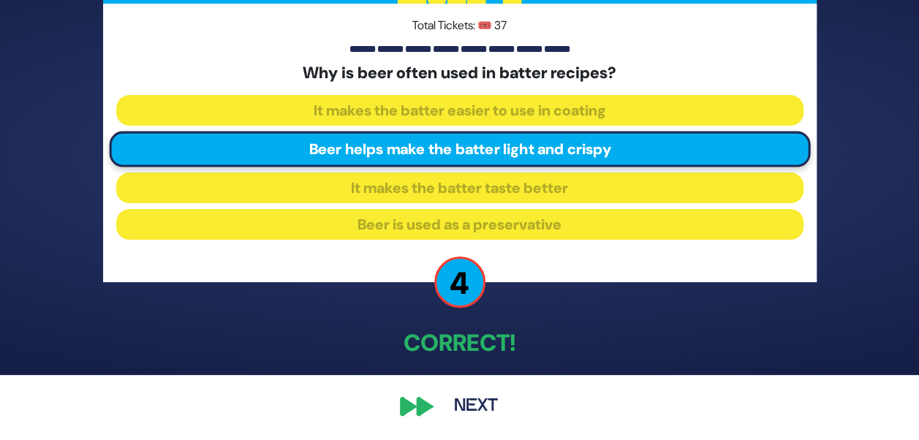
click at [493, 398] on button "Next" at bounding box center [475, 407] width 85 height 34
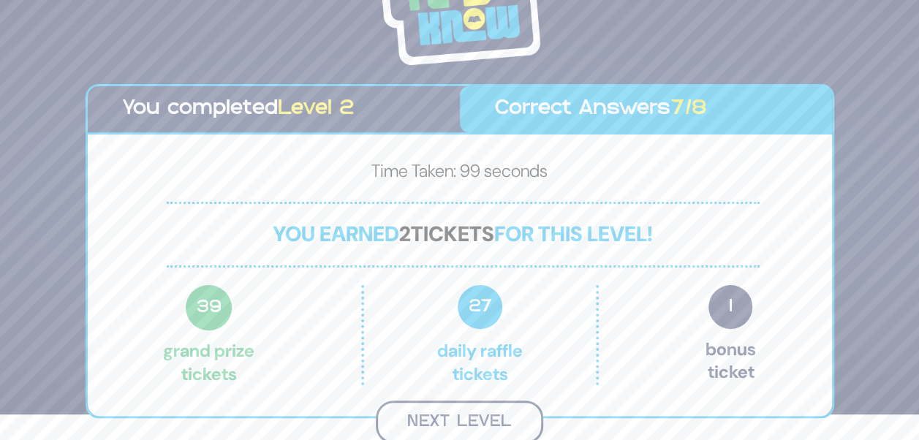
scroll to position [23, 0]
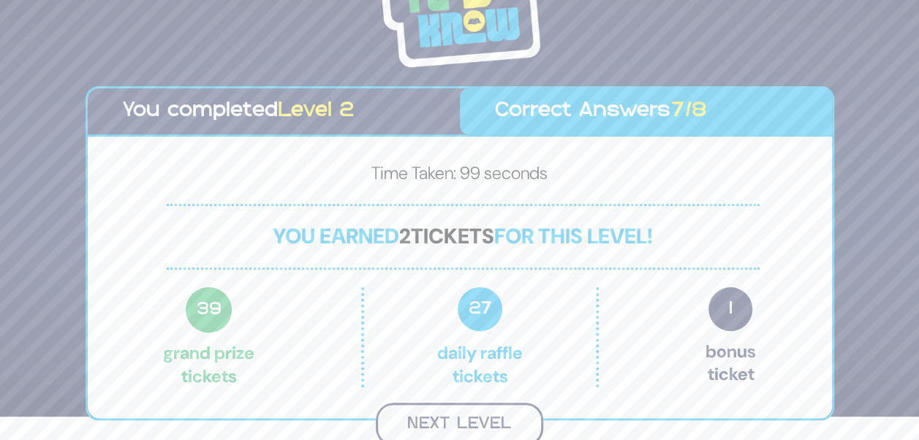
click at [490, 408] on button "Next Level" at bounding box center [459, 424] width 167 height 43
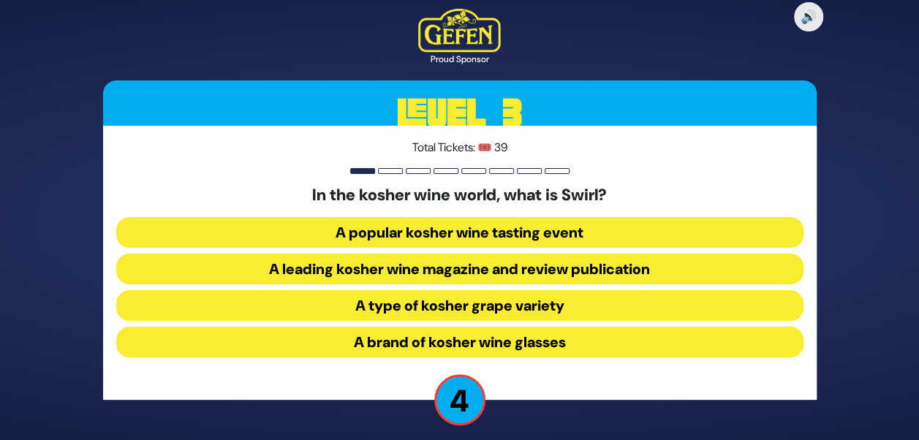
click at [428, 303] on button "A type of kosher grape variety" at bounding box center [459, 305] width 687 height 31
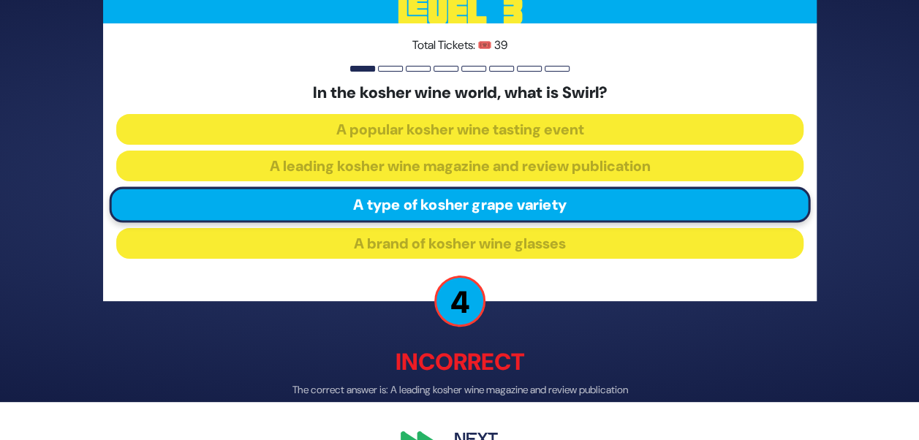
scroll to position [73, 0]
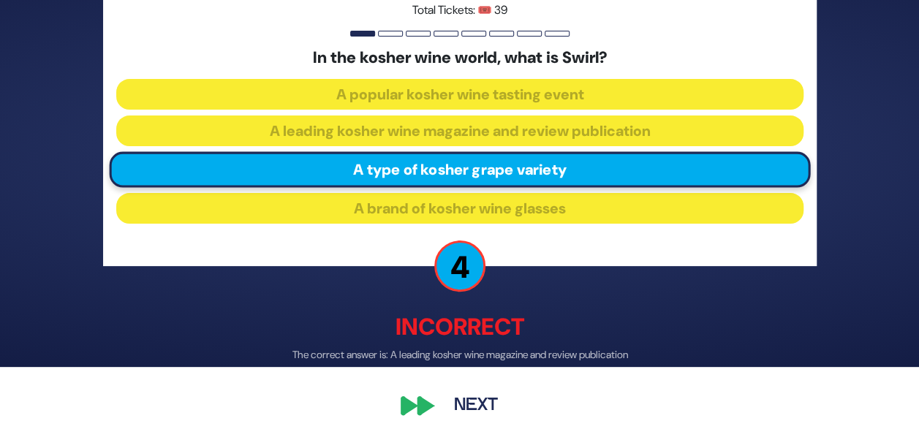
click at [470, 409] on button "Next" at bounding box center [475, 406] width 85 height 34
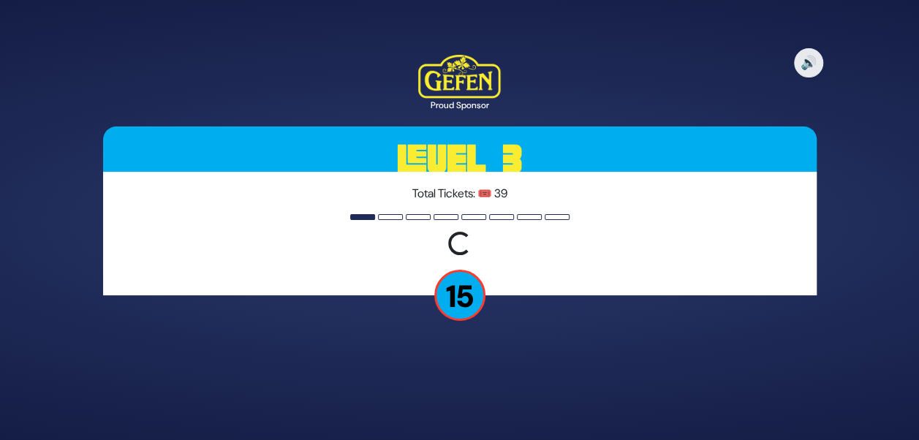
scroll to position [0, 0]
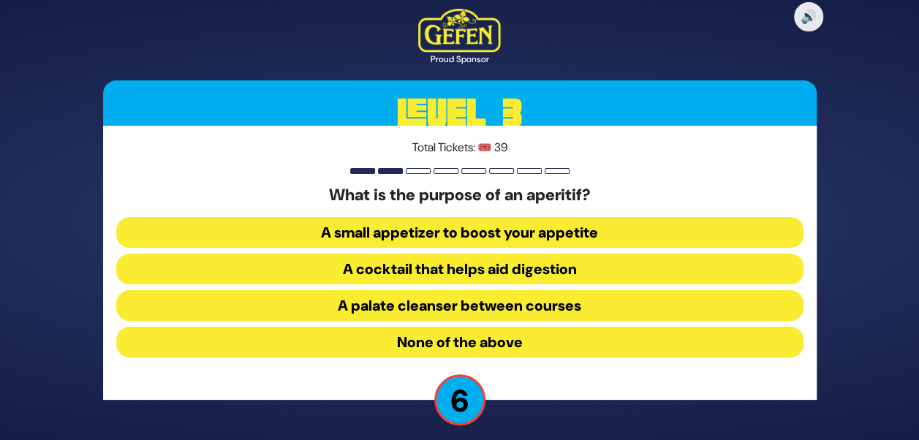
click at [437, 307] on button "A palate cleanser between courses" at bounding box center [459, 305] width 687 height 31
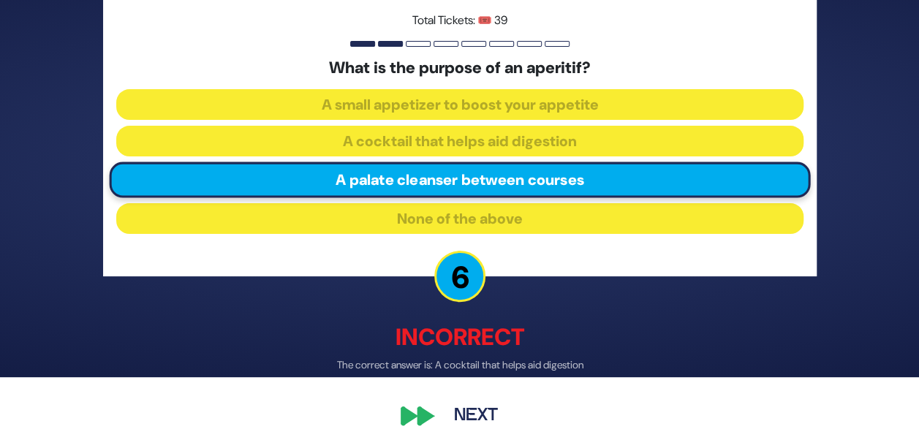
scroll to position [73, 0]
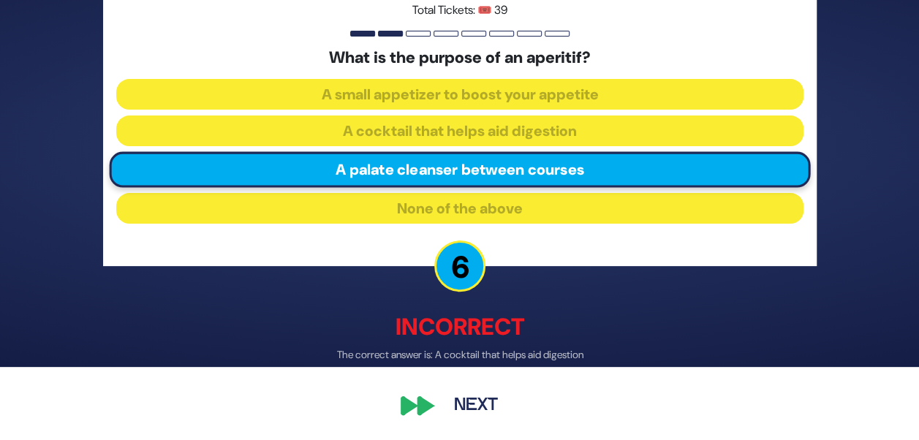
click at [469, 396] on button "Next" at bounding box center [475, 406] width 85 height 34
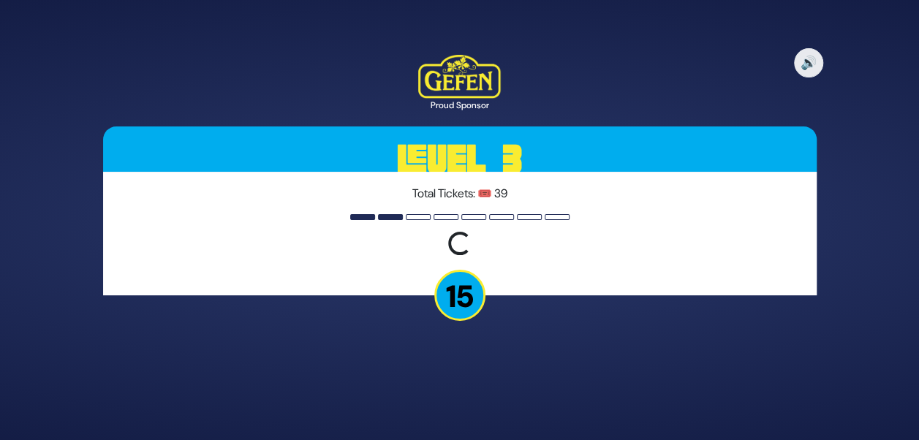
scroll to position [0, 0]
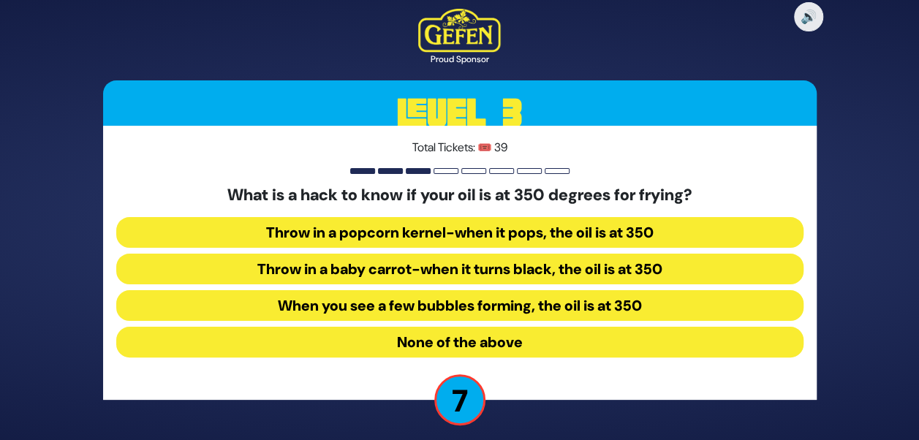
click at [482, 227] on button "Throw in a popcorn kernel-when it pops, the oil is at 350" at bounding box center [459, 232] width 687 height 31
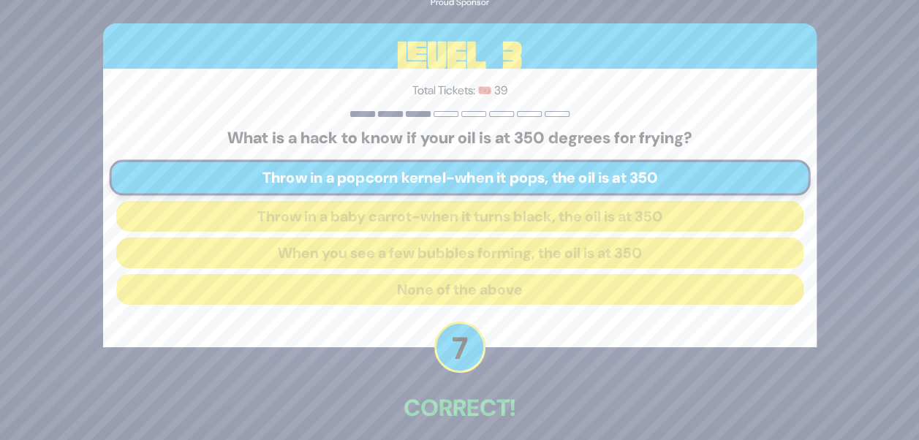
scroll to position [65, 0]
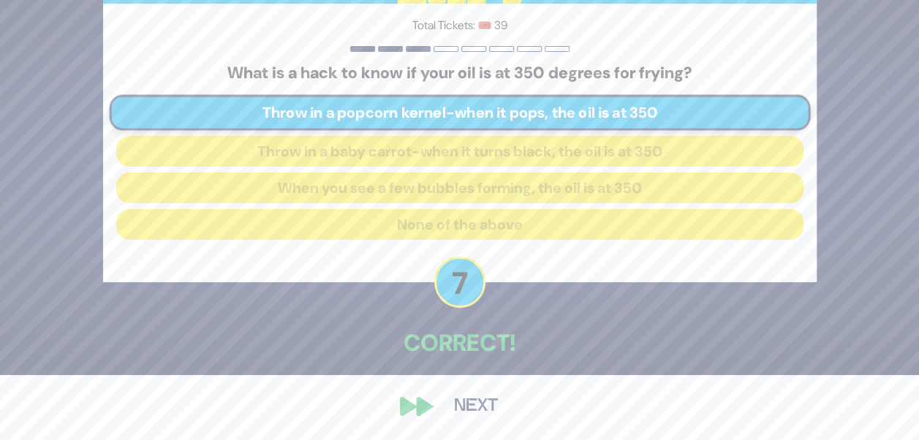
click at [476, 398] on button "Next" at bounding box center [475, 407] width 85 height 34
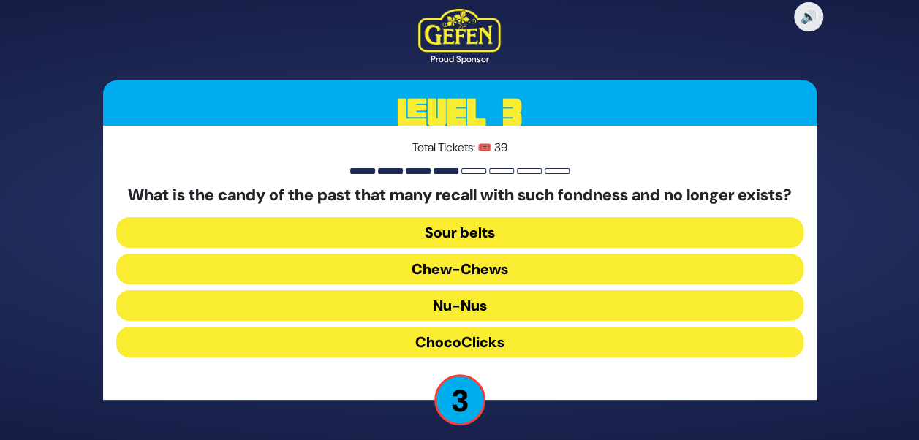
click at [452, 357] on button "ChocoClicks" at bounding box center [459, 342] width 687 height 31
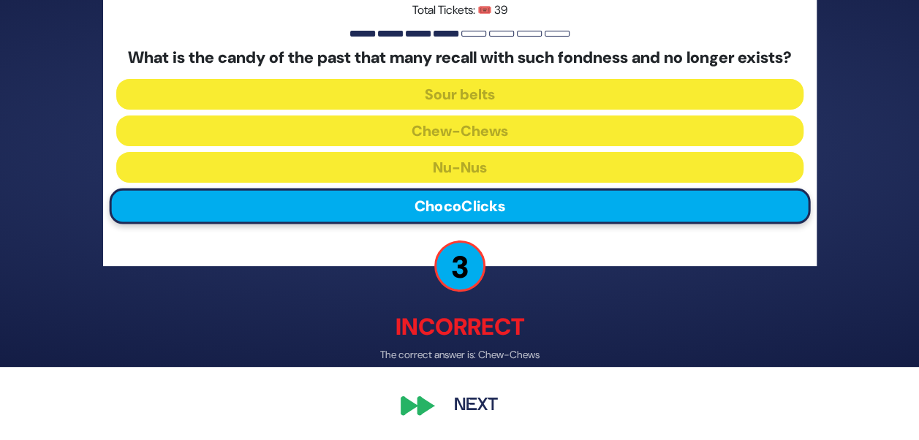
scroll to position [83, 0]
click at [475, 405] on button "Next" at bounding box center [475, 406] width 85 height 34
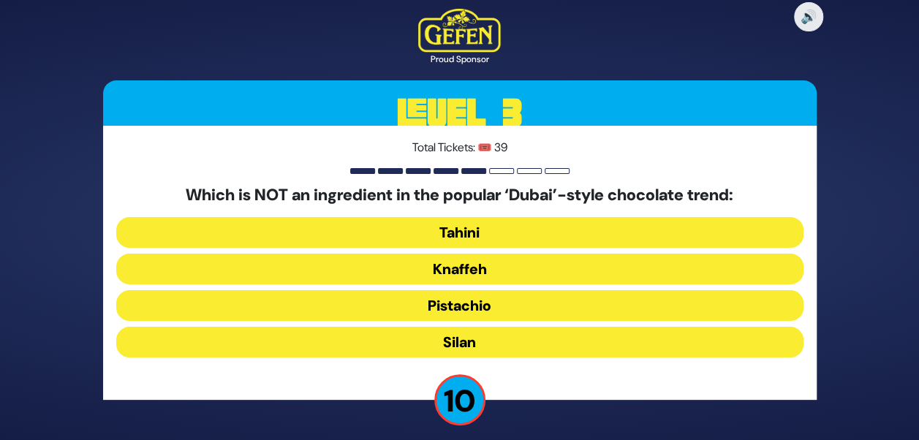
click at [469, 346] on button "Silan" at bounding box center [459, 342] width 687 height 31
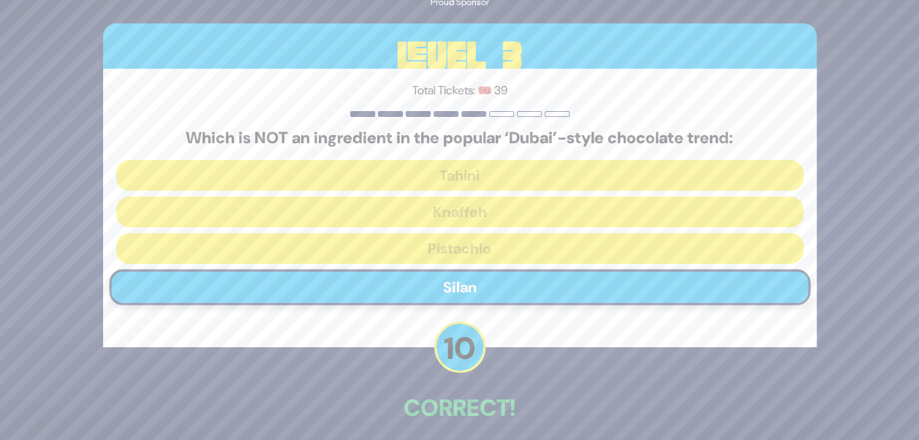
scroll to position [65, 0]
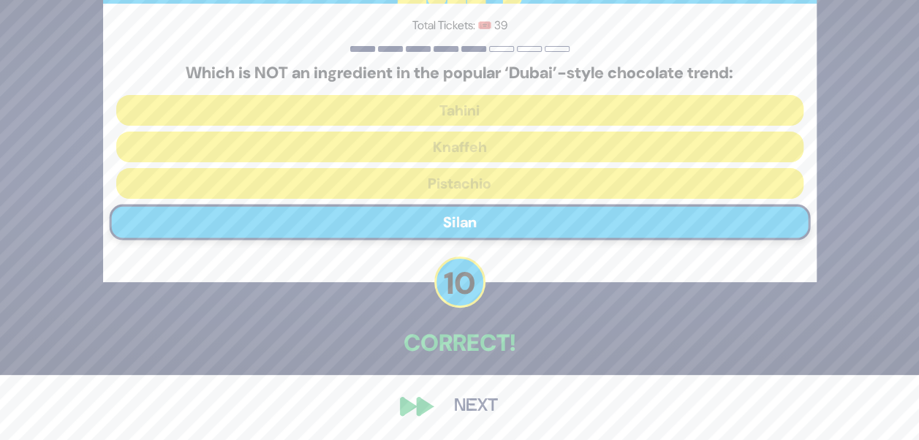
click at [456, 411] on button "Next" at bounding box center [475, 407] width 85 height 34
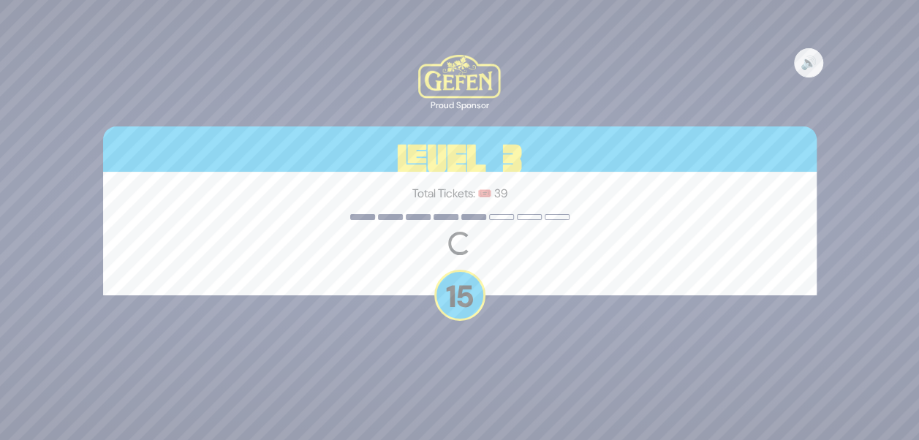
scroll to position [0, 0]
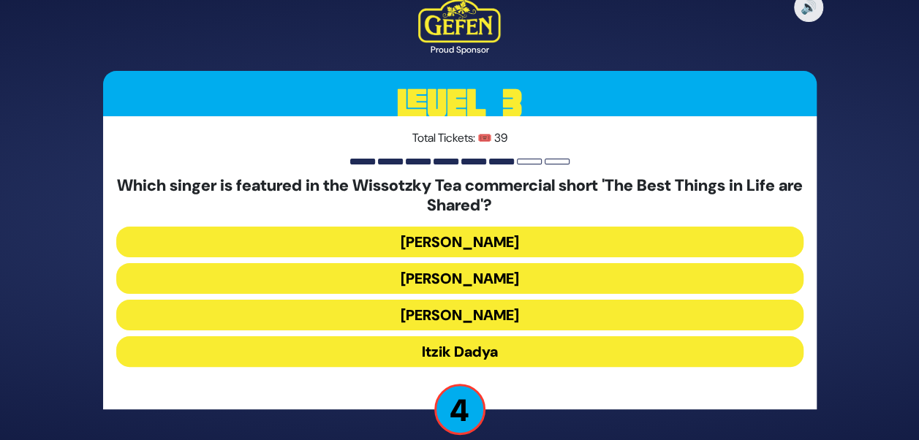
click at [477, 241] on button "Eli Marcus" at bounding box center [459, 242] width 687 height 31
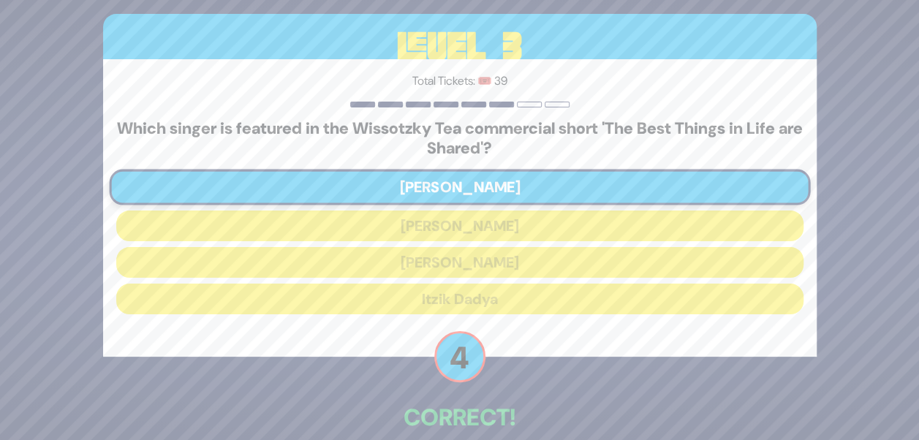
scroll to position [75, 0]
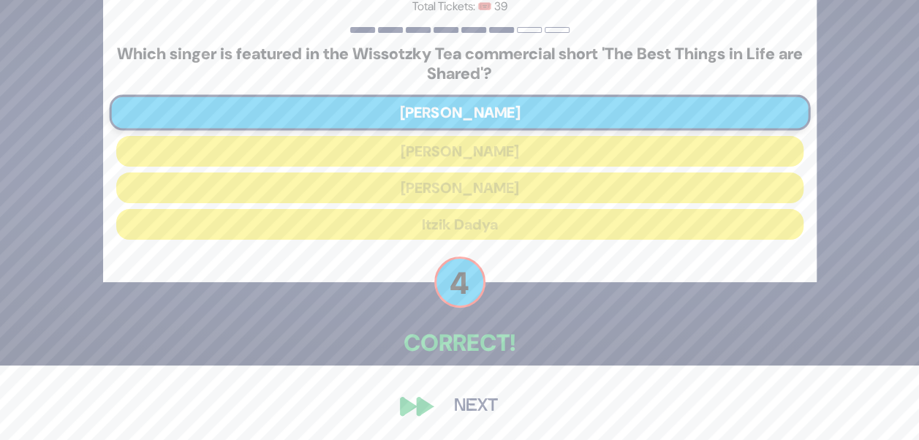
click at [479, 403] on button "Next" at bounding box center [475, 407] width 85 height 34
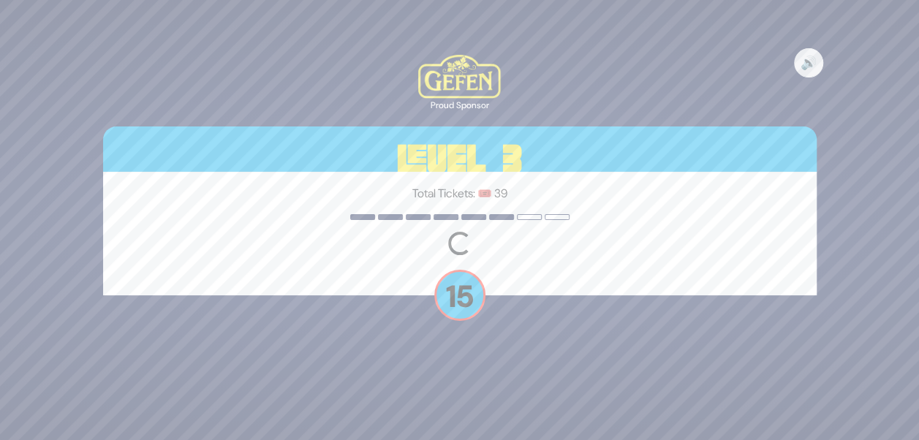
scroll to position [0, 0]
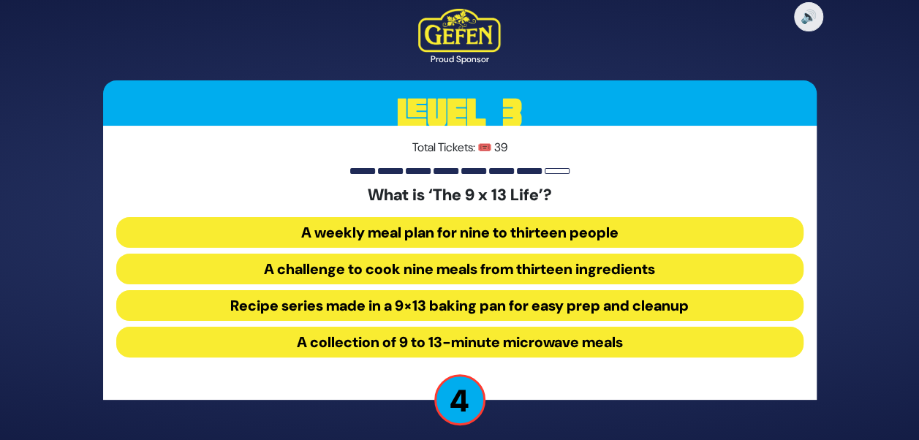
click at [346, 306] on button "Recipe series made in a 9×13 baking pan for easy prep and cleanup" at bounding box center [459, 305] width 687 height 31
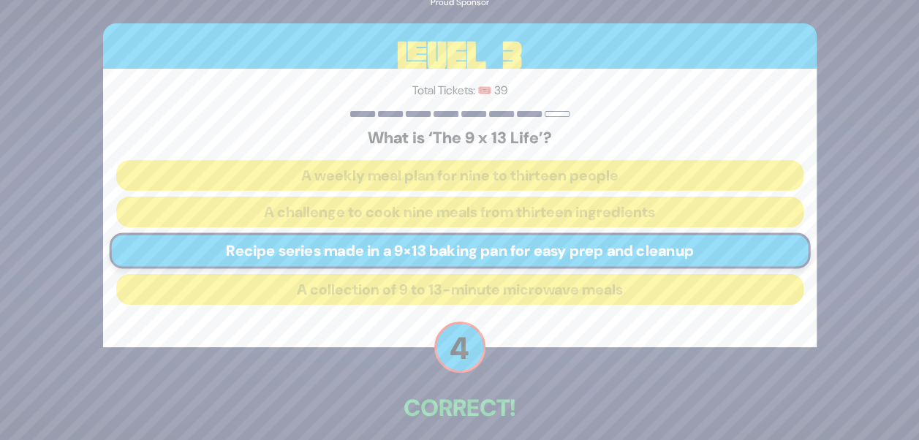
scroll to position [65, 0]
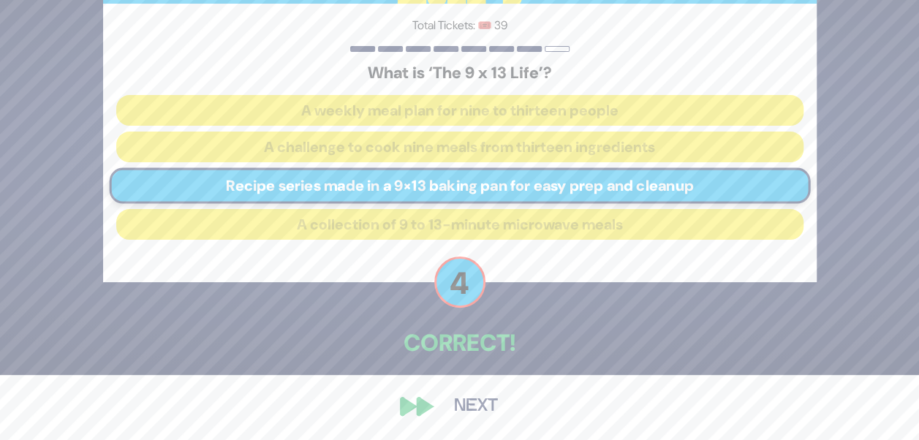
click at [491, 390] on button "Next" at bounding box center [475, 407] width 85 height 34
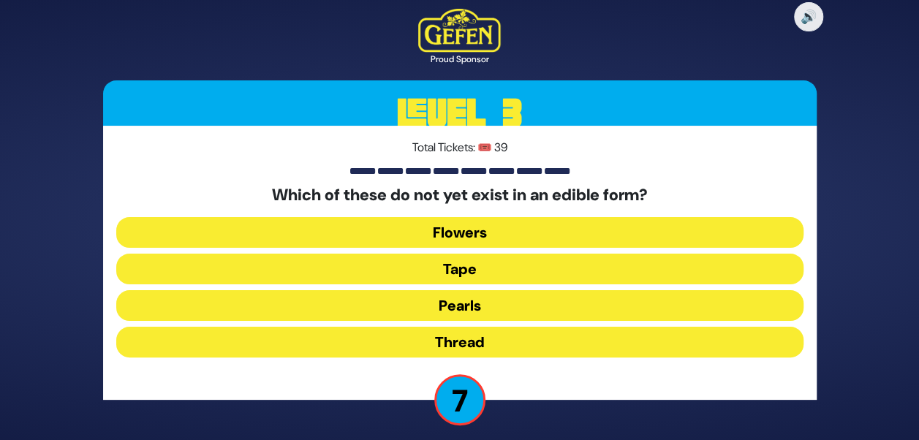
click at [475, 337] on button "Thread" at bounding box center [459, 342] width 687 height 31
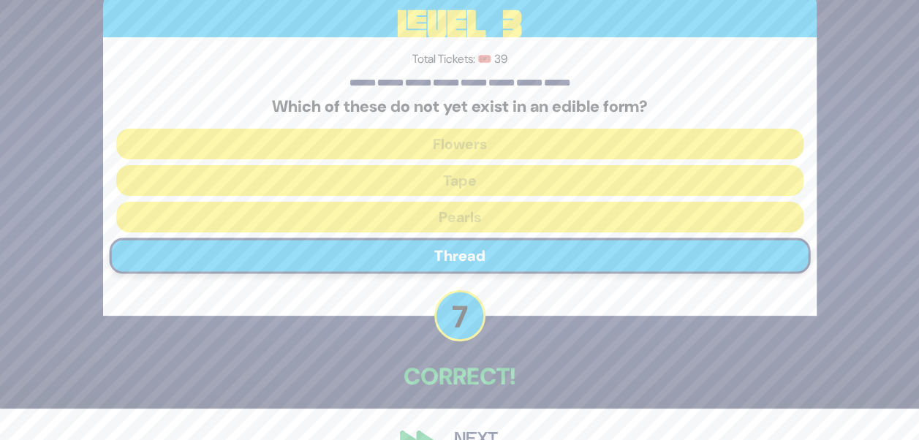
scroll to position [65, 0]
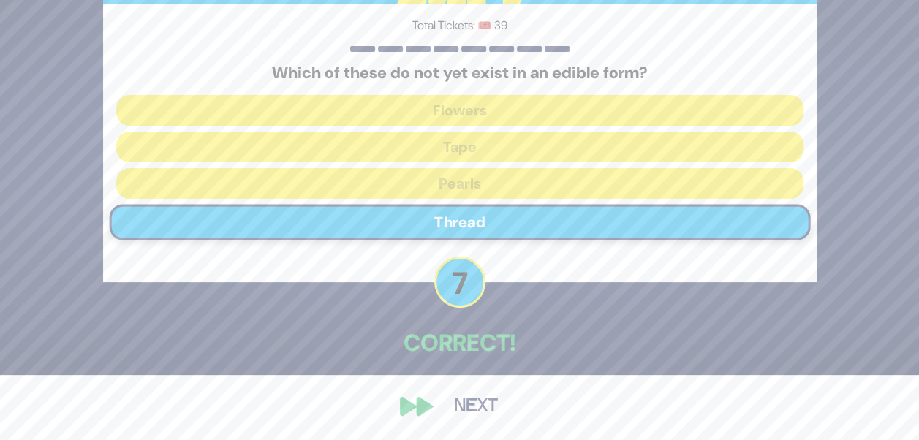
click at [466, 402] on button "Next" at bounding box center [475, 407] width 85 height 34
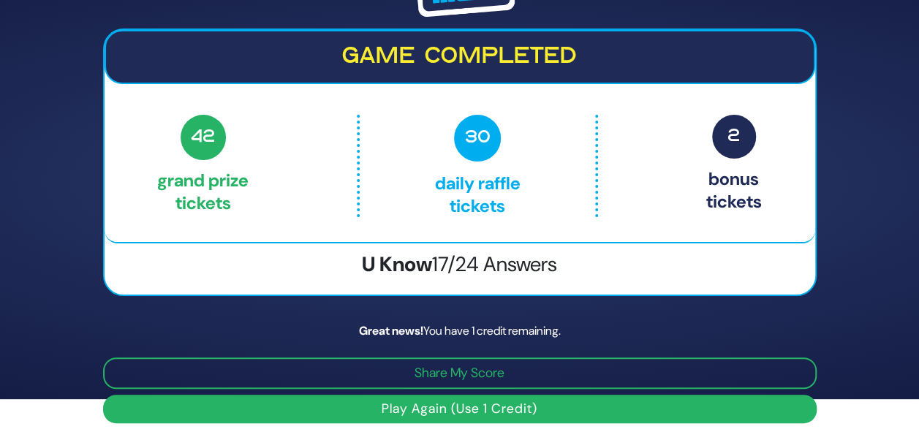
click at [411, 403] on button "Play Again (Use 1 Credit)" at bounding box center [459, 409] width 713 height 29
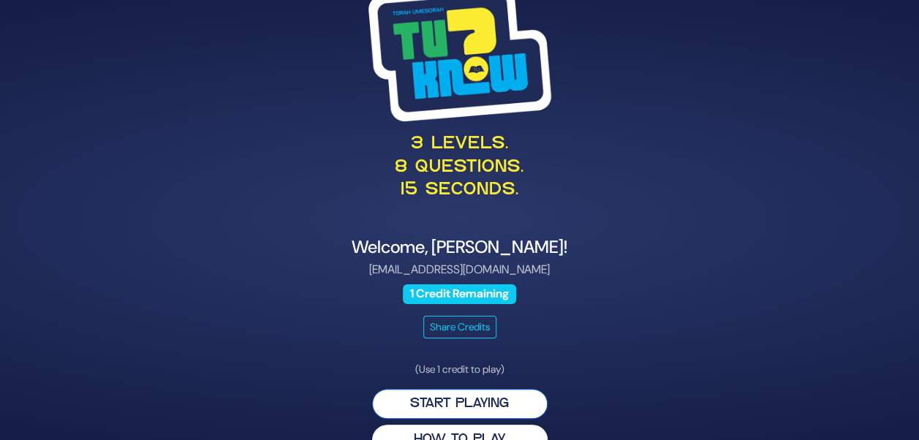
click at [428, 402] on button "Start Playing" at bounding box center [459, 404] width 175 height 30
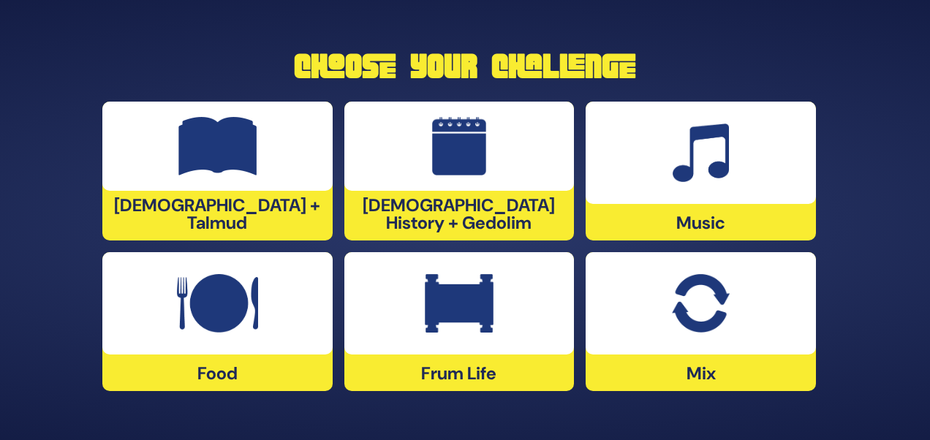
click at [716, 188] on div at bounding box center [700, 153] width 230 height 102
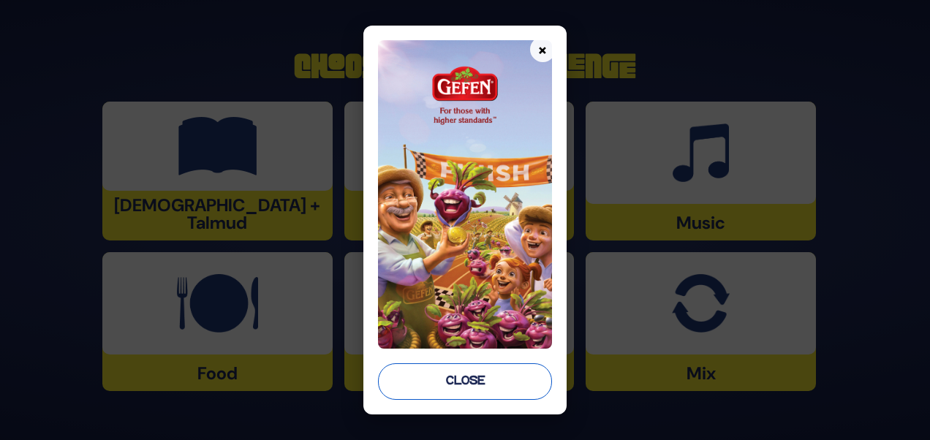
click at [484, 384] on button "Close" at bounding box center [464, 381] width 173 height 37
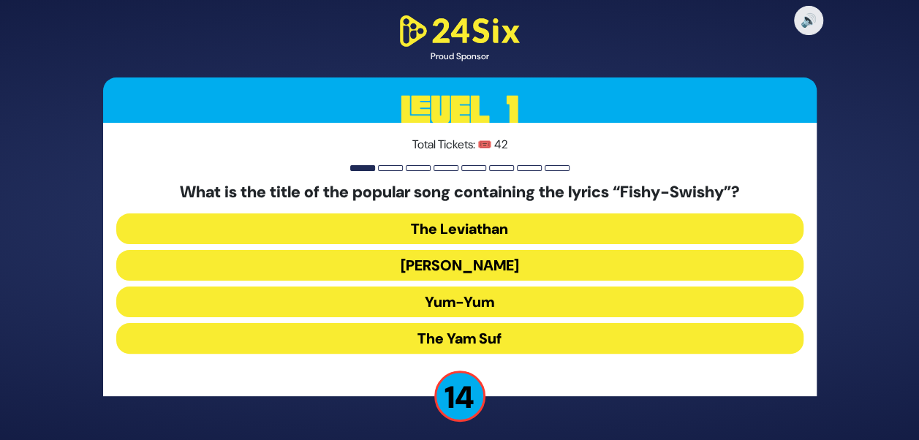
click at [431, 295] on button "Yum-Yum" at bounding box center [459, 302] width 687 height 31
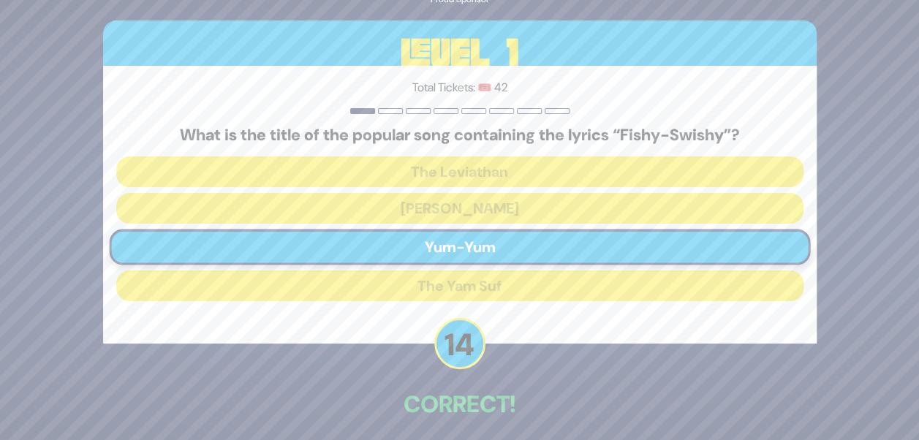
scroll to position [61, 0]
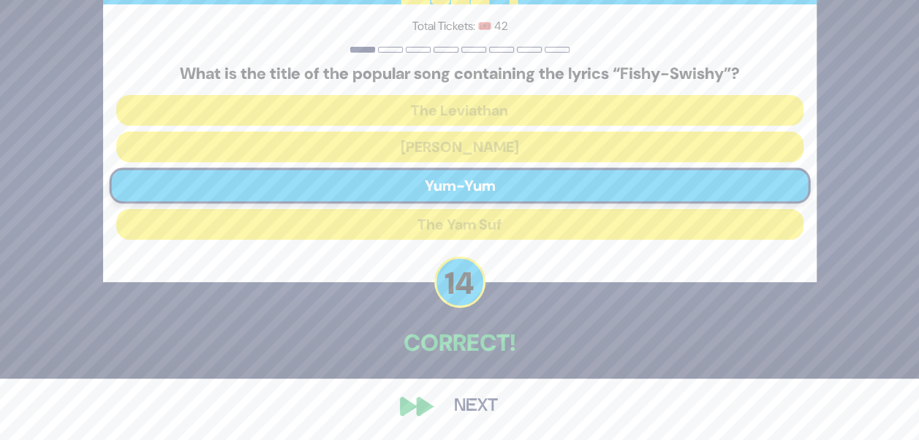
click at [477, 400] on button "Next" at bounding box center [475, 407] width 85 height 34
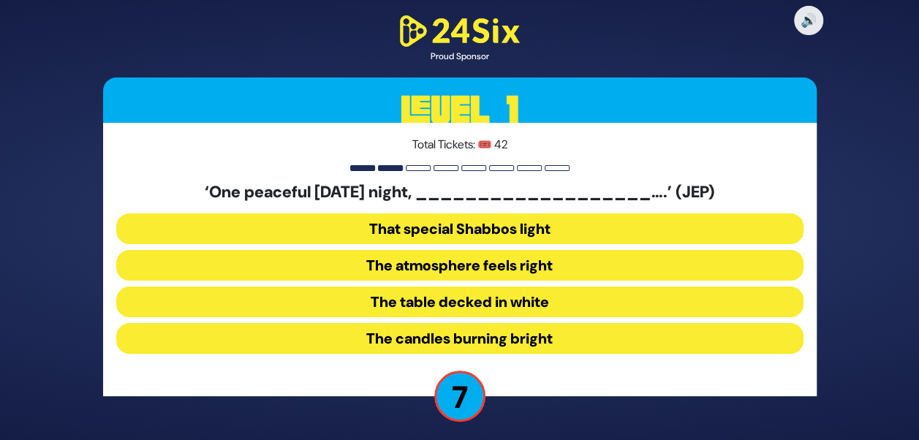
click at [446, 342] on button "The candles burning bright" at bounding box center [459, 338] width 687 height 31
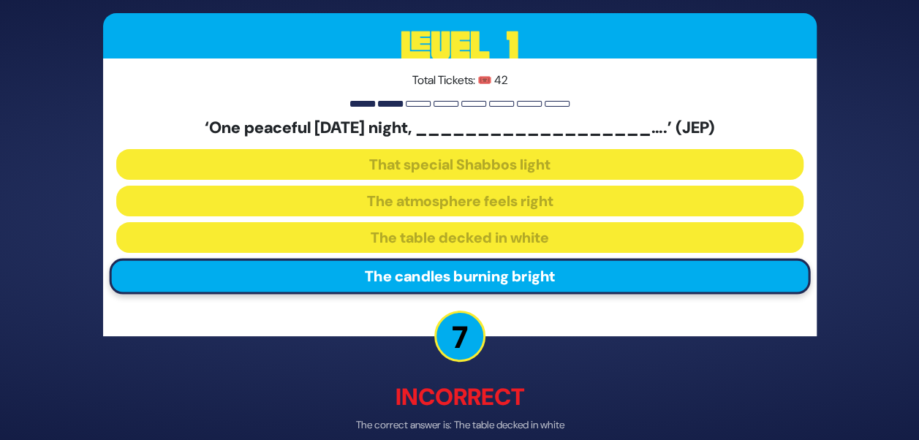
scroll to position [69, 0]
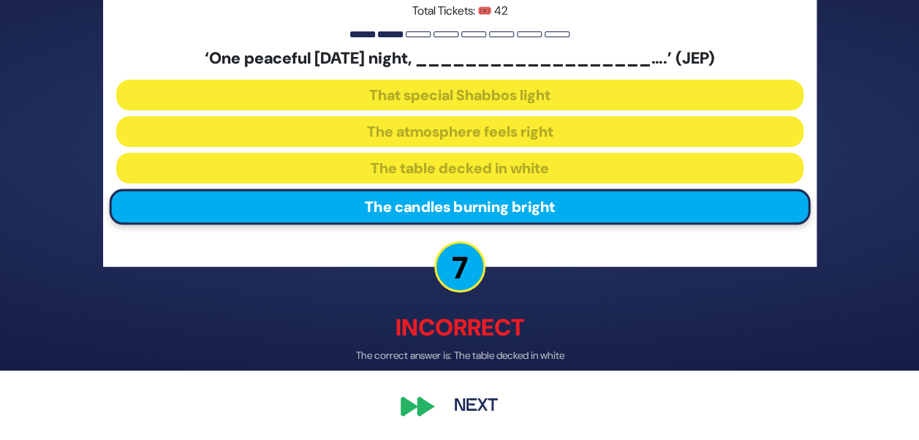
click at [485, 405] on button "Next" at bounding box center [475, 407] width 85 height 34
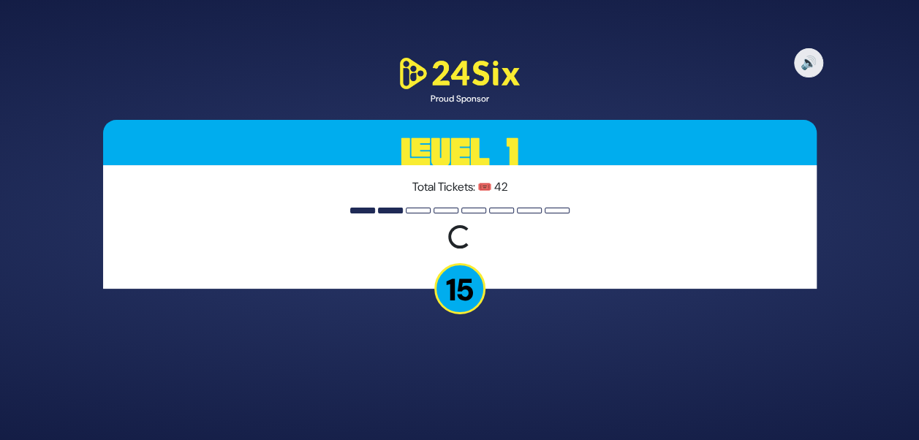
scroll to position [0, 0]
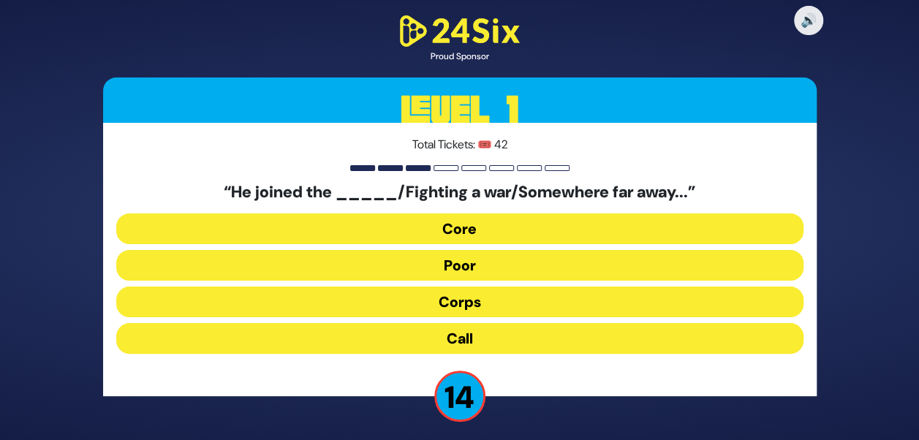
click at [425, 309] on button "Corps" at bounding box center [459, 302] width 687 height 31
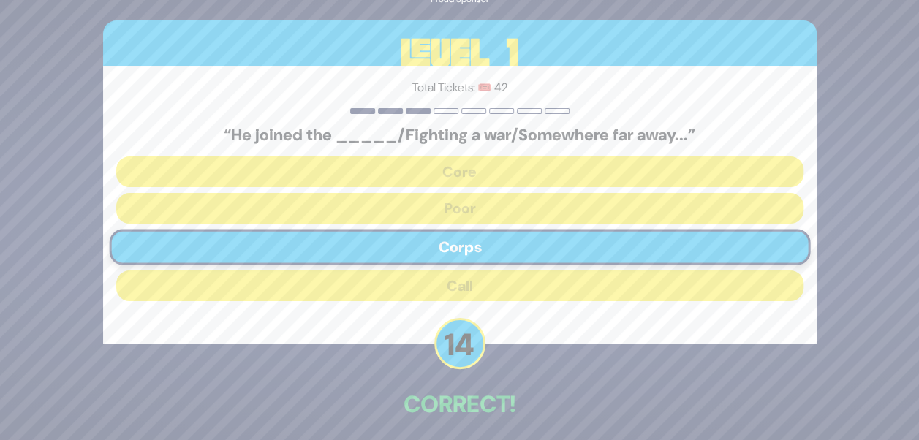
scroll to position [61, 0]
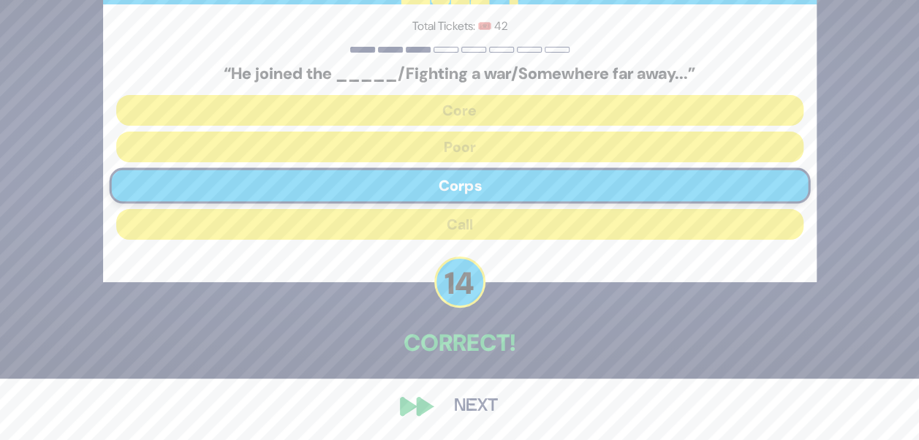
click at [469, 408] on button "Next" at bounding box center [475, 407] width 85 height 34
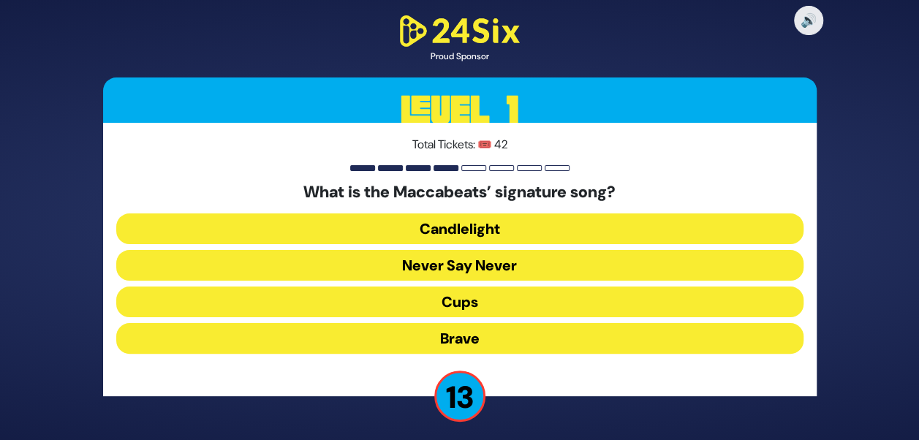
click at [504, 230] on button "Candlelight" at bounding box center [459, 228] width 687 height 31
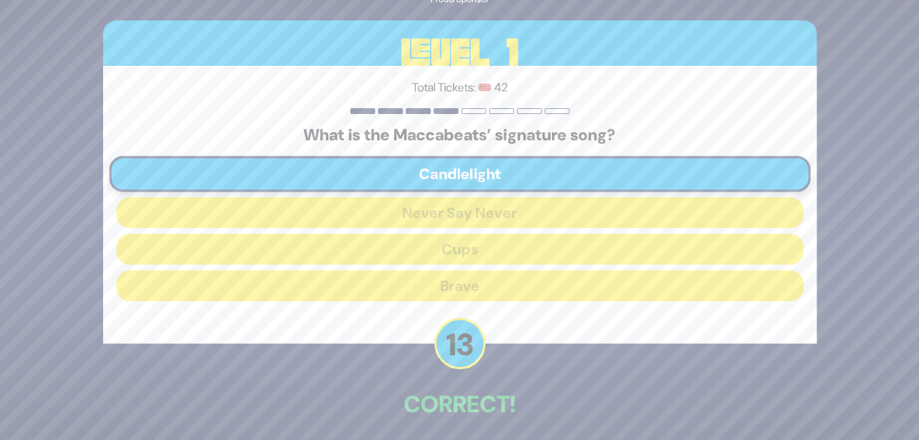
scroll to position [61, 0]
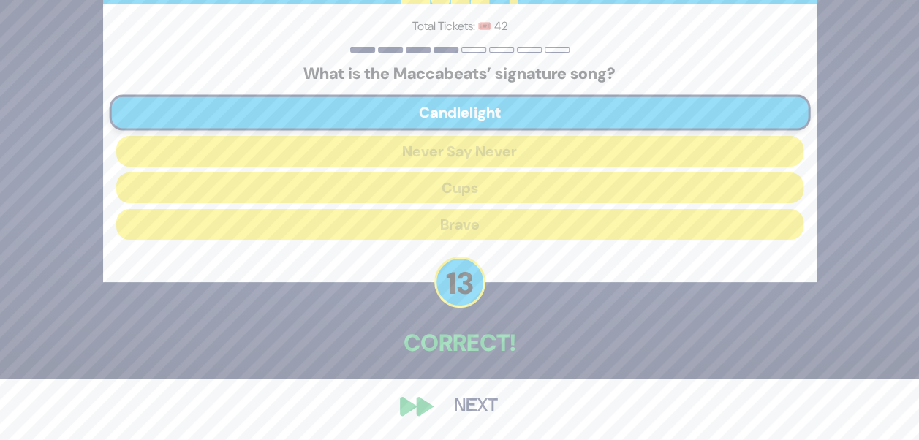
click at [474, 396] on button "Next" at bounding box center [475, 407] width 85 height 34
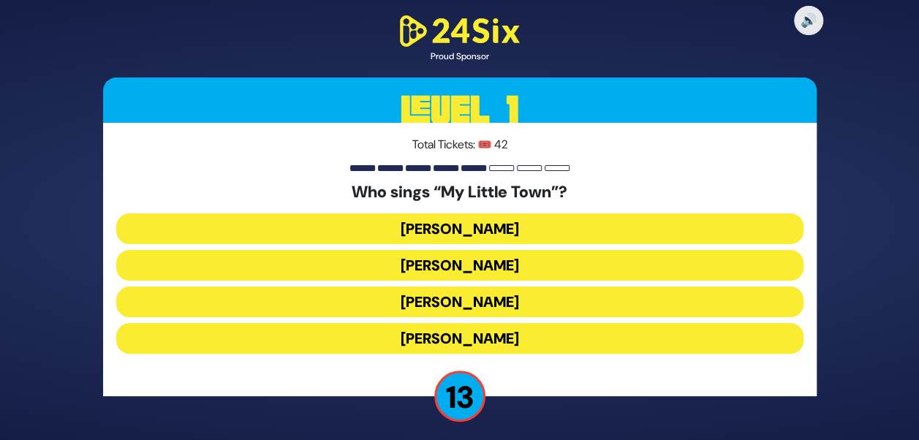
click at [448, 306] on button "[PERSON_NAME]" at bounding box center [459, 302] width 687 height 31
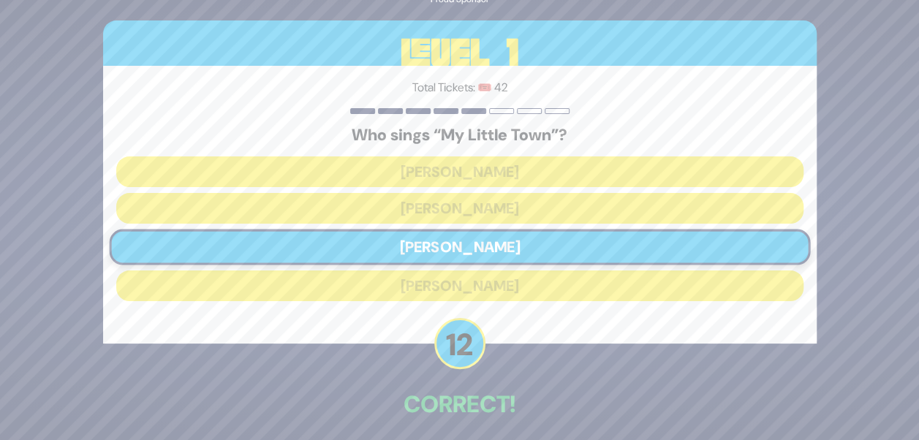
scroll to position [61, 0]
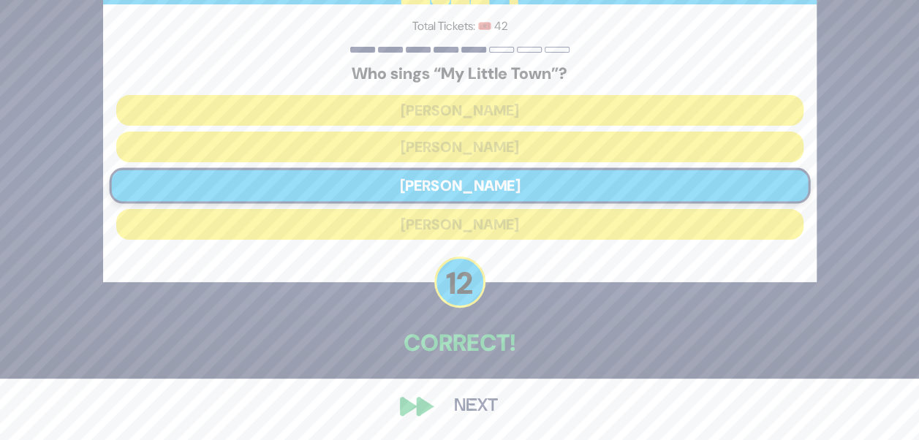
click at [478, 390] on button "Next" at bounding box center [475, 407] width 85 height 34
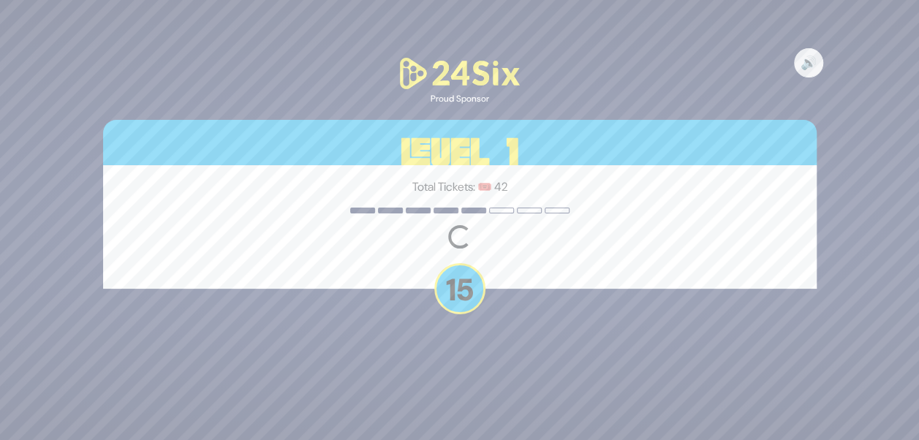
scroll to position [0, 0]
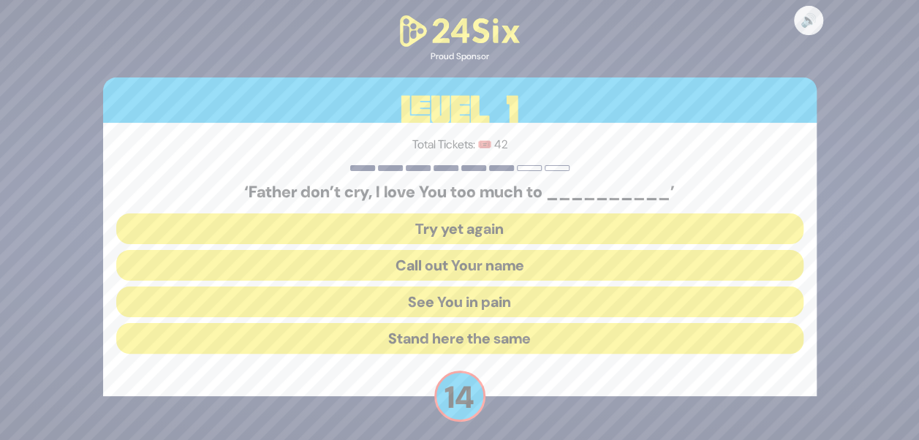
click at [436, 296] on button "See You in pain" at bounding box center [459, 302] width 687 height 31
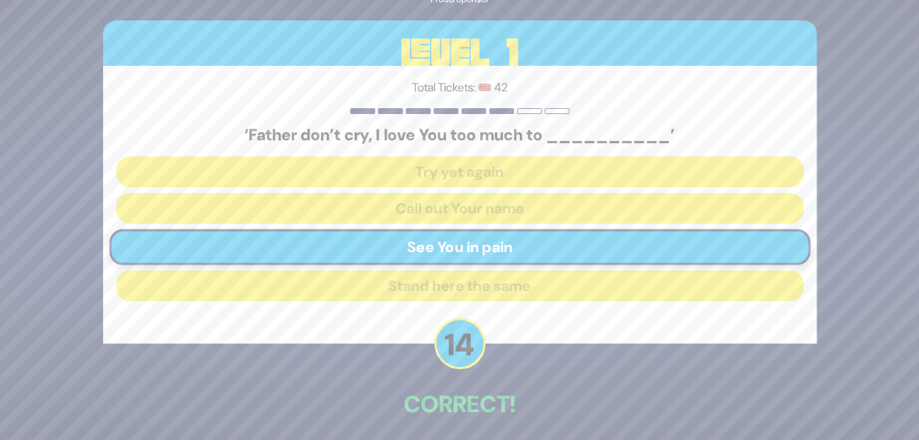
scroll to position [61, 0]
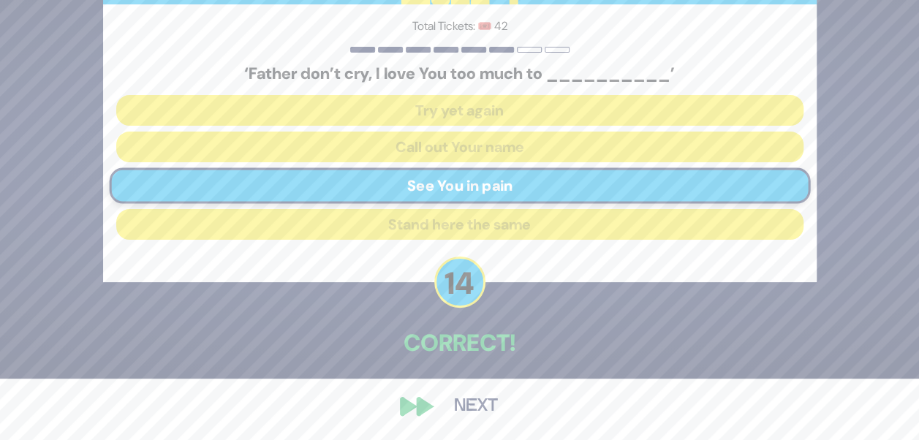
click at [478, 396] on button "Next" at bounding box center [475, 407] width 85 height 34
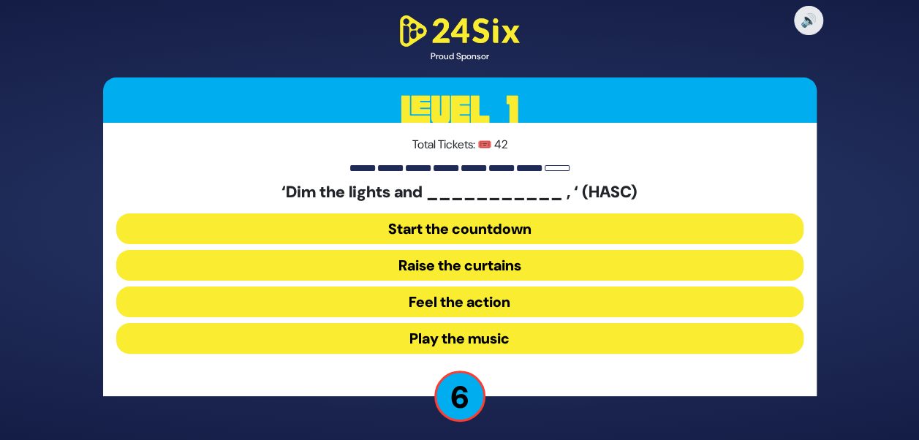
click at [495, 263] on button "Raise the curtains" at bounding box center [459, 265] width 687 height 31
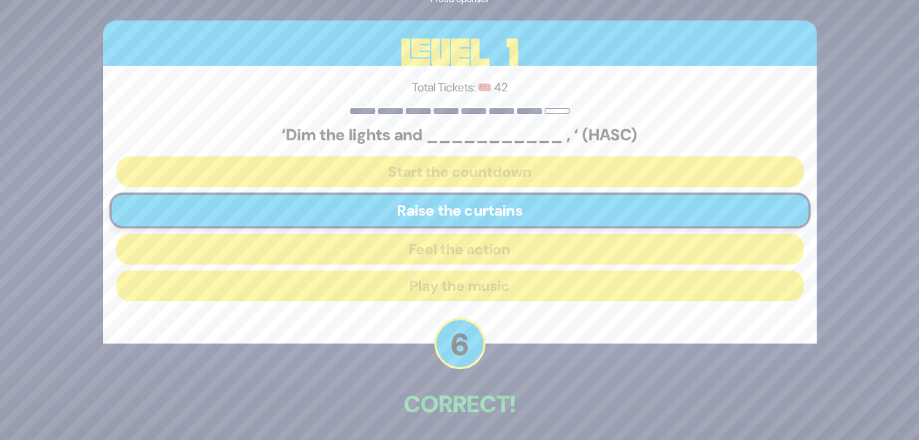
scroll to position [61, 0]
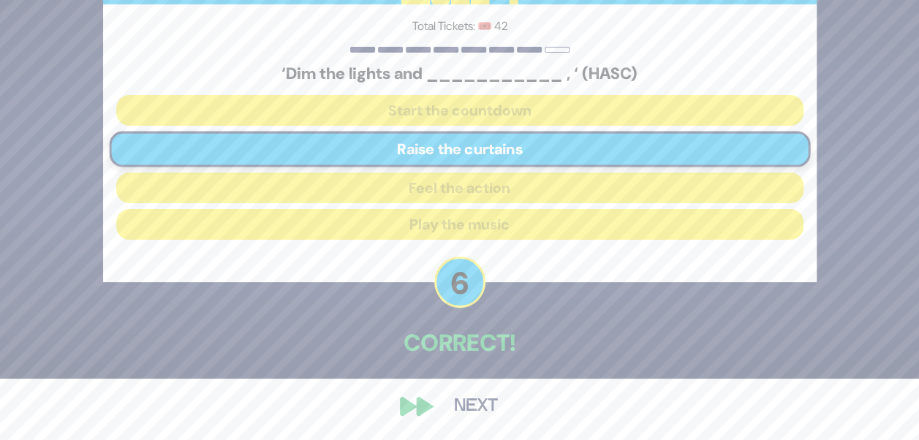
click at [462, 398] on button "Next" at bounding box center [475, 407] width 85 height 34
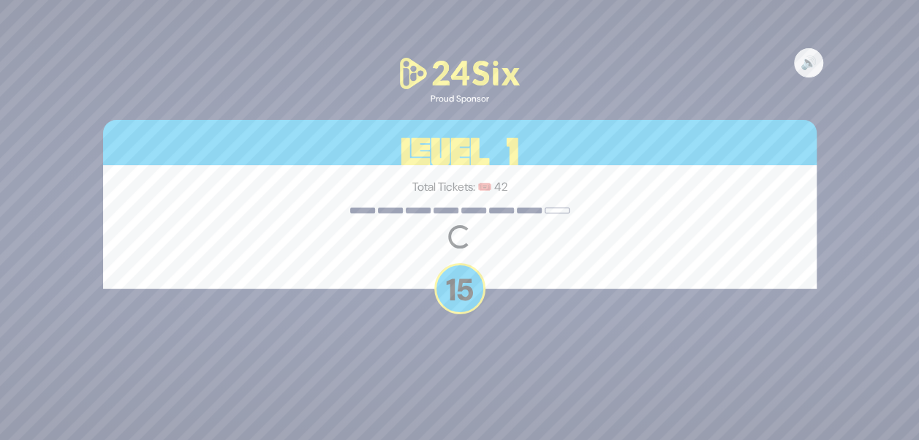
scroll to position [0, 0]
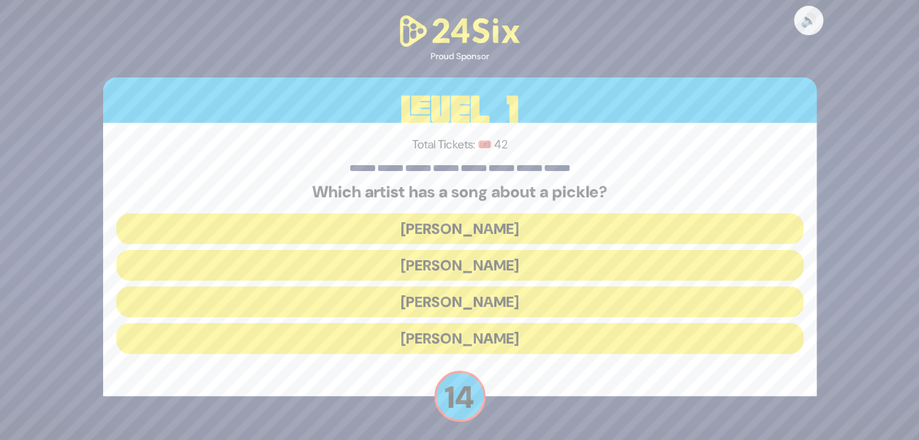
click at [441, 231] on button "[PERSON_NAME]" at bounding box center [459, 228] width 687 height 31
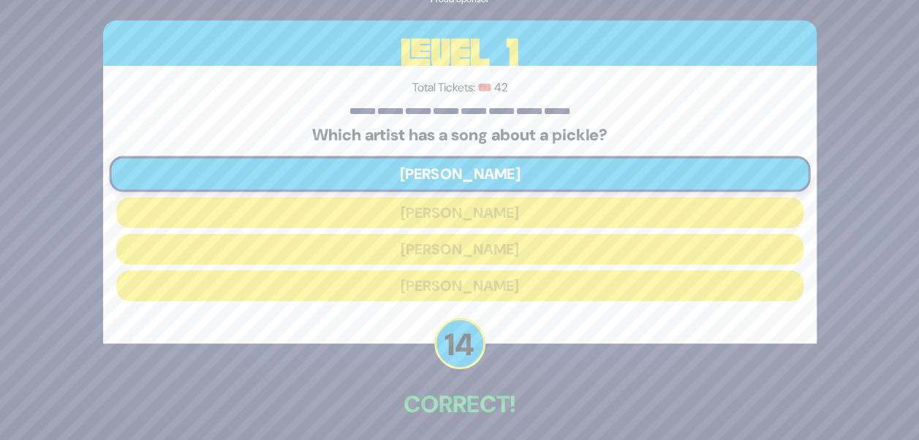
scroll to position [61, 0]
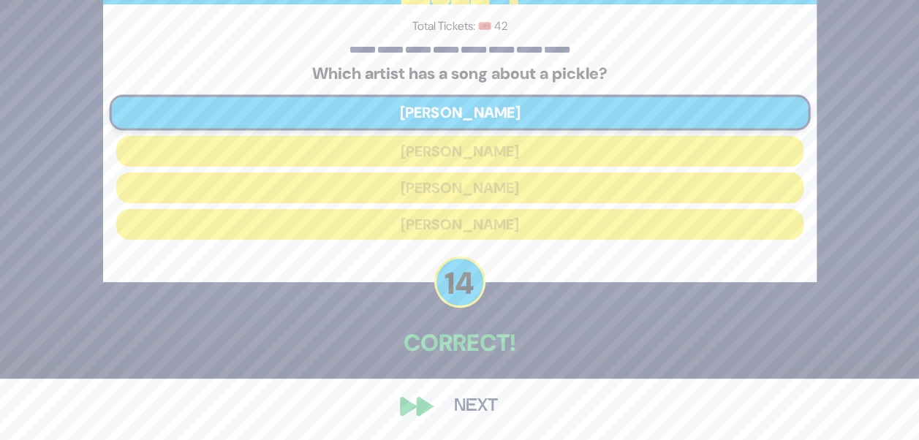
click at [466, 403] on button "Next" at bounding box center [475, 407] width 85 height 34
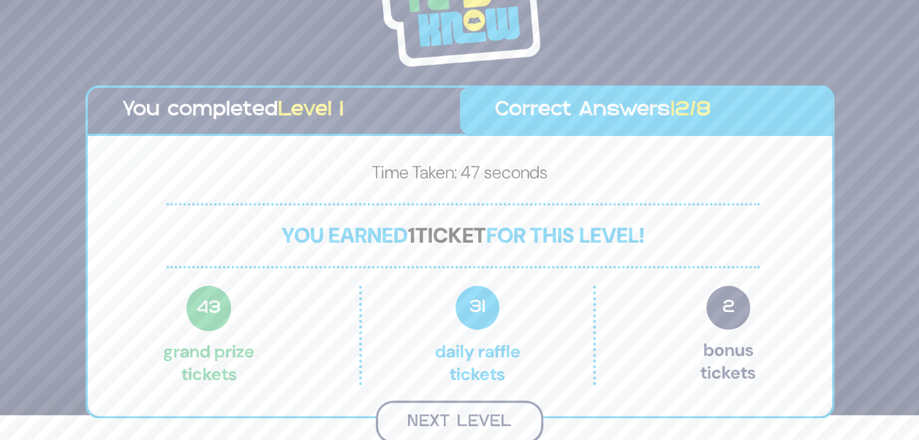
scroll to position [23, 0]
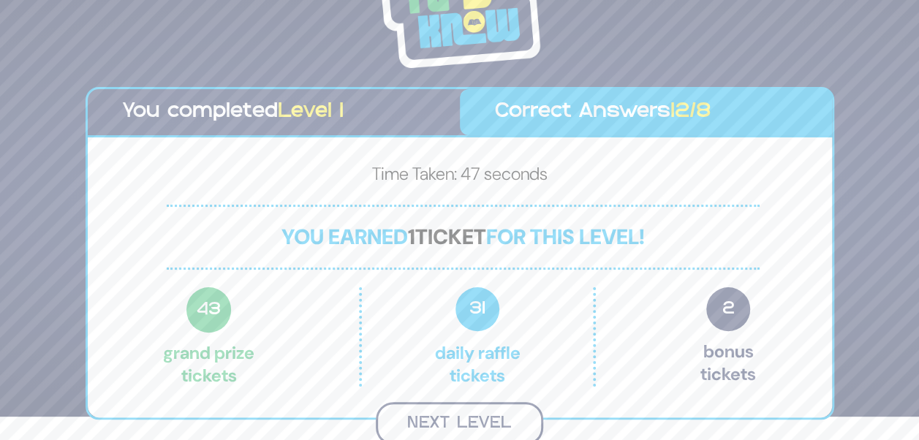
click at [479, 422] on button "Next Level" at bounding box center [459, 423] width 167 height 43
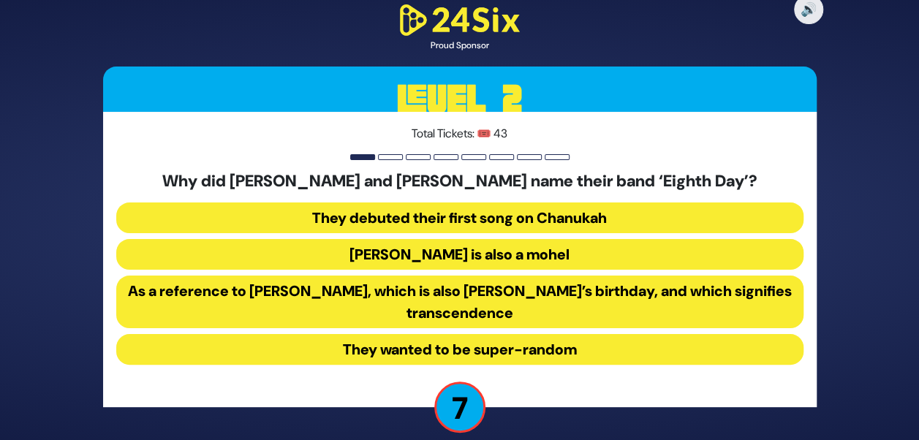
click at [498, 352] on button "They wanted to be super-random" at bounding box center [459, 349] width 687 height 31
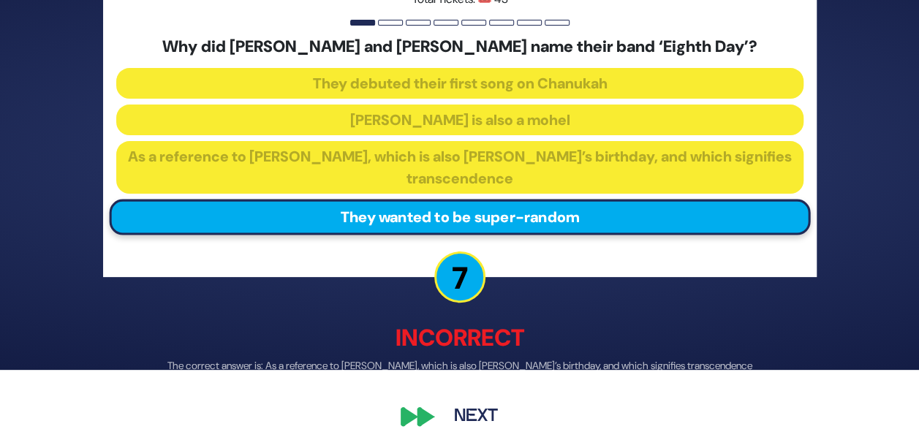
scroll to position [79, 0]
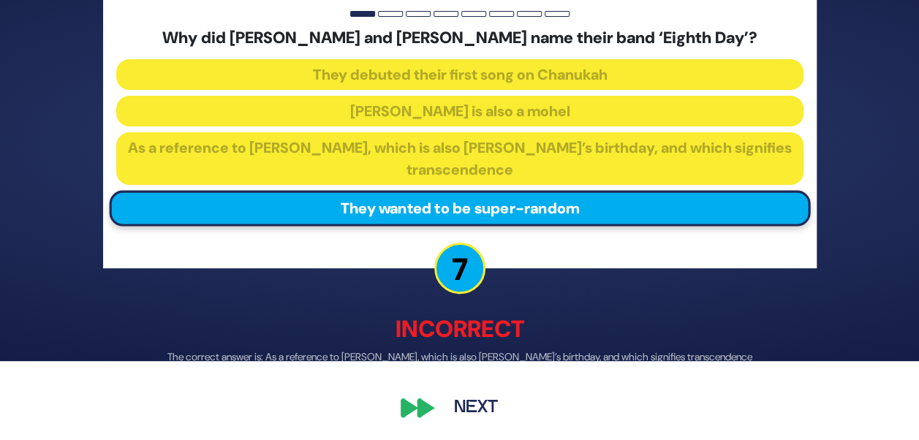
click at [434, 412] on button "Next" at bounding box center [475, 408] width 85 height 34
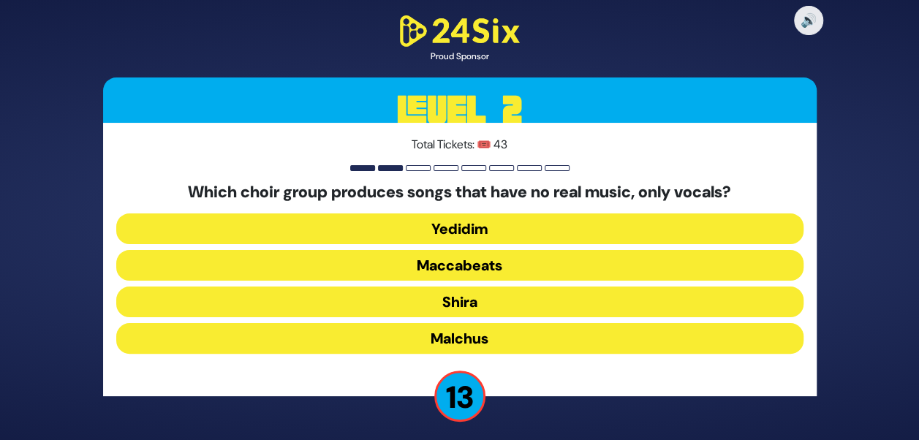
click at [465, 268] on button "Maccabeats" at bounding box center [459, 265] width 687 height 31
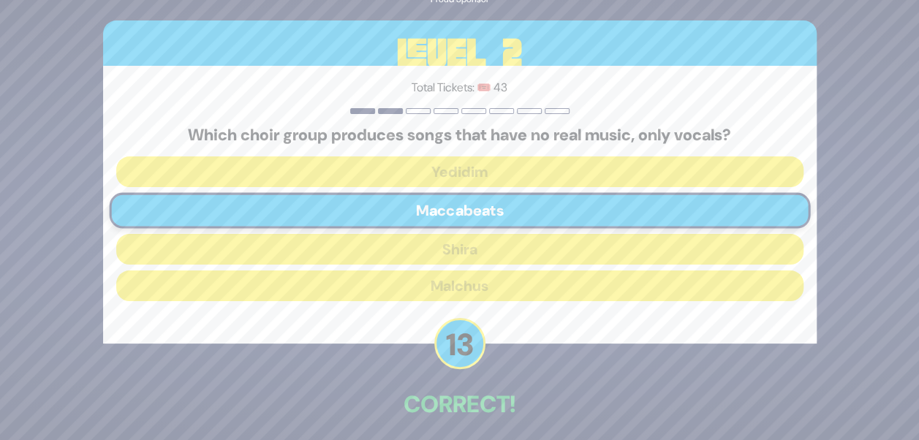
scroll to position [61, 0]
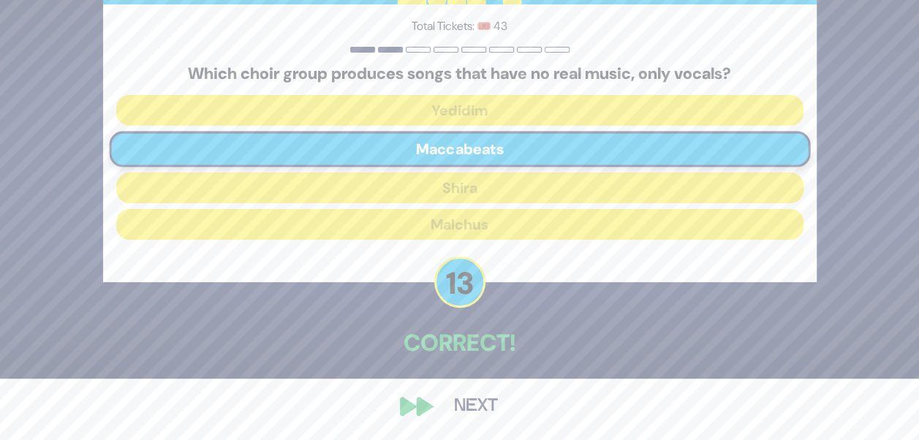
click at [444, 401] on button "Next" at bounding box center [475, 407] width 85 height 34
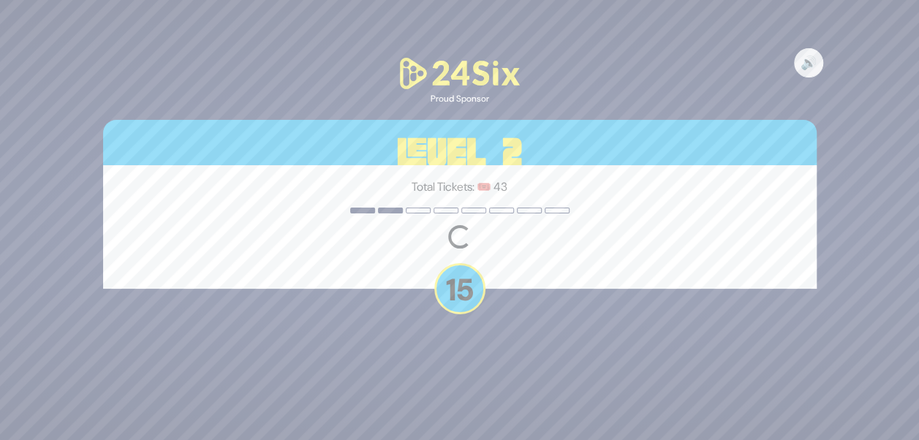
scroll to position [0, 0]
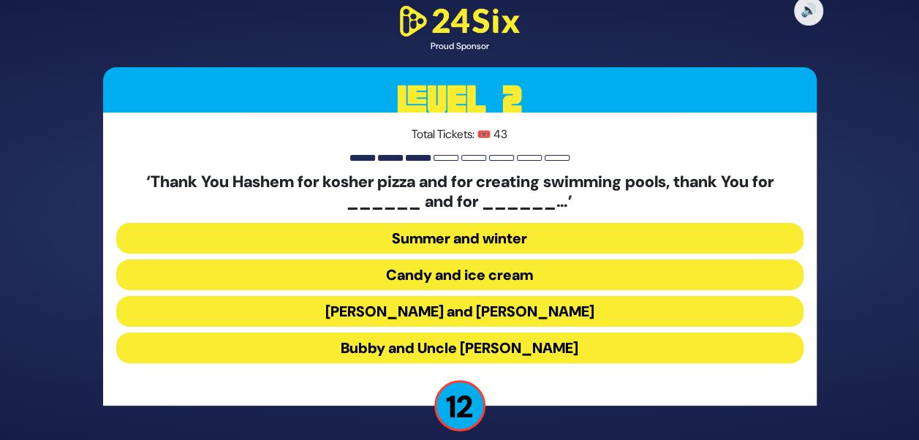
click at [478, 309] on button "[PERSON_NAME] and [PERSON_NAME]" at bounding box center [459, 311] width 687 height 31
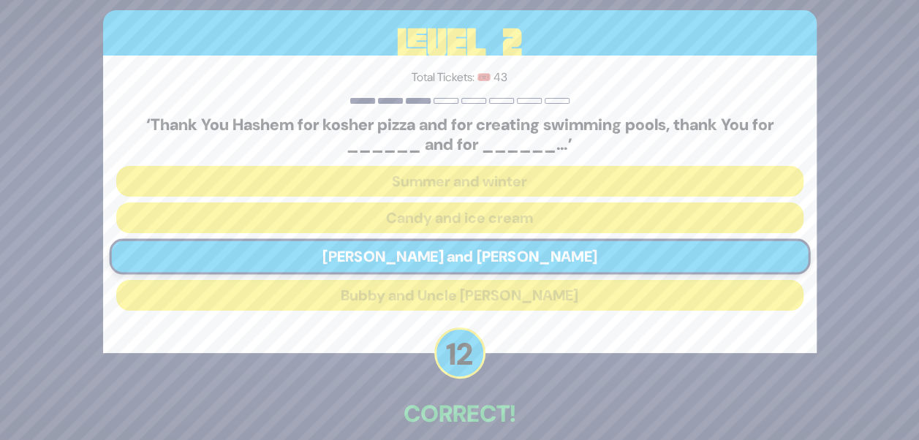
scroll to position [72, 0]
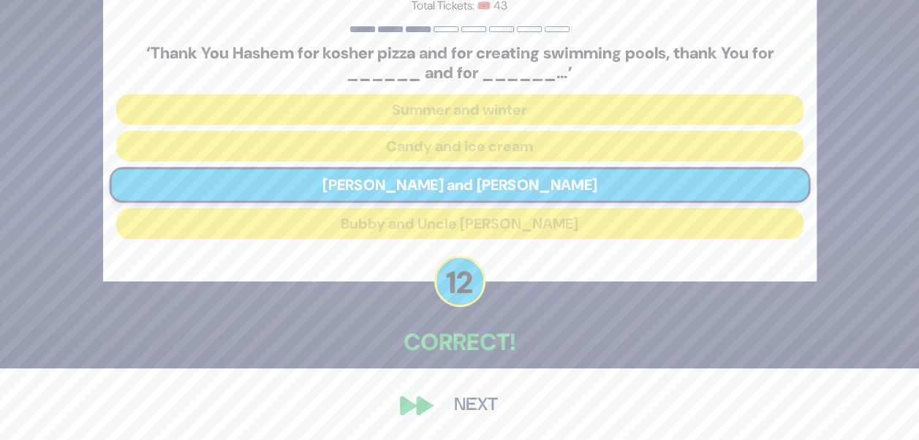
click at [471, 395] on button "Next" at bounding box center [475, 406] width 85 height 34
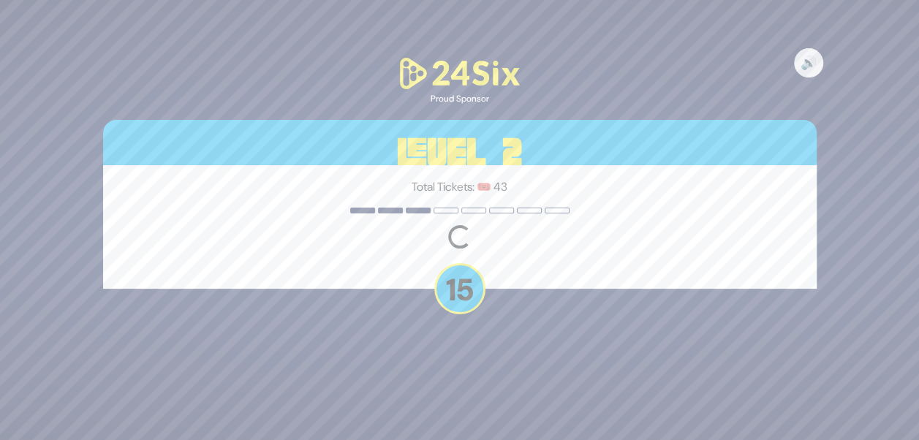
scroll to position [0, 0]
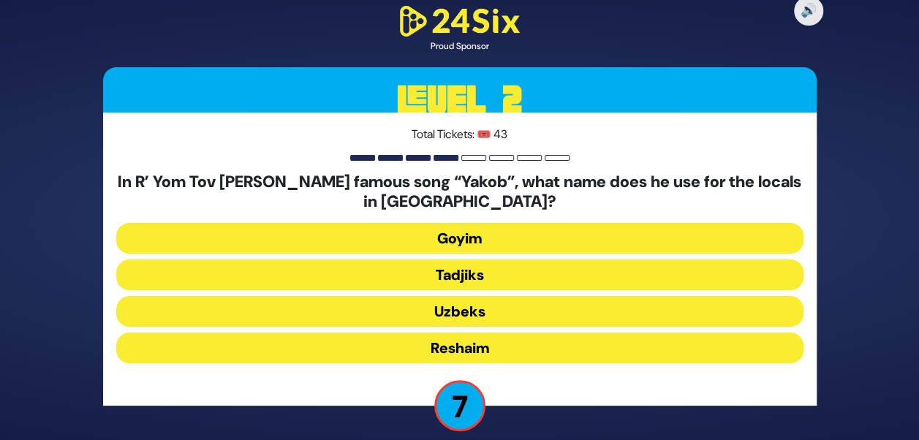
click at [482, 320] on button "Uzbeks" at bounding box center [459, 311] width 687 height 31
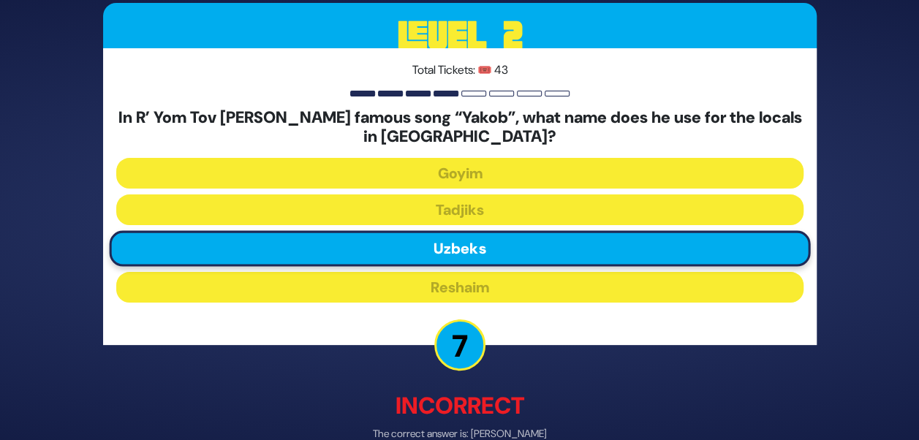
scroll to position [79, 0]
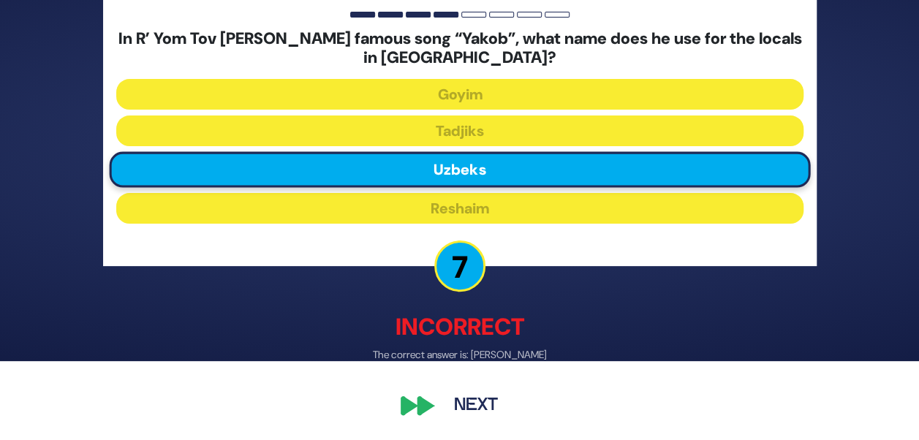
click at [457, 398] on button "Next" at bounding box center [475, 407] width 85 height 34
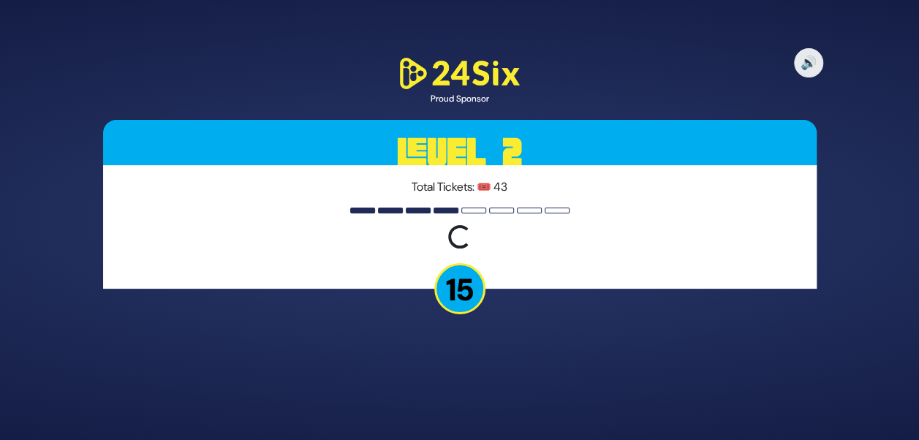
scroll to position [0, 0]
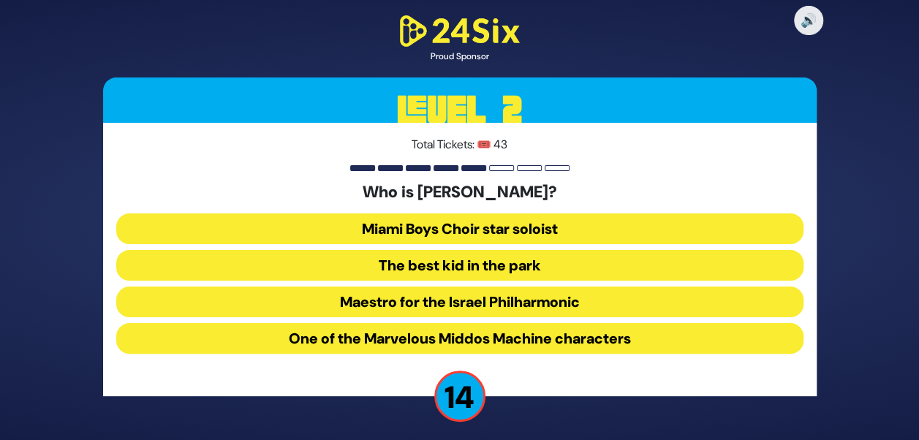
click at [513, 269] on button "The best kid in the park" at bounding box center [459, 265] width 687 height 31
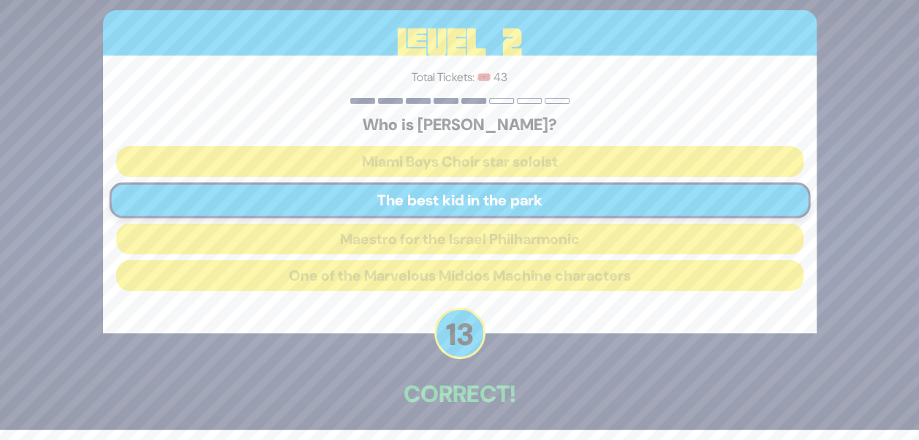
scroll to position [61, 0]
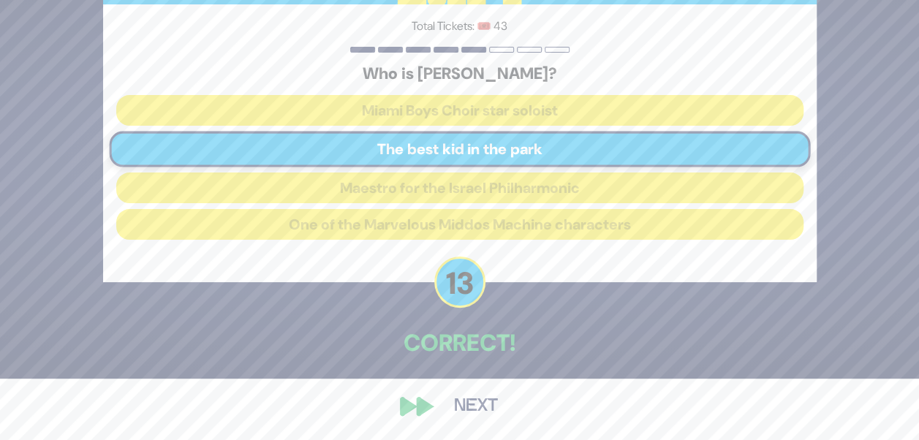
click at [436, 401] on button "Next" at bounding box center [475, 407] width 85 height 34
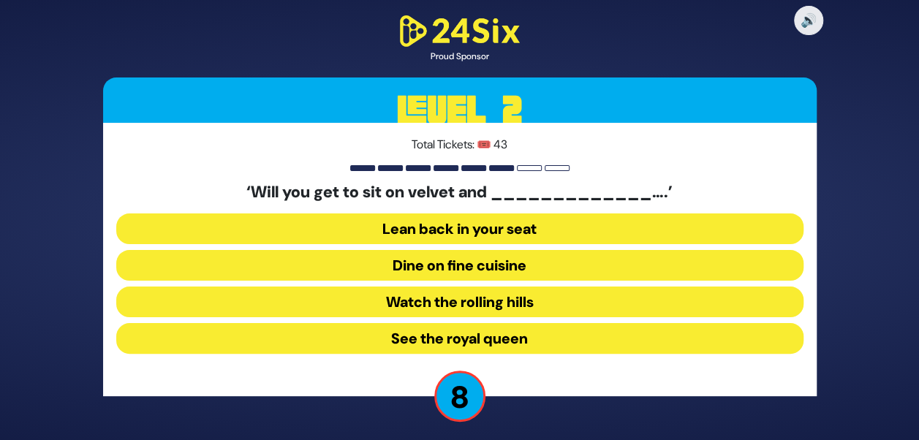
click at [465, 275] on button "Dine on fine cuisine" at bounding box center [459, 265] width 687 height 31
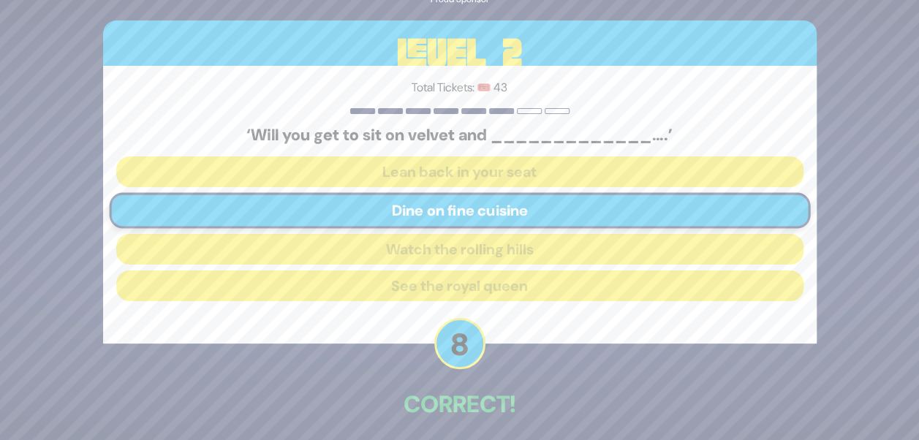
scroll to position [61, 0]
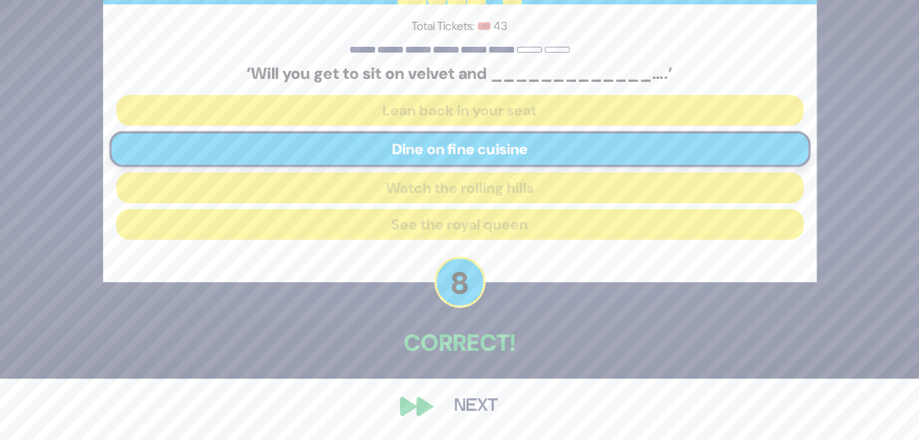
click at [474, 406] on button "Next" at bounding box center [475, 407] width 85 height 34
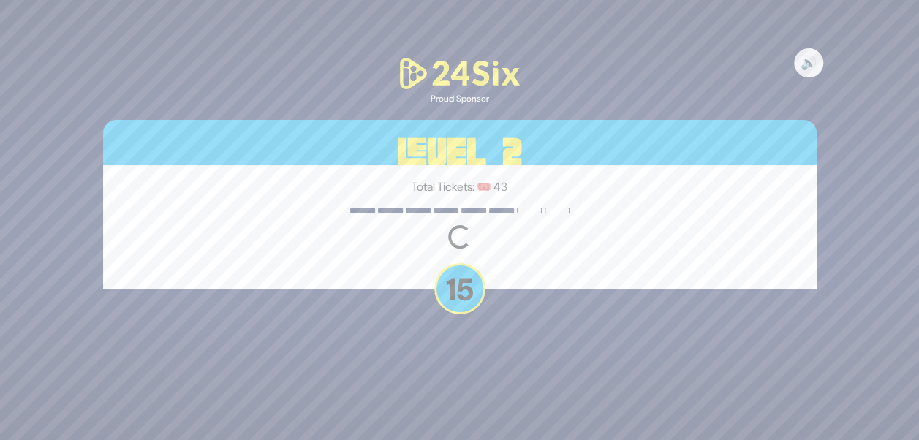
scroll to position [0, 0]
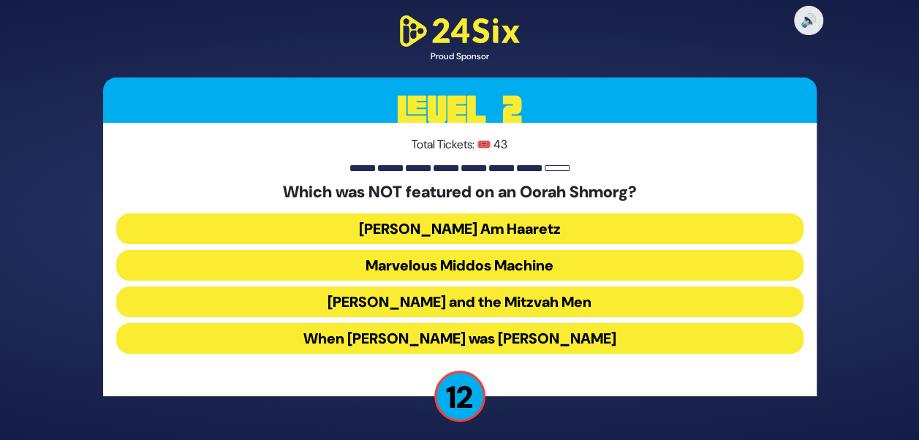
click at [499, 295] on button "[PERSON_NAME] and the Mitzvah Men" at bounding box center [459, 302] width 687 height 31
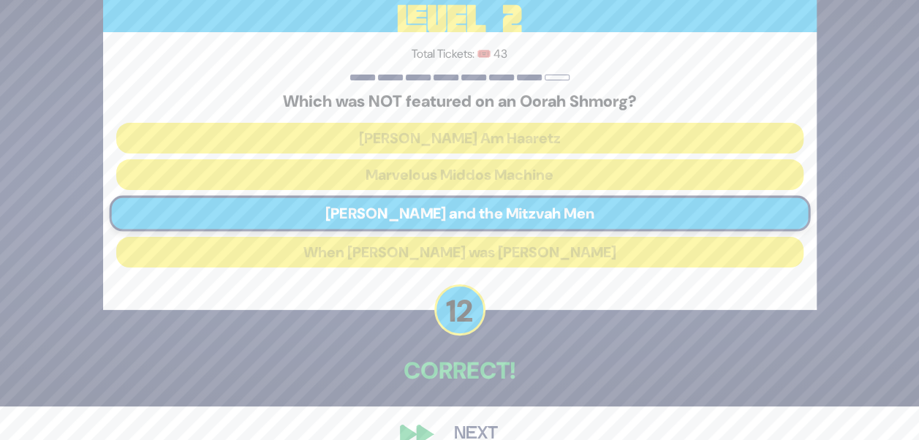
scroll to position [61, 0]
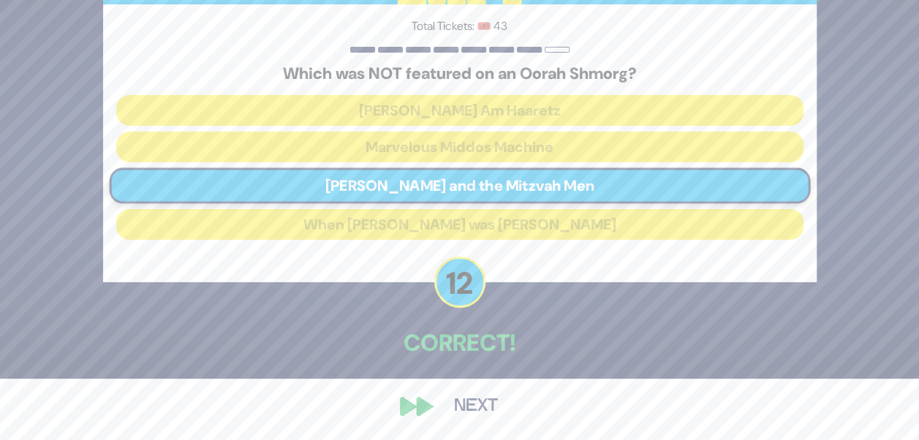
click at [471, 401] on button "Next" at bounding box center [475, 407] width 85 height 34
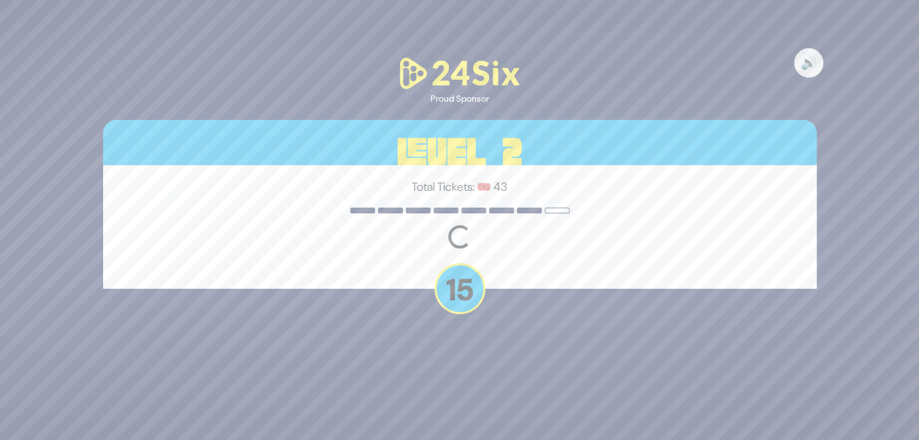
scroll to position [0, 0]
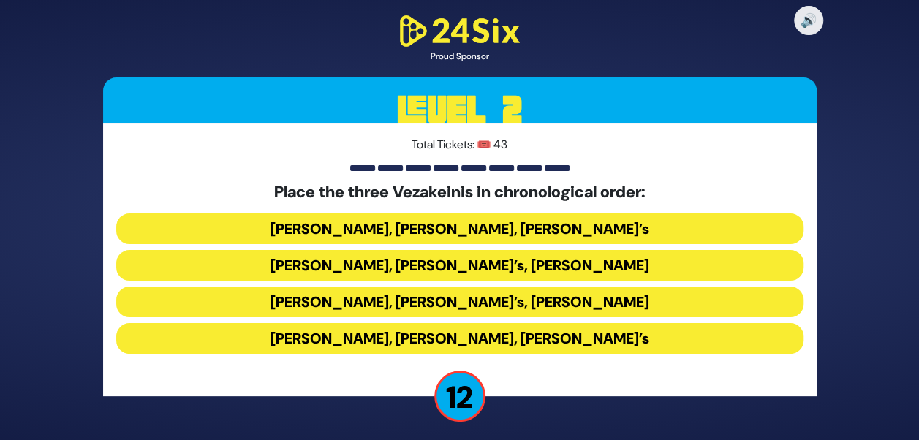
click at [532, 235] on button "[PERSON_NAME], [PERSON_NAME], [PERSON_NAME]’s" at bounding box center [459, 228] width 687 height 31
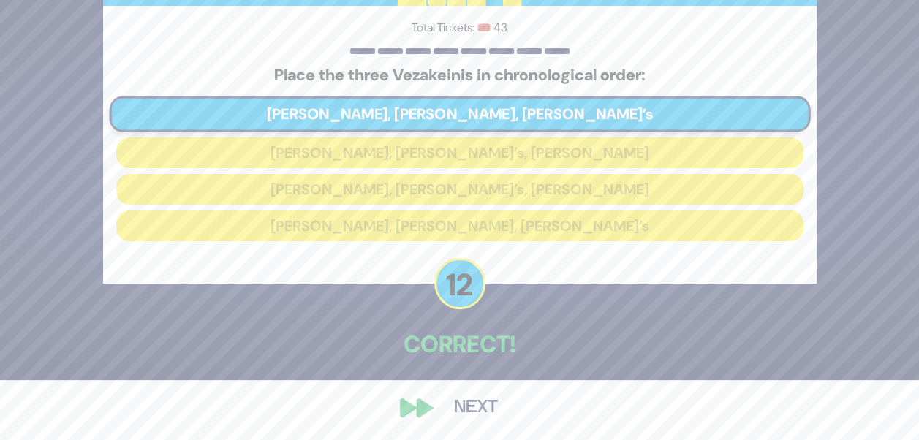
scroll to position [61, 0]
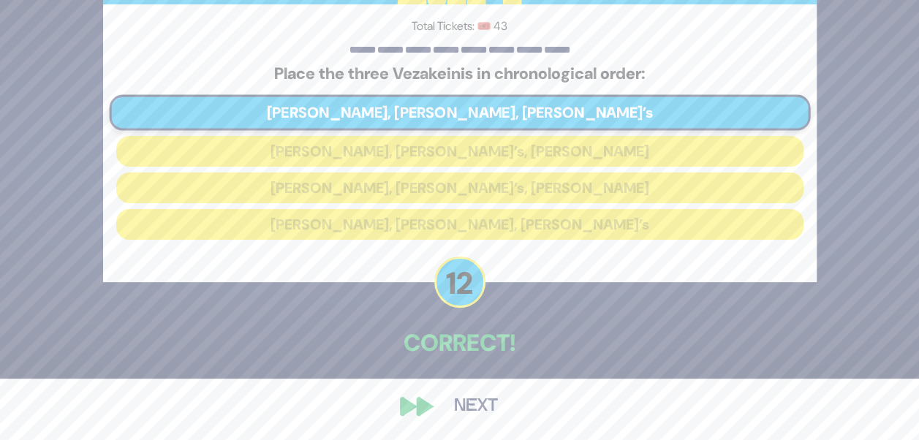
click at [458, 403] on button "Next" at bounding box center [475, 407] width 85 height 34
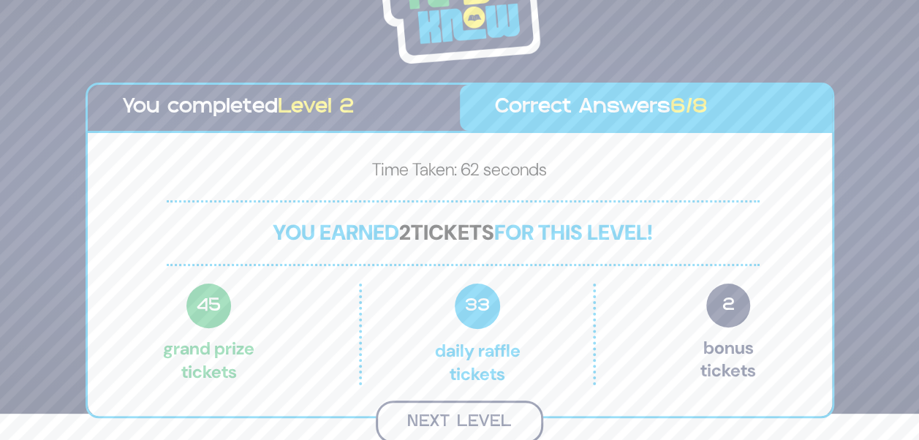
scroll to position [24, 0]
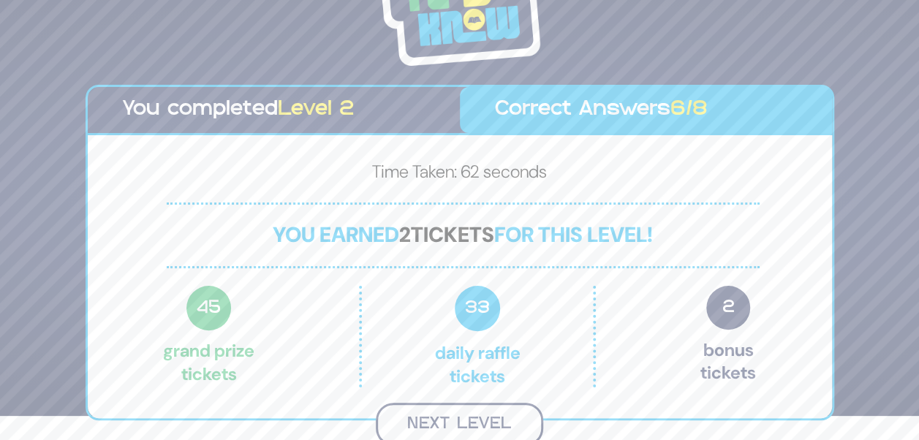
click at [507, 415] on button "Next Level" at bounding box center [459, 424] width 167 height 43
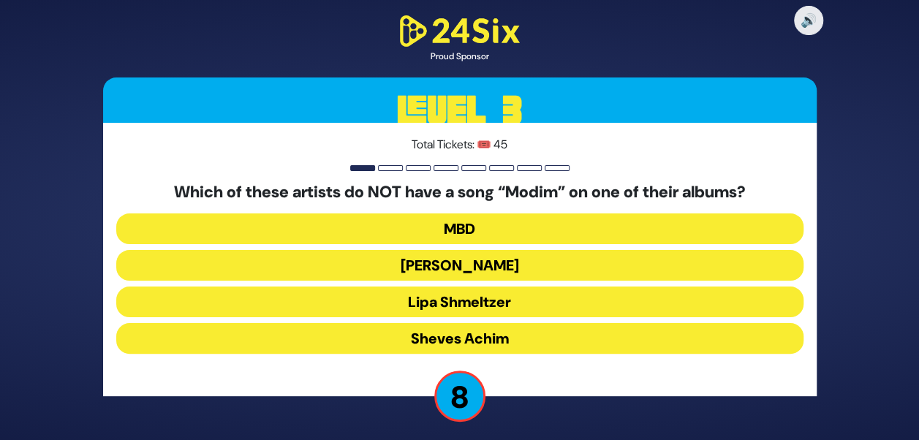
click at [431, 219] on button "MBD" at bounding box center [459, 228] width 687 height 31
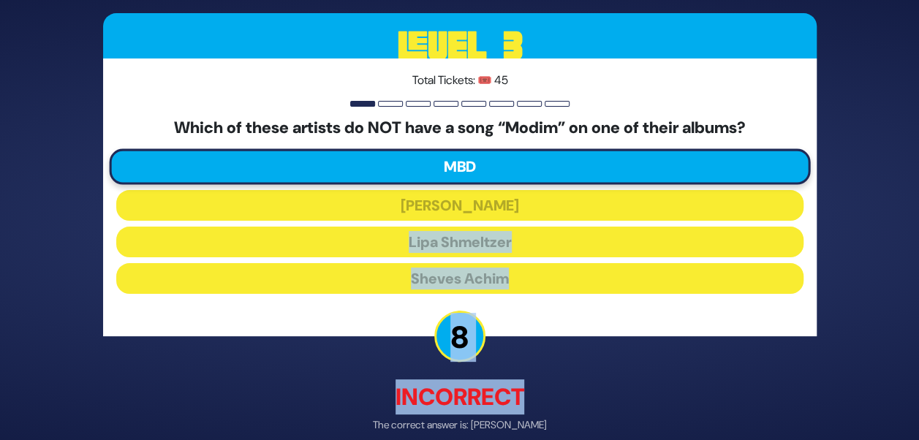
drag, startPoint x: 879, startPoint y: 257, endPoint x: 864, endPoint y: 371, distance: 114.2
click at [864, 371] on div "🔊 Proud Sponsor Level 3 Total Tickets: 🎟️ 45 Which of these artists do NOT have…" at bounding box center [459, 220] width 919 height 440
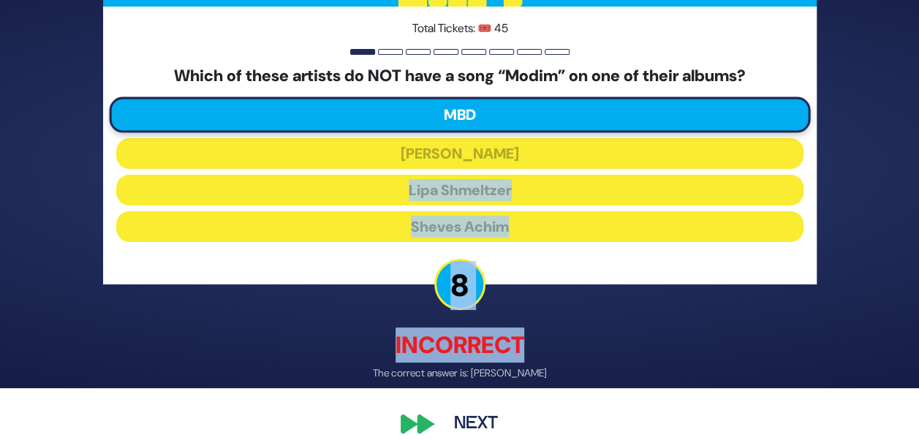
scroll to position [69, 0]
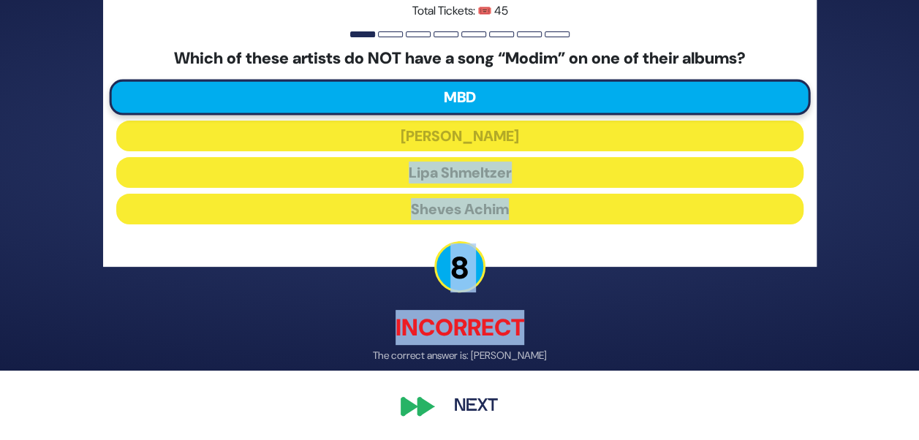
click at [465, 401] on button "Next" at bounding box center [475, 407] width 85 height 34
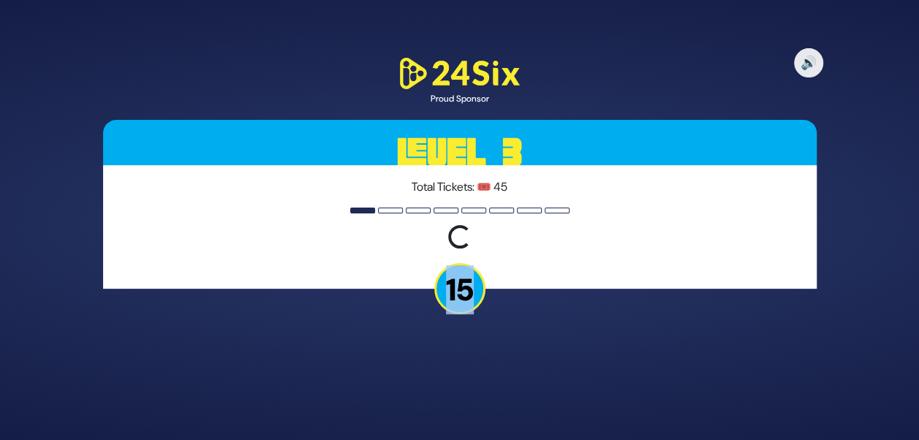
scroll to position [0, 0]
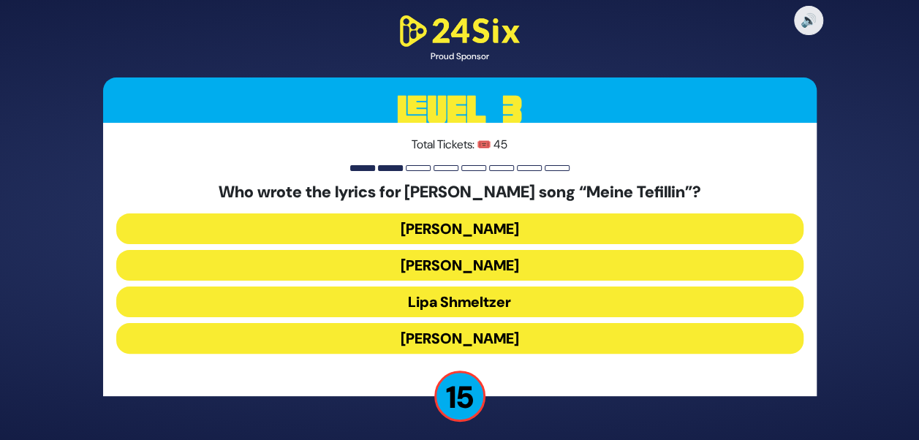
click at [205, 162] on div "Total Tickets: 🎟️ 45 Who wrote the lyrics for [PERSON_NAME] song “Meine Tefilli…" at bounding box center [459, 259] width 713 height 273
click at [469, 332] on button "[PERSON_NAME]" at bounding box center [459, 338] width 687 height 31
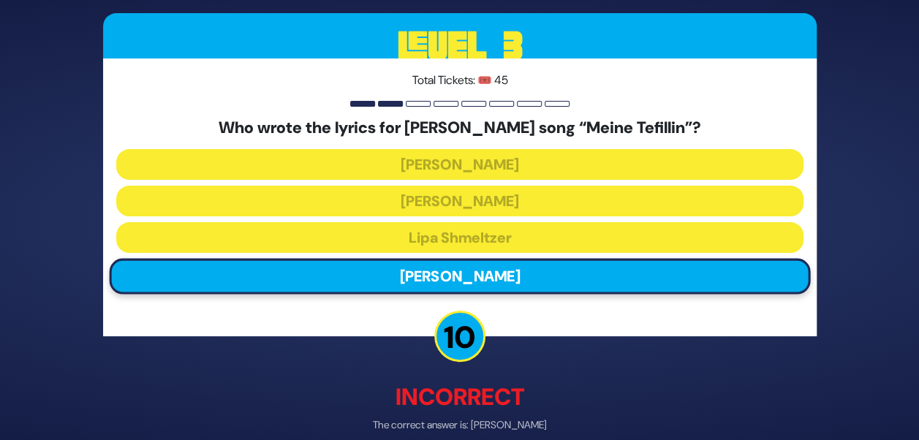
scroll to position [69, 0]
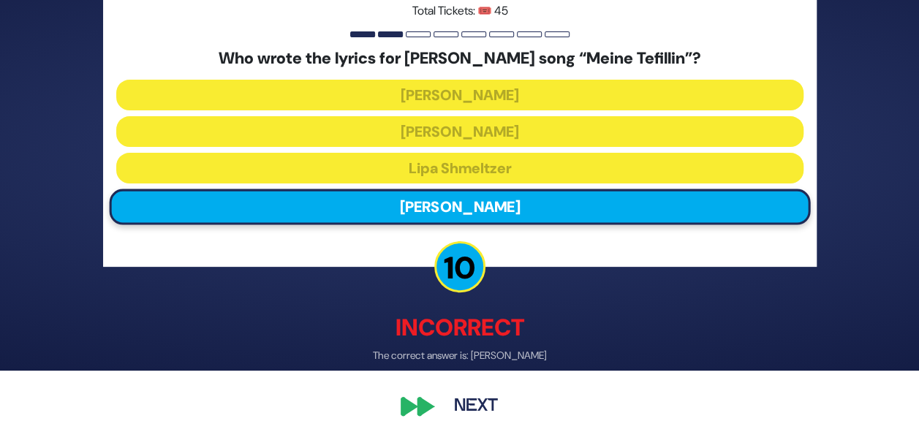
click at [477, 390] on button "Next" at bounding box center [475, 407] width 85 height 34
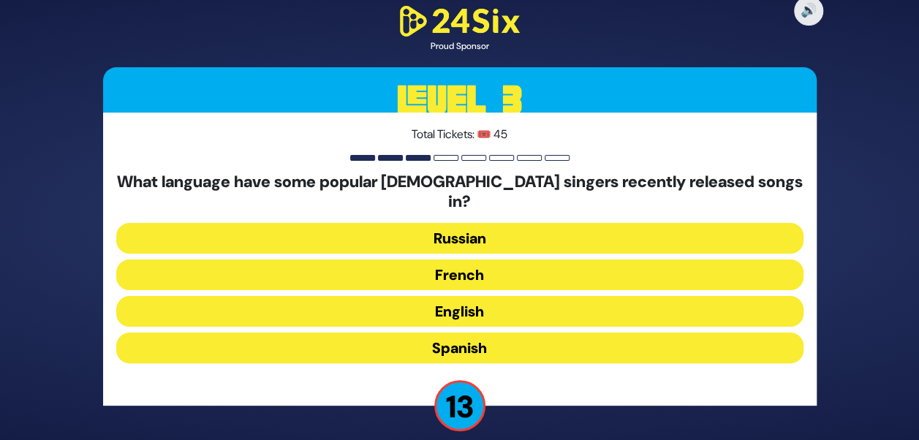
click at [467, 274] on button "French" at bounding box center [459, 274] width 687 height 31
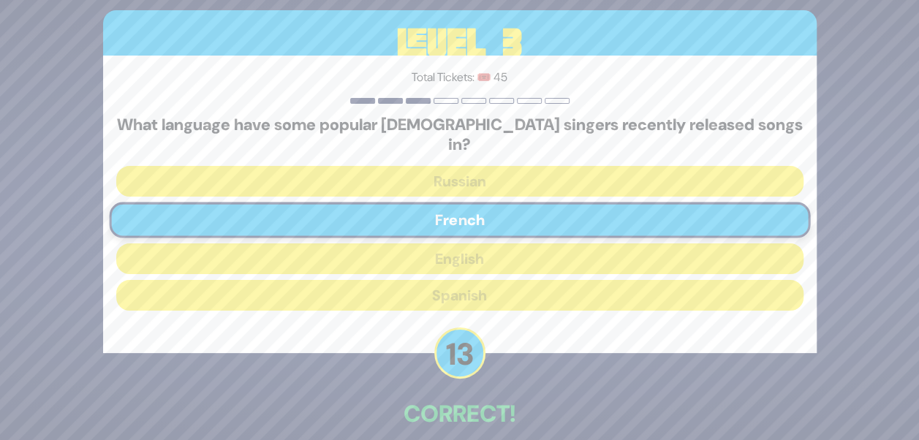
scroll to position [61, 0]
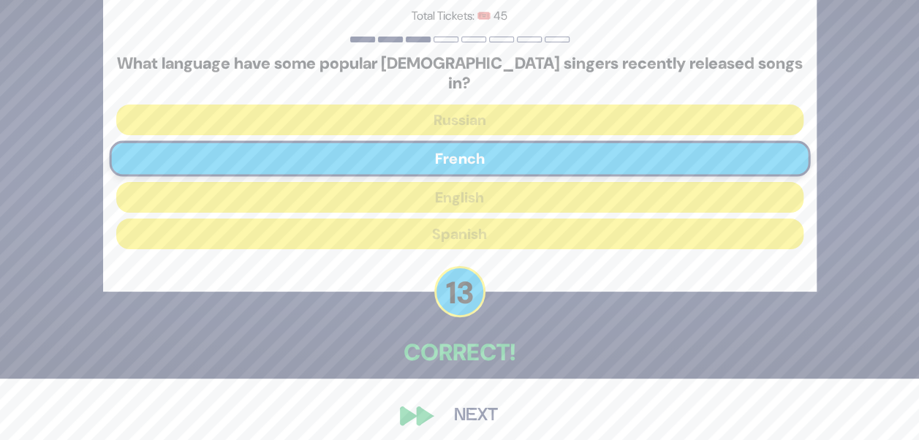
click at [482, 399] on button "Next" at bounding box center [475, 416] width 85 height 34
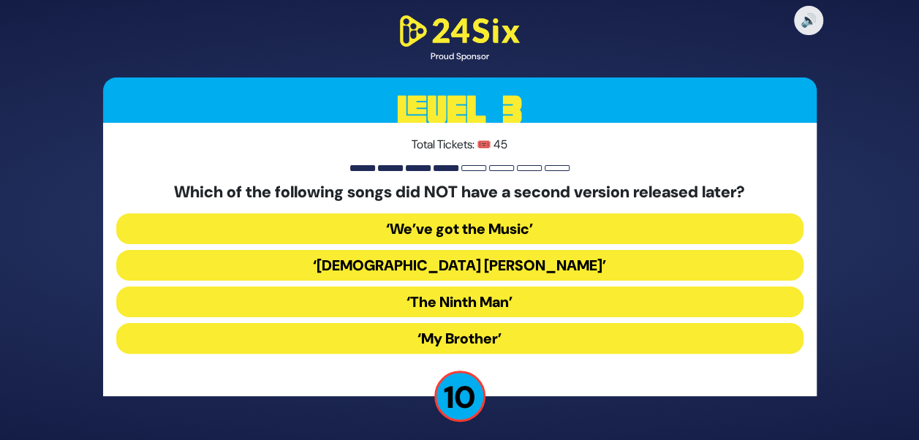
click at [444, 333] on button "‘My Brother’" at bounding box center [459, 338] width 687 height 31
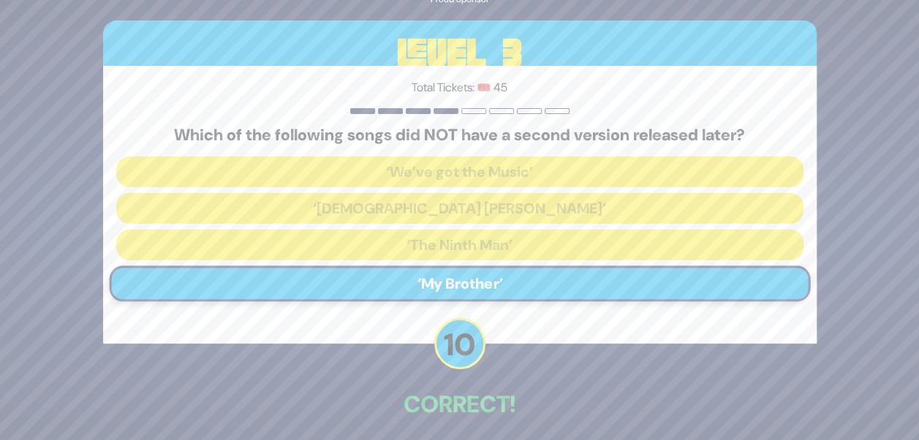
scroll to position [61, 0]
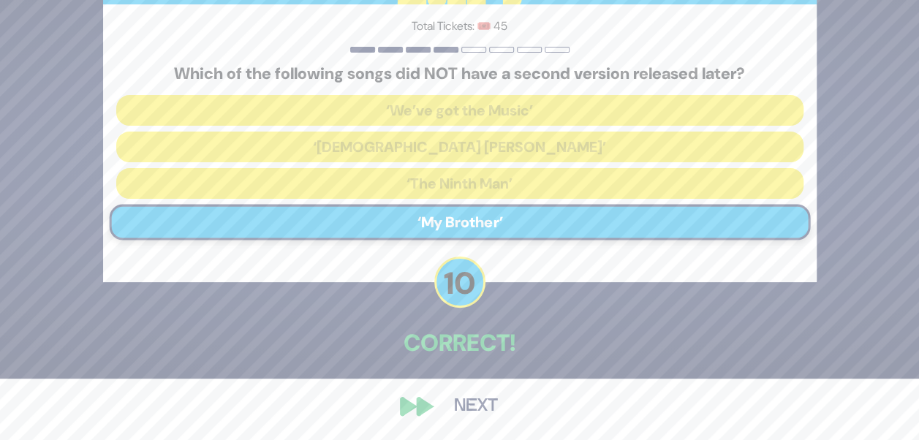
click at [468, 393] on button "Next" at bounding box center [475, 407] width 85 height 34
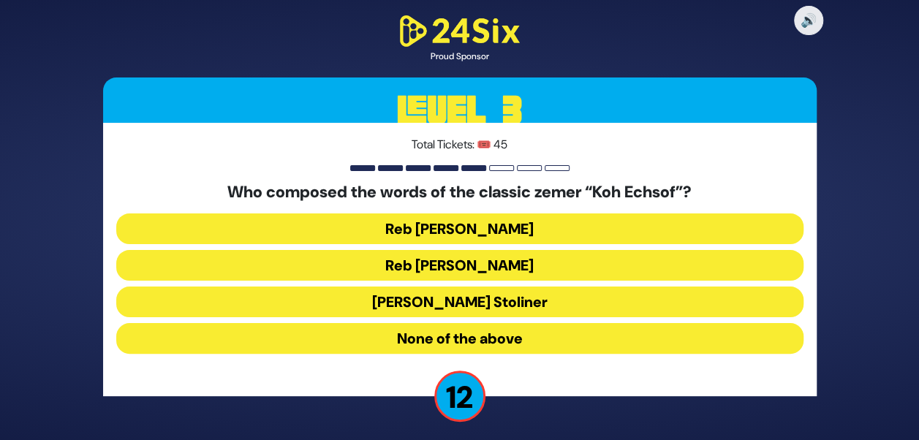
click at [457, 261] on button "Reb [PERSON_NAME]" at bounding box center [459, 265] width 687 height 31
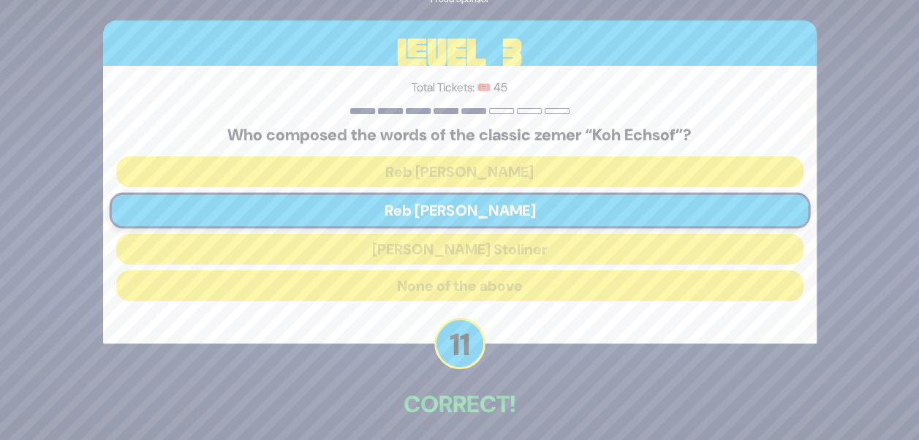
scroll to position [61, 0]
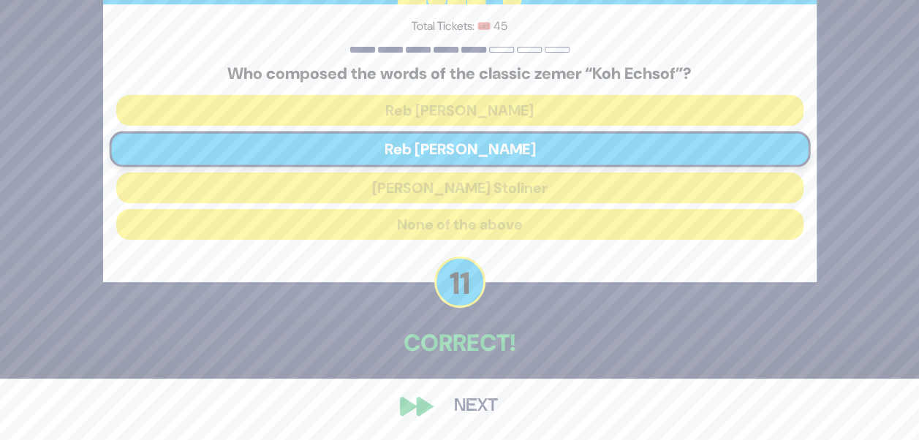
click at [456, 416] on button "Next" at bounding box center [475, 407] width 85 height 34
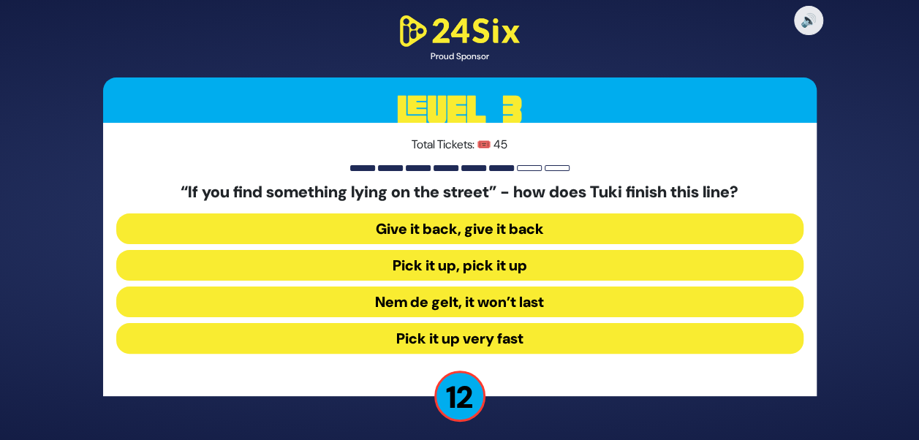
click at [443, 314] on button "Nem de gelt, it won’t last" at bounding box center [459, 302] width 687 height 31
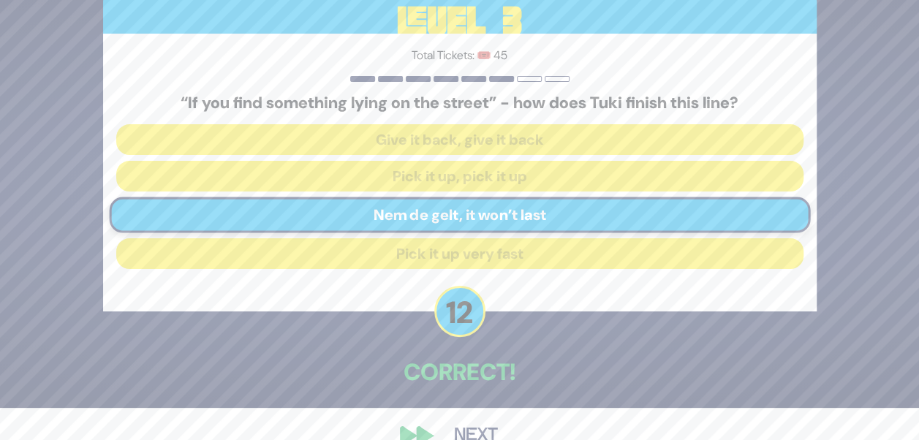
scroll to position [61, 0]
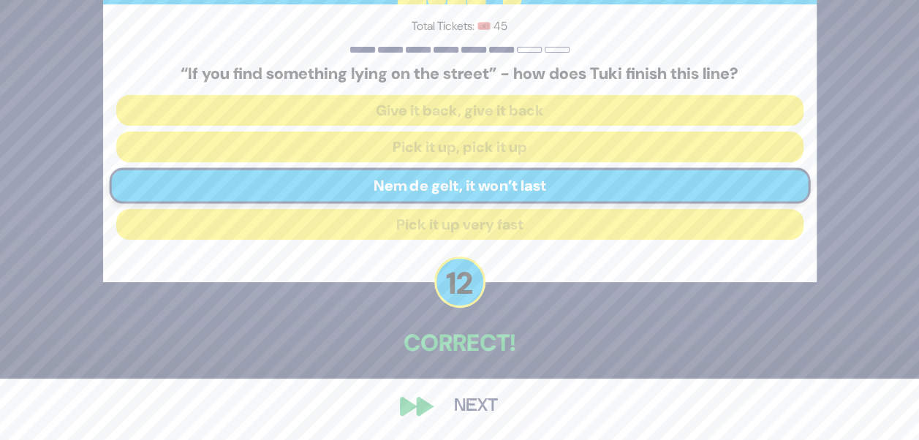
click at [457, 399] on button "Next" at bounding box center [475, 407] width 85 height 34
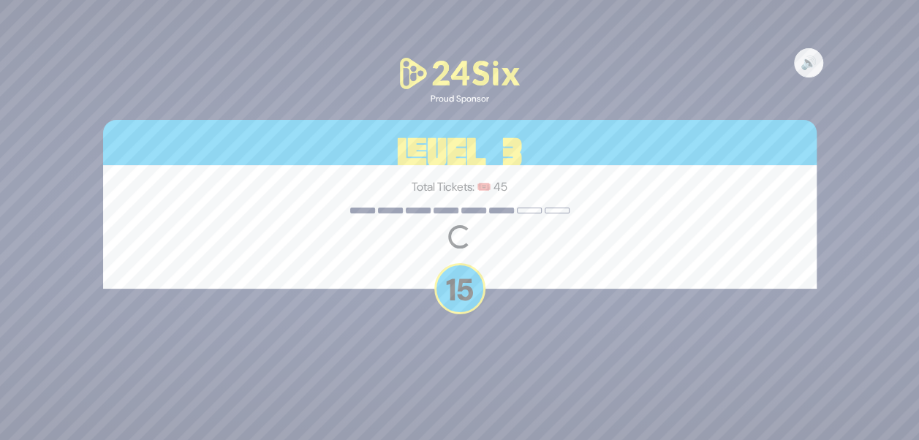
scroll to position [0, 0]
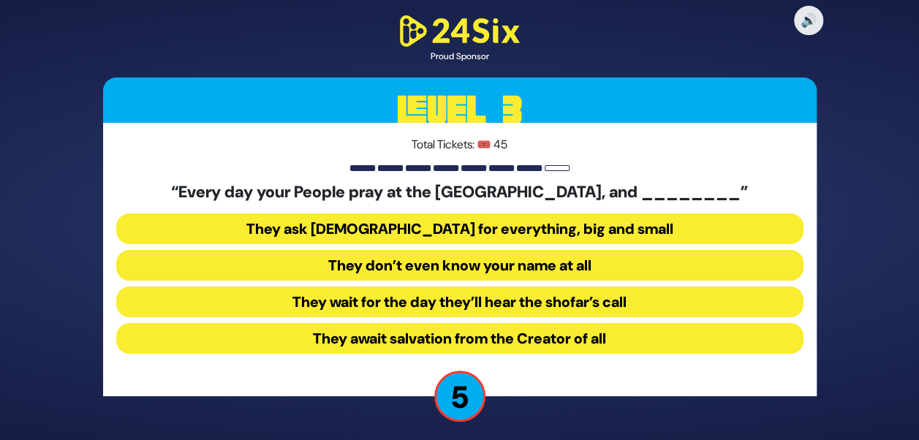
click at [471, 263] on button "They don’t even know your name at all" at bounding box center [459, 265] width 687 height 31
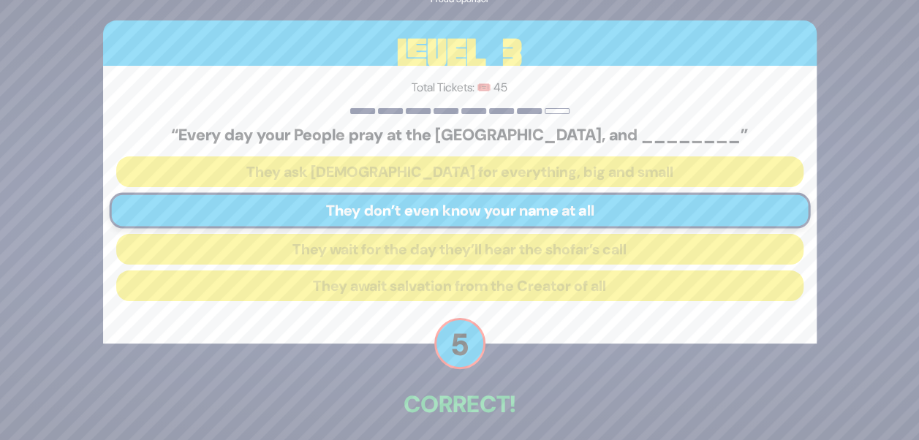
scroll to position [61, 0]
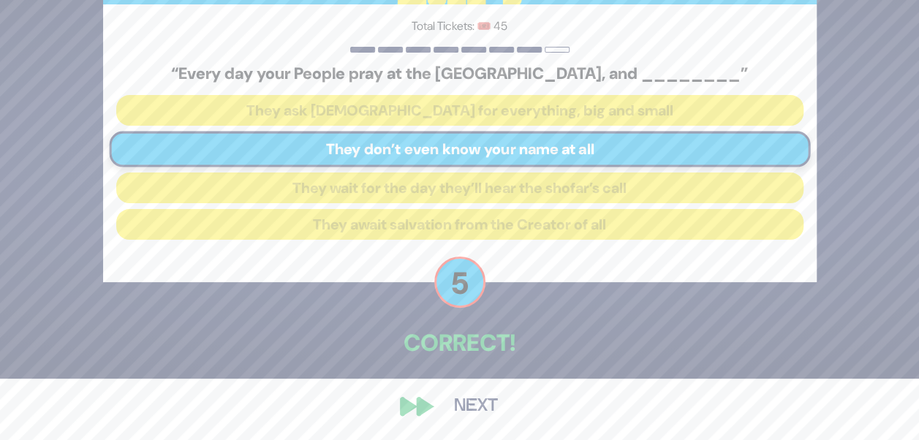
click at [466, 399] on button "Next" at bounding box center [475, 407] width 85 height 34
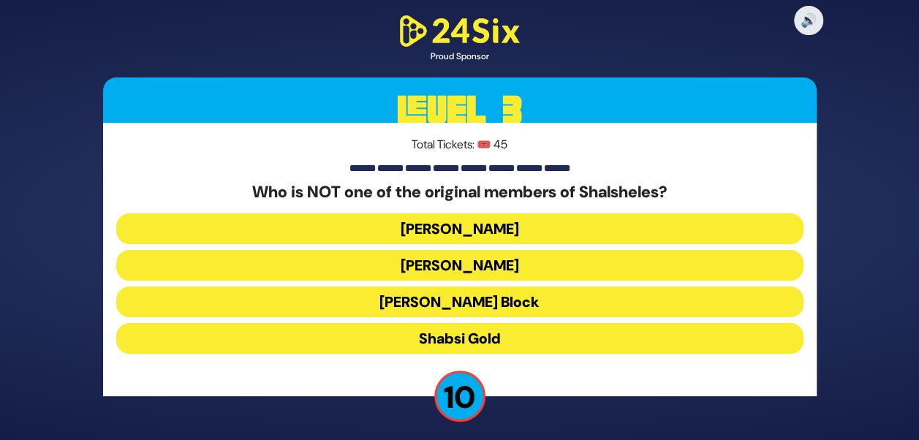
click at [458, 334] on button "Shabsi Gold" at bounding box center [459, 338] width 687 height 31
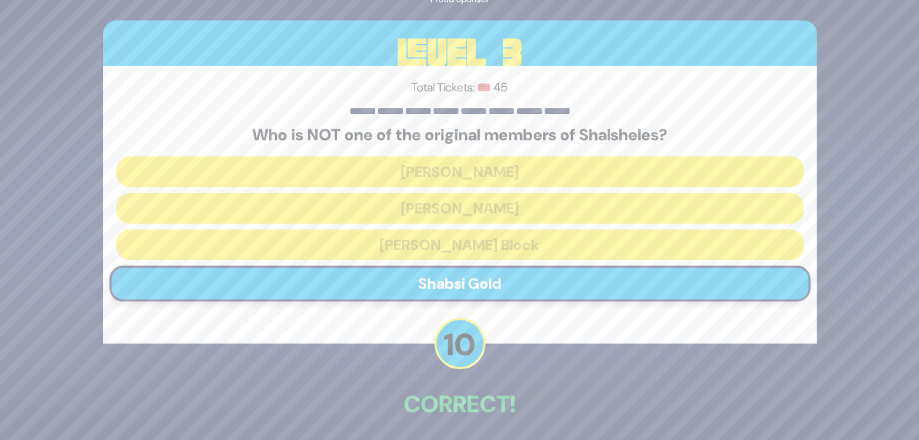
scroll to position [61, 0]
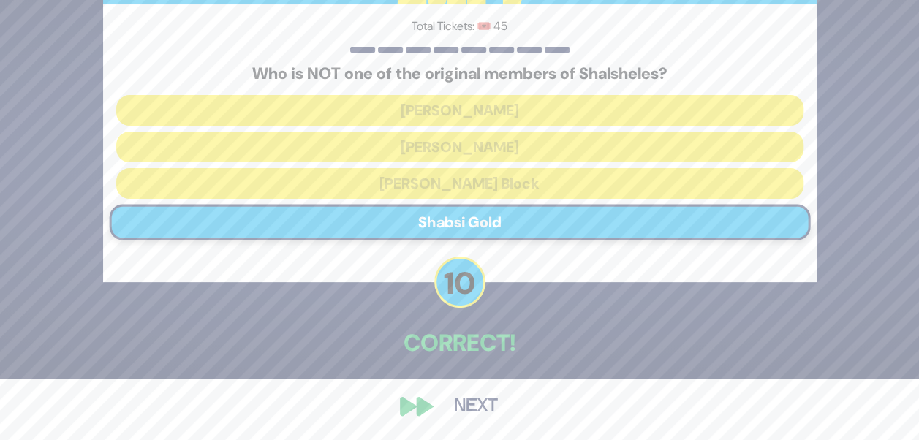
click at [475, 402] on button "Next" at bounding box center [475, 407] width 85 height 34
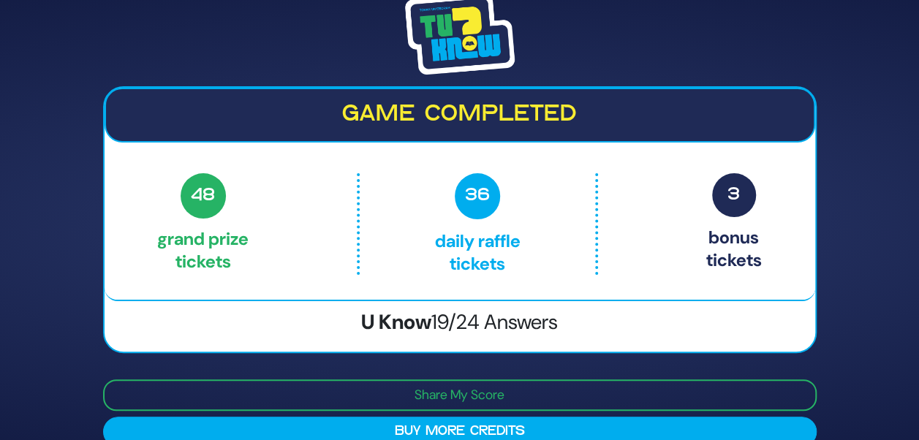
scroll to position [24, 0]
